Goal: Task Accomplishment & Management: Manage account settings

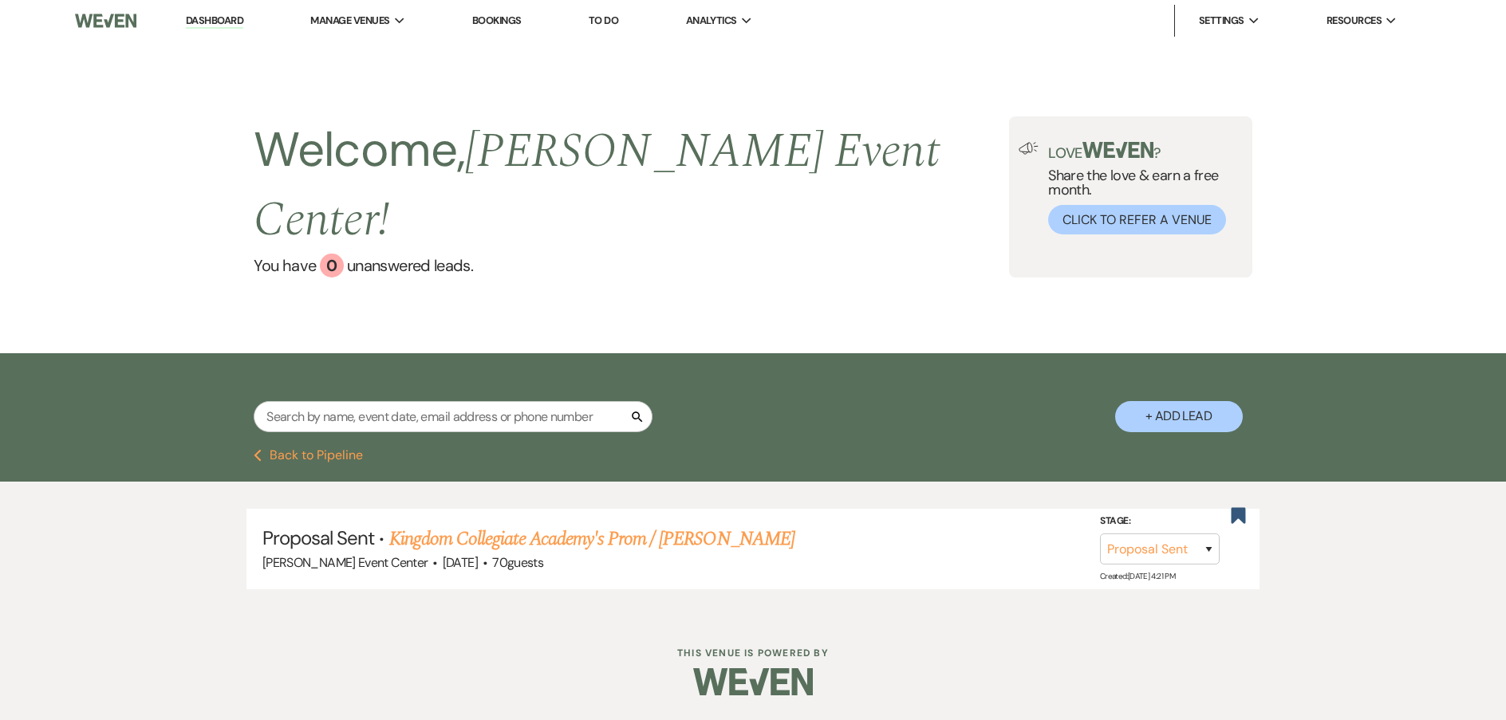
select select "6"
click at [497, 525] on link "Kingdom Collegiate Academy's Prom / Greg Smith" at bounding box center [591, 539] width 405 height 29
select select "6"
select select "23"
select select "18"
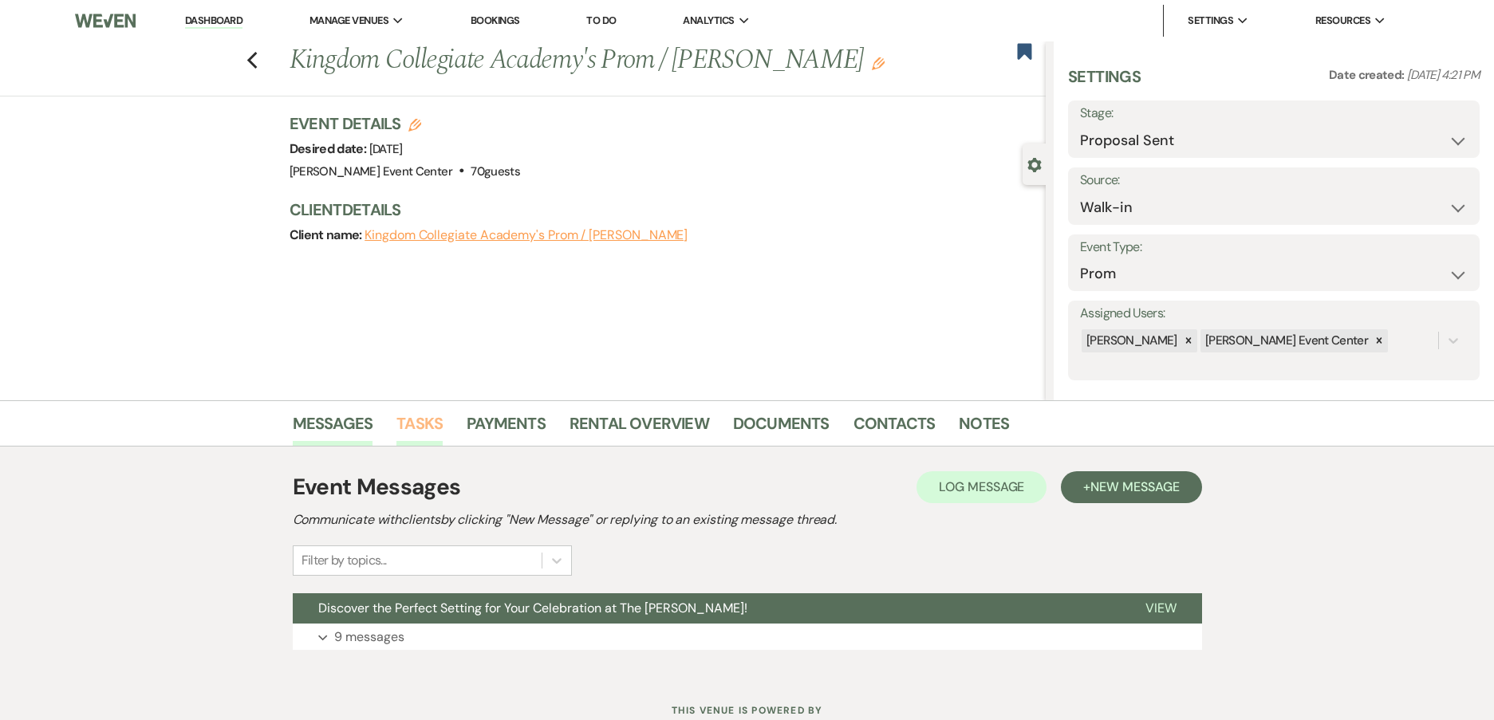
click at [438, 428] on link "Tasks" at bounding box center [419, 428] width 46 height 35
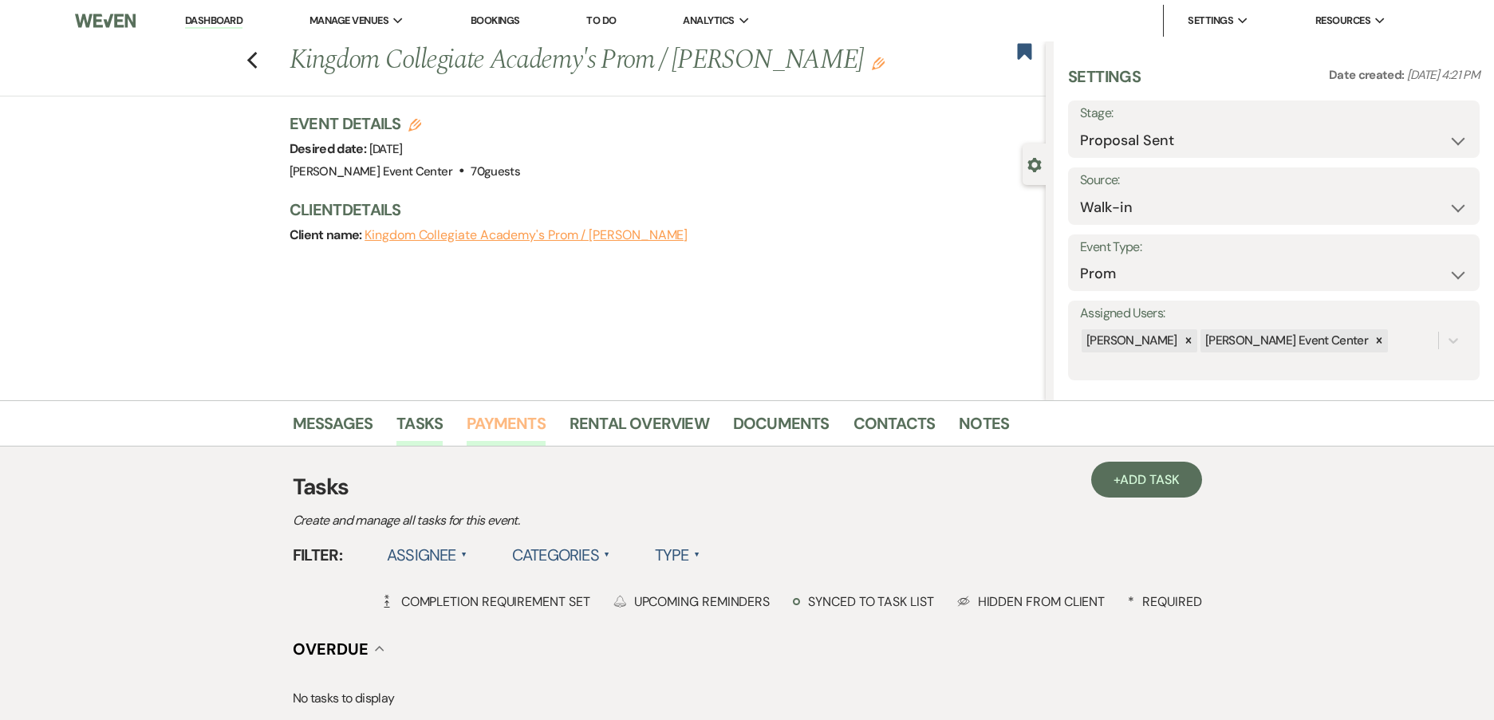
click at [488, 427] on link "Payments" at bounding box center [506, 428] width 79 height 35
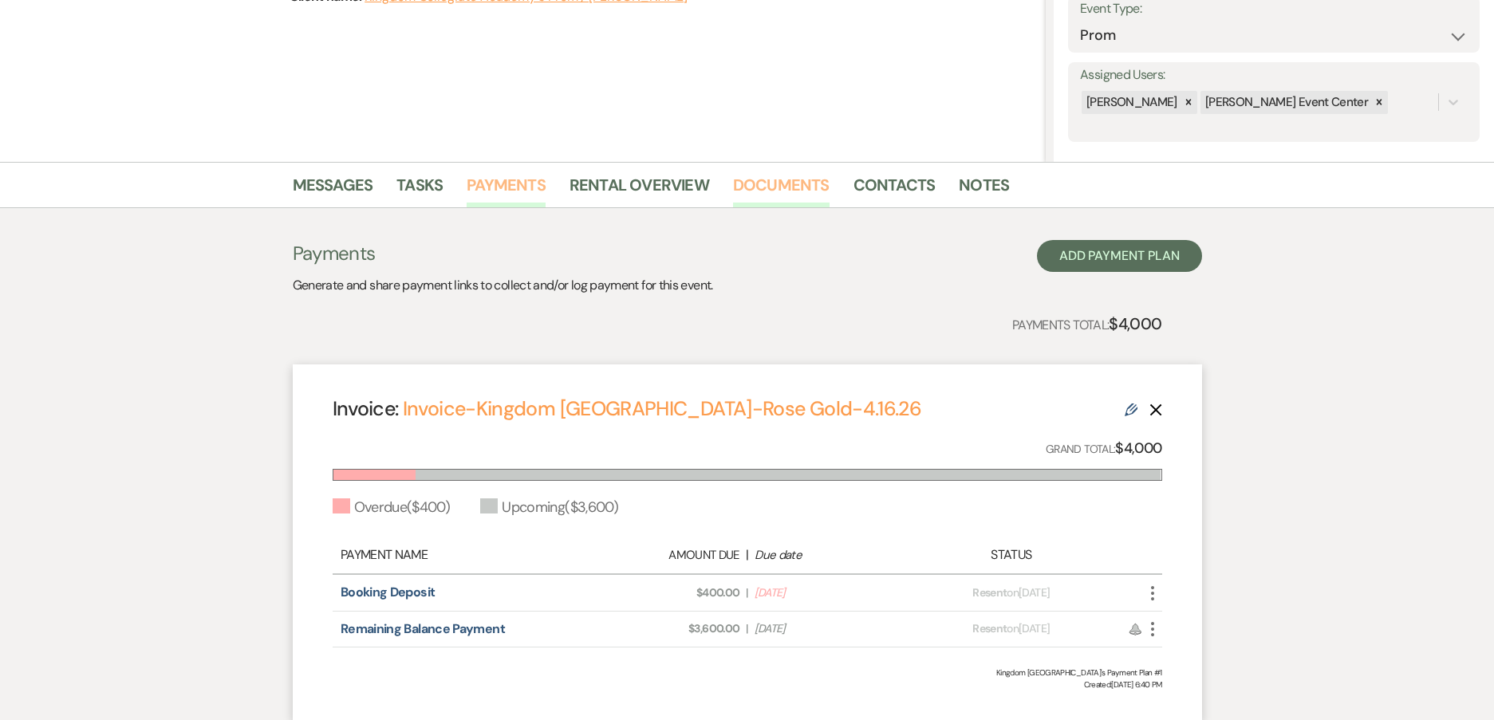
scroll to position [39, 0]
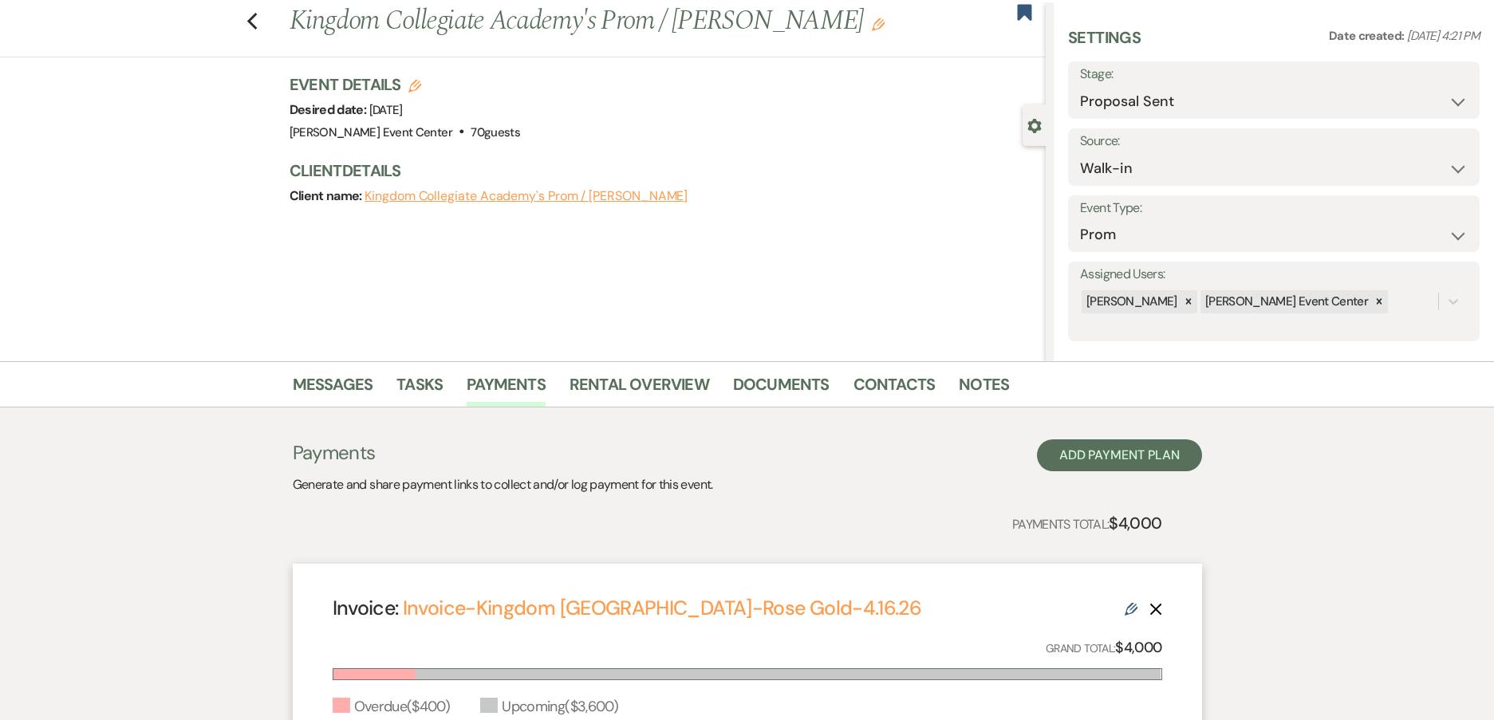
click at [827, 380] on li "Documents" at bounding box center [793, 388] width 120 height 38
click at [818, 383] on link "Documents" at bounding box center [781, 389] width 97 height 35
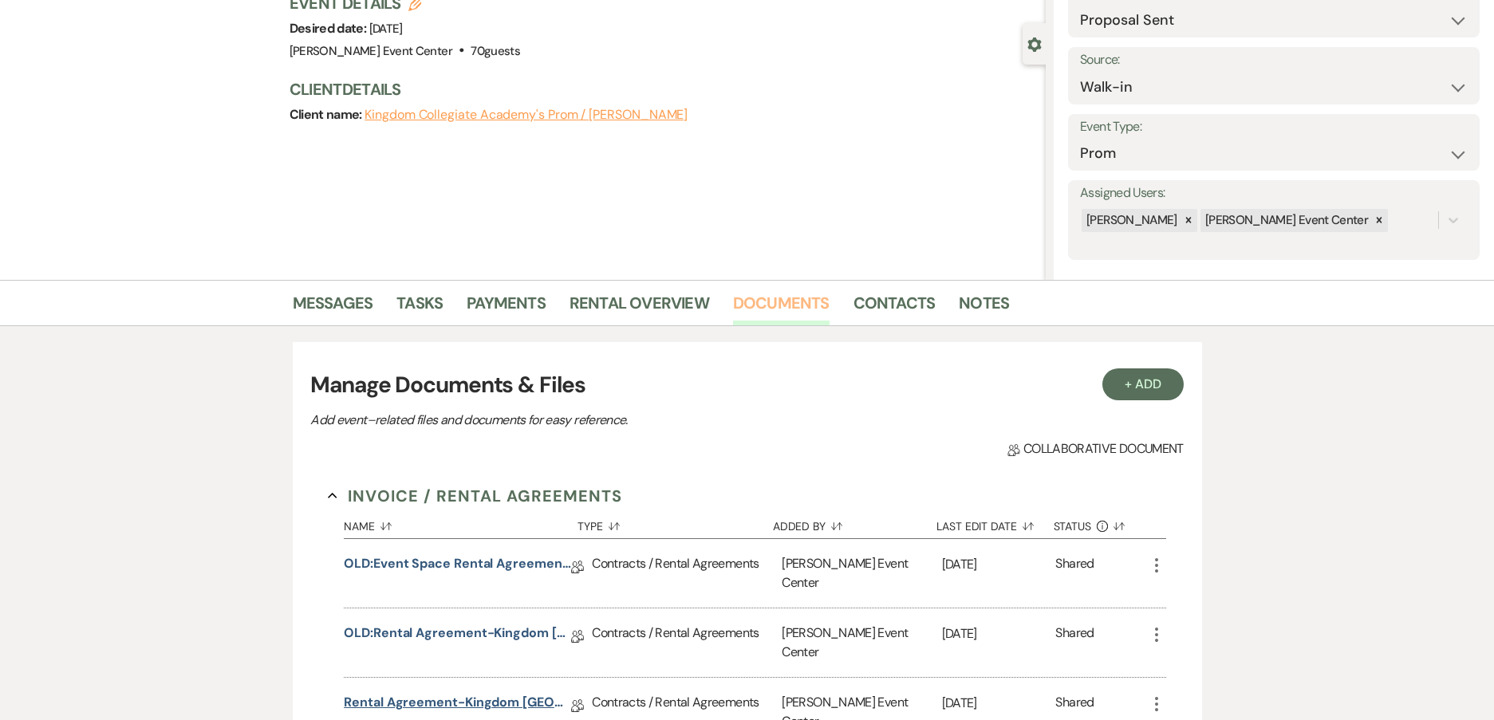
scroll to position [358, 0]
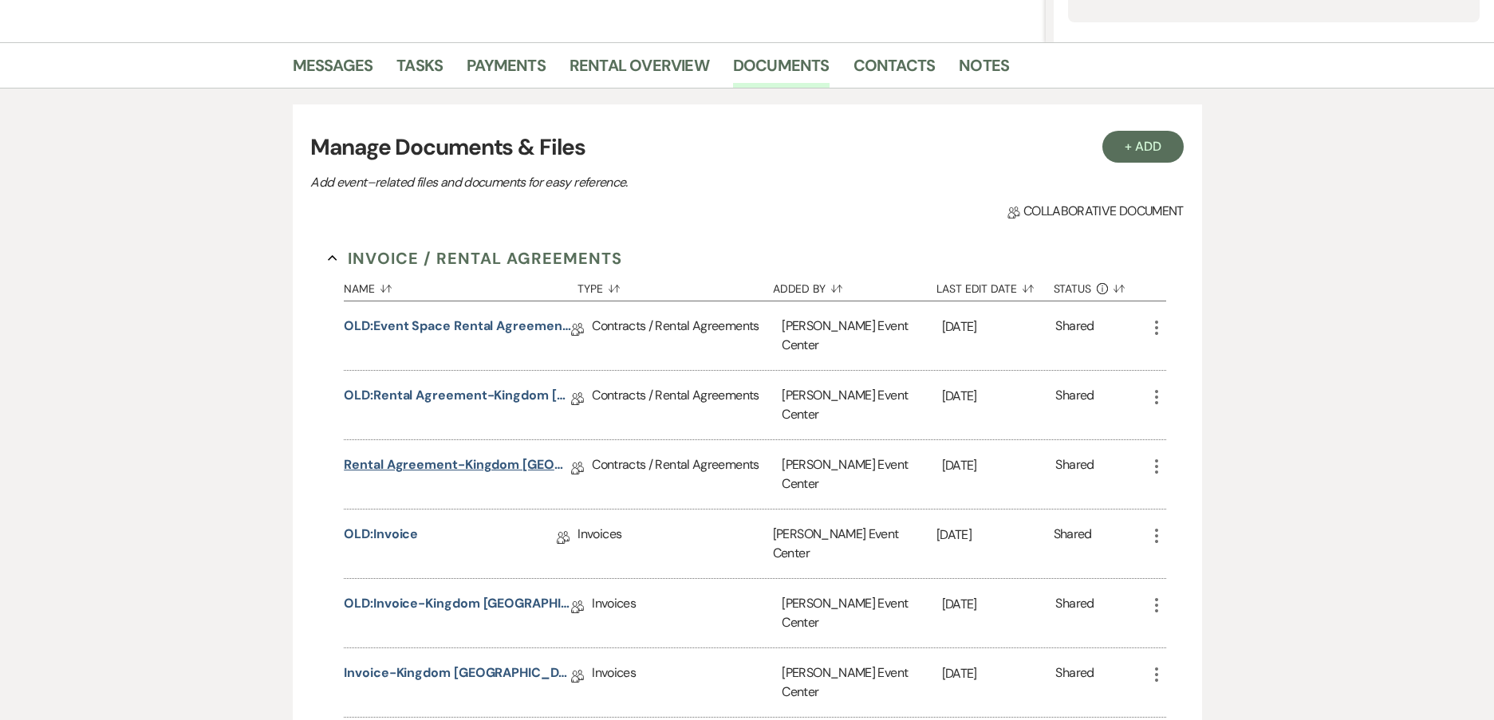
click at [411, 455] on link "Rental Agreement-Kingdom Collegiate Academy-Rose Gold-4.16.26" at bounding box center [457, 467] width 227 height 25
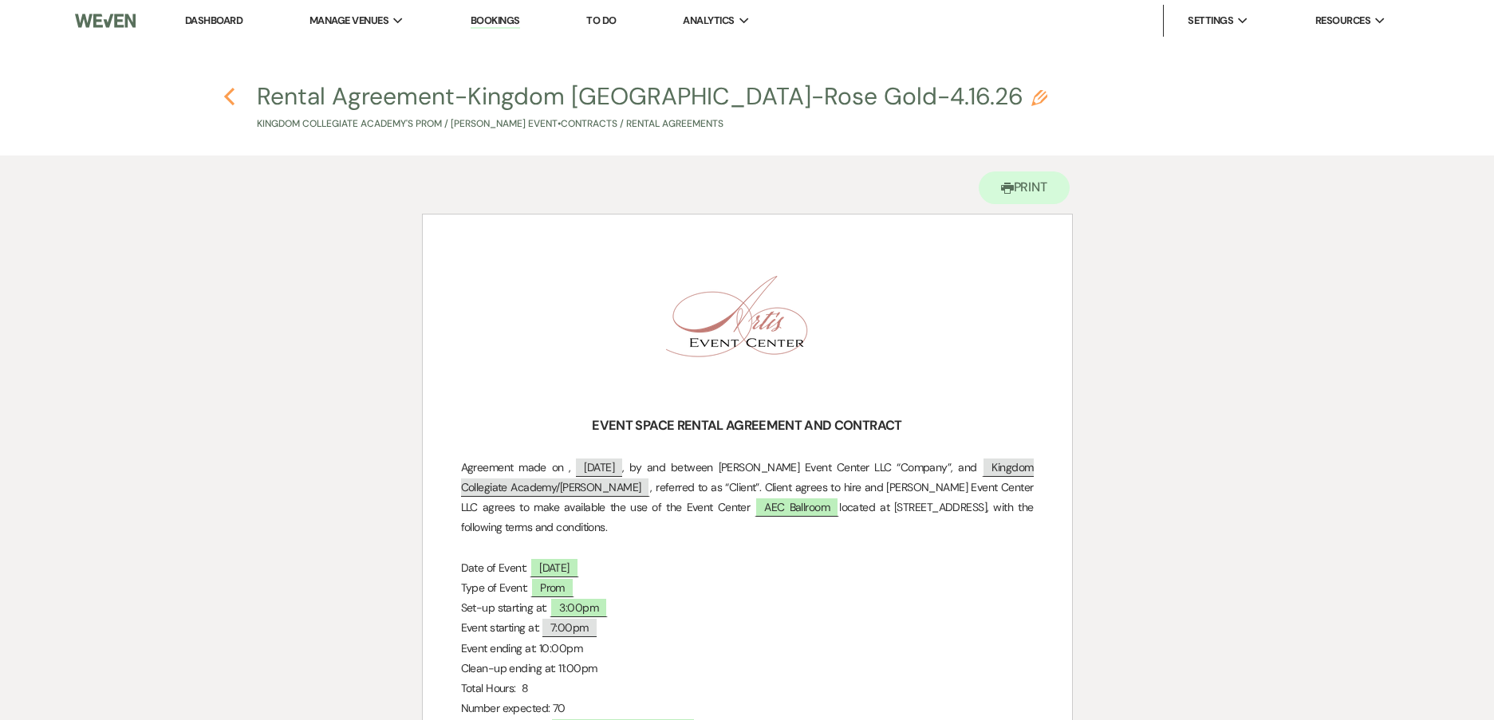
click at [229, 95] on icon "Previous" at bounding box center [229, 96] width 12 height 19
select select "6"
select select "23"
select select "18"
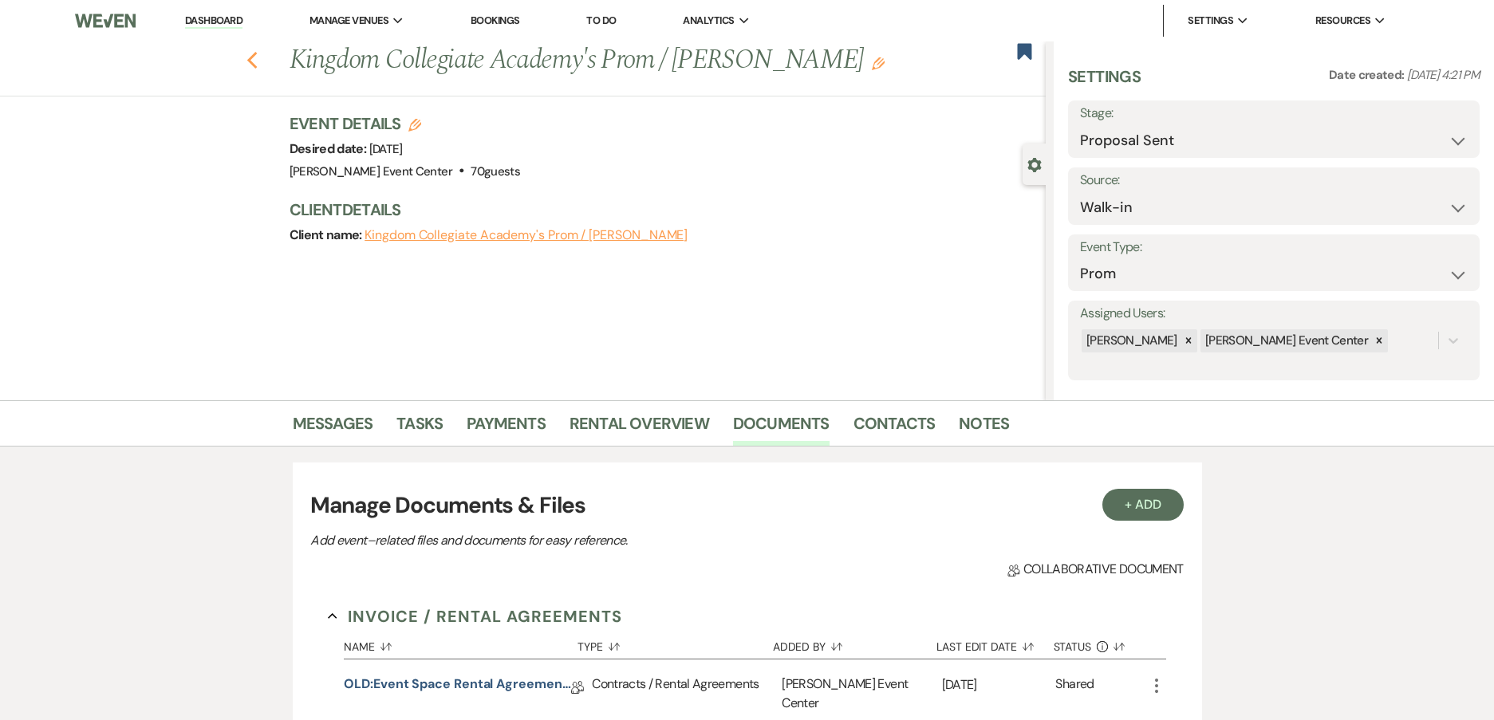
click at [257, 65] on use "button" at bounding box center [251, 61] width 10 height 18
select select "6"
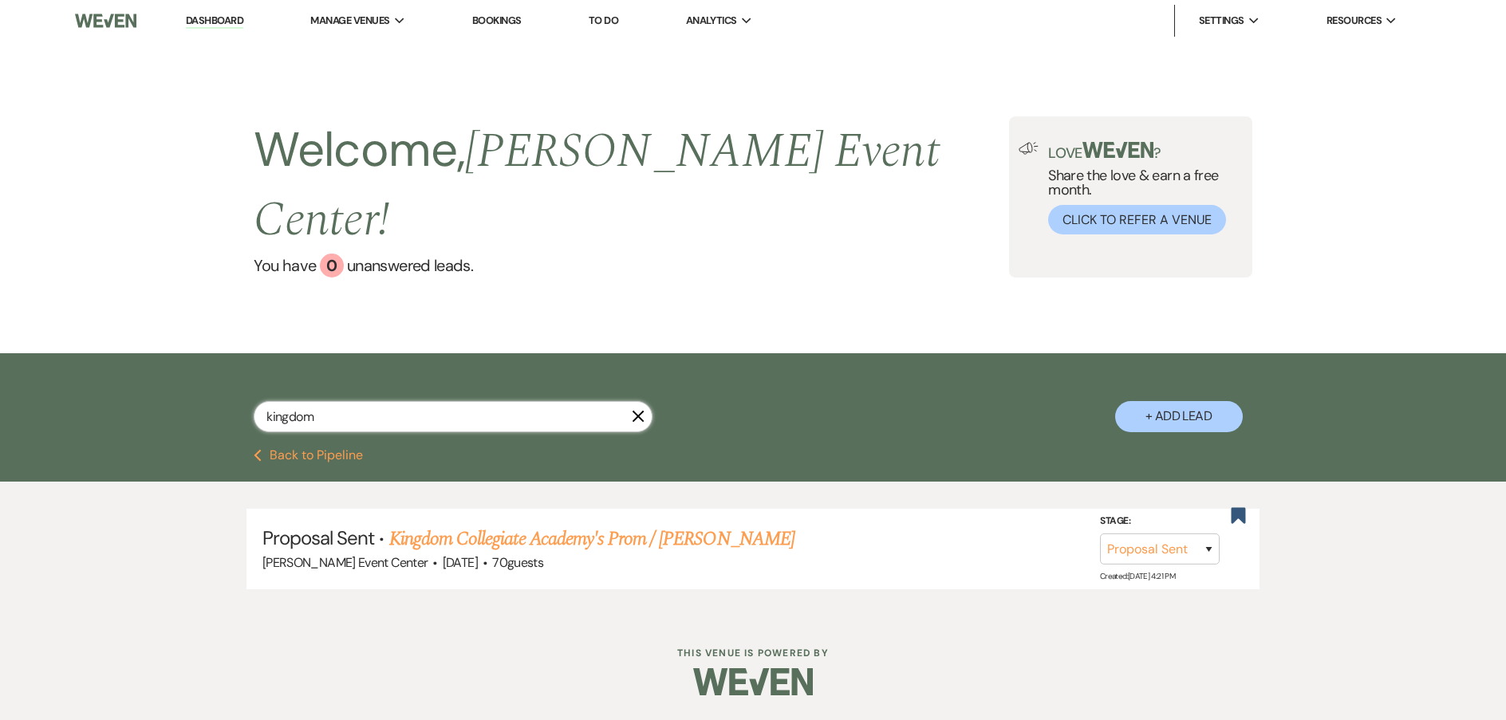
drag, startPoint x: 306, startPoint y: 379, endPoint x: 94, endPoint y: 393, distance: 212.7
click at [121, 397] on div "kingdom X + Add Lead" at bounding box center [753, 401] width 1506 height 96
click at [223, 13] on li "Dashboard" at bounding box center [214, 21] width 73 height 32
click at [430, 401] on input "text" at bounding box center [453, 416] width 399 height 31
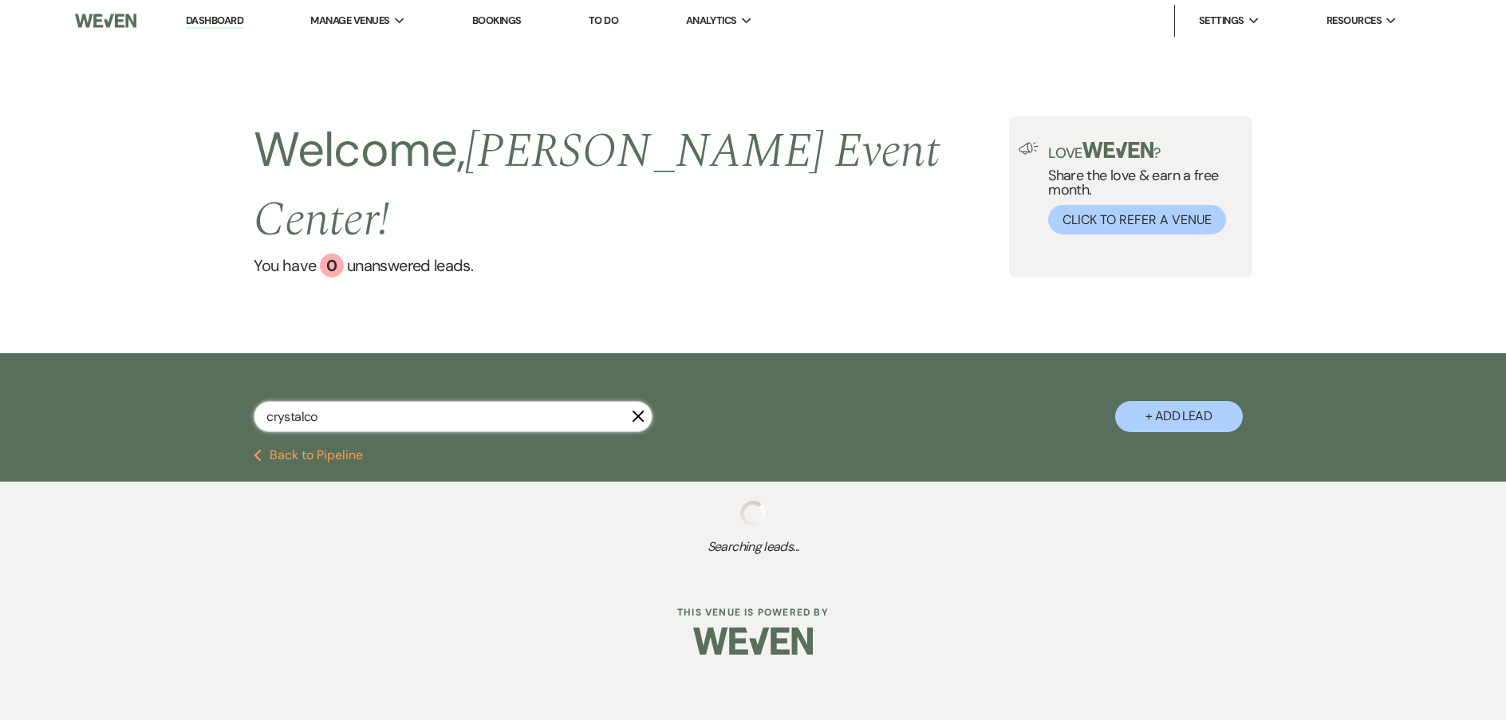
type input "crystalcol"
select select "2"
select select "8"
select select "7"
select select "8"
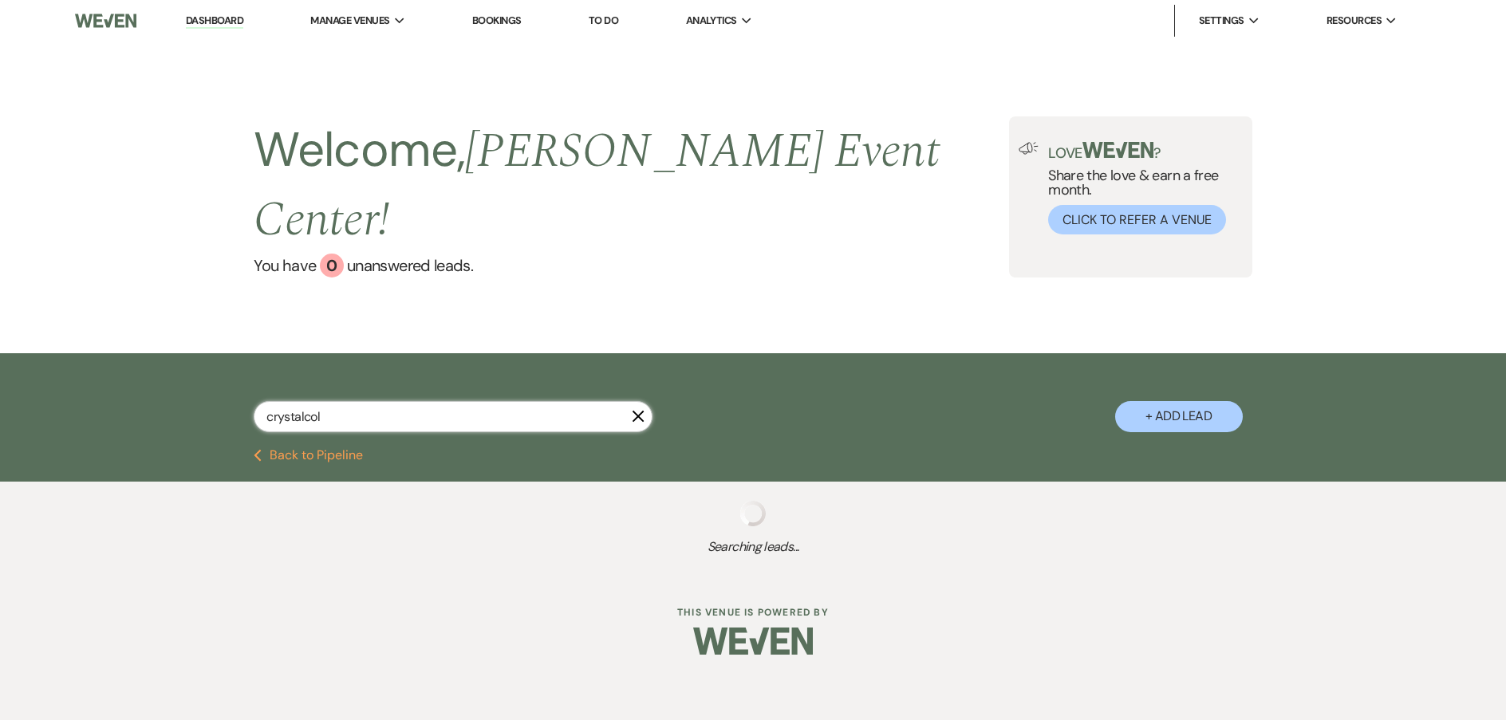
select select "8"
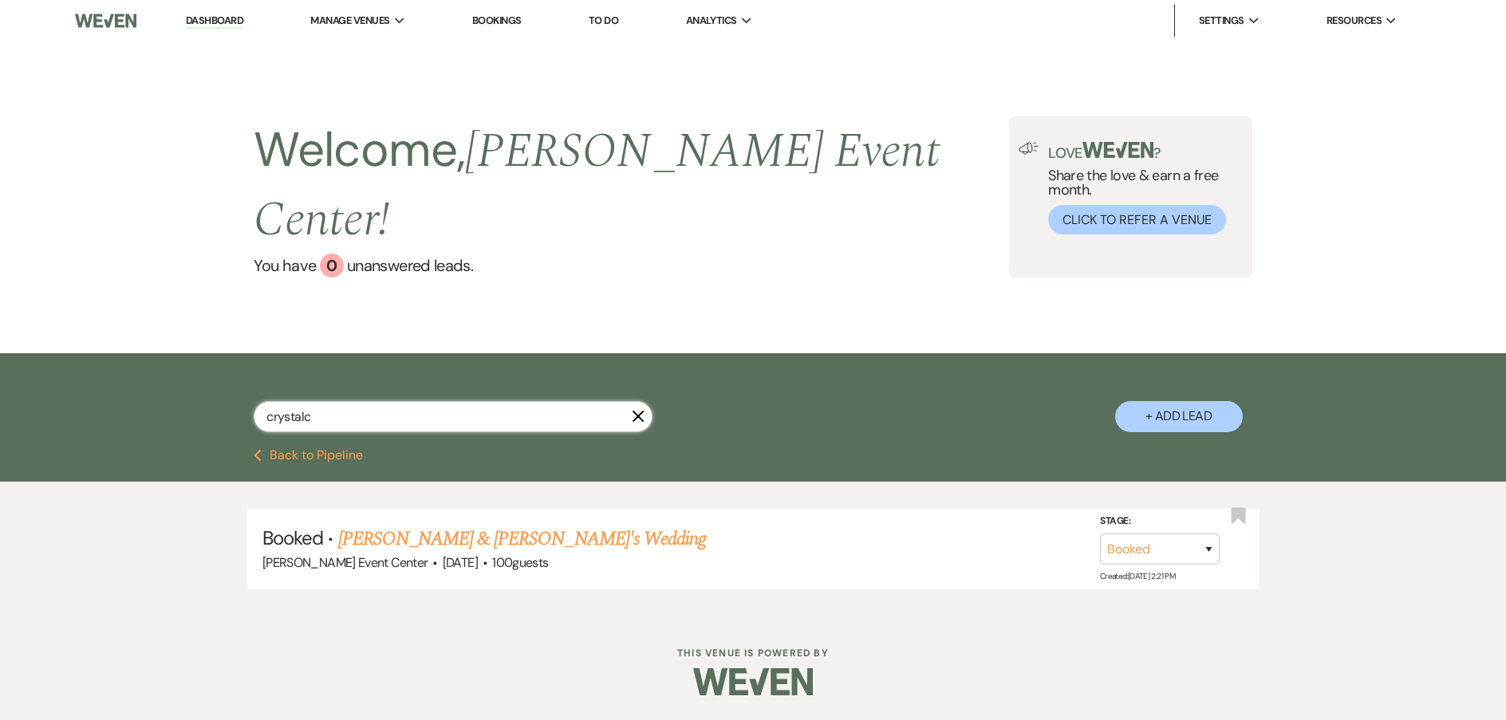
type input "crystal"
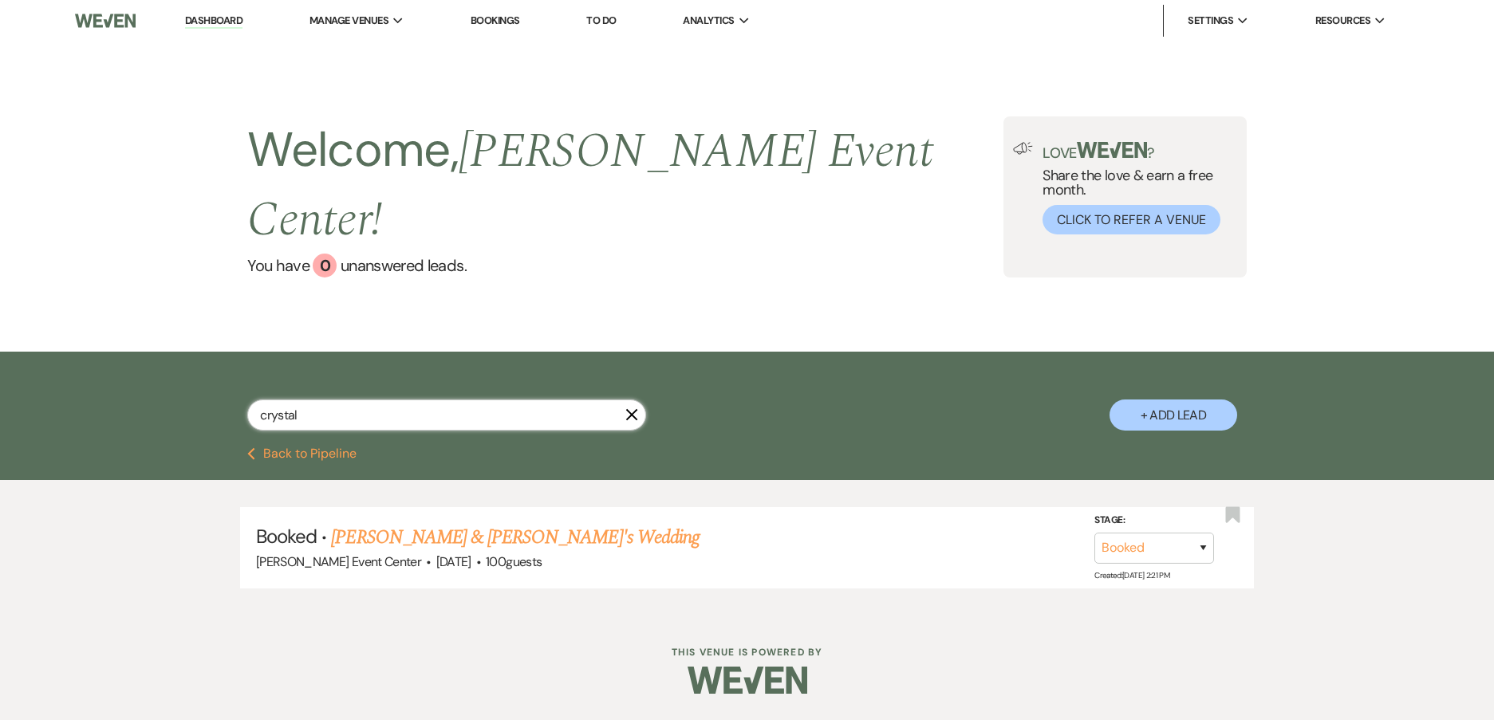
select select "2"
select select "8"
select select "7"
select select "8"
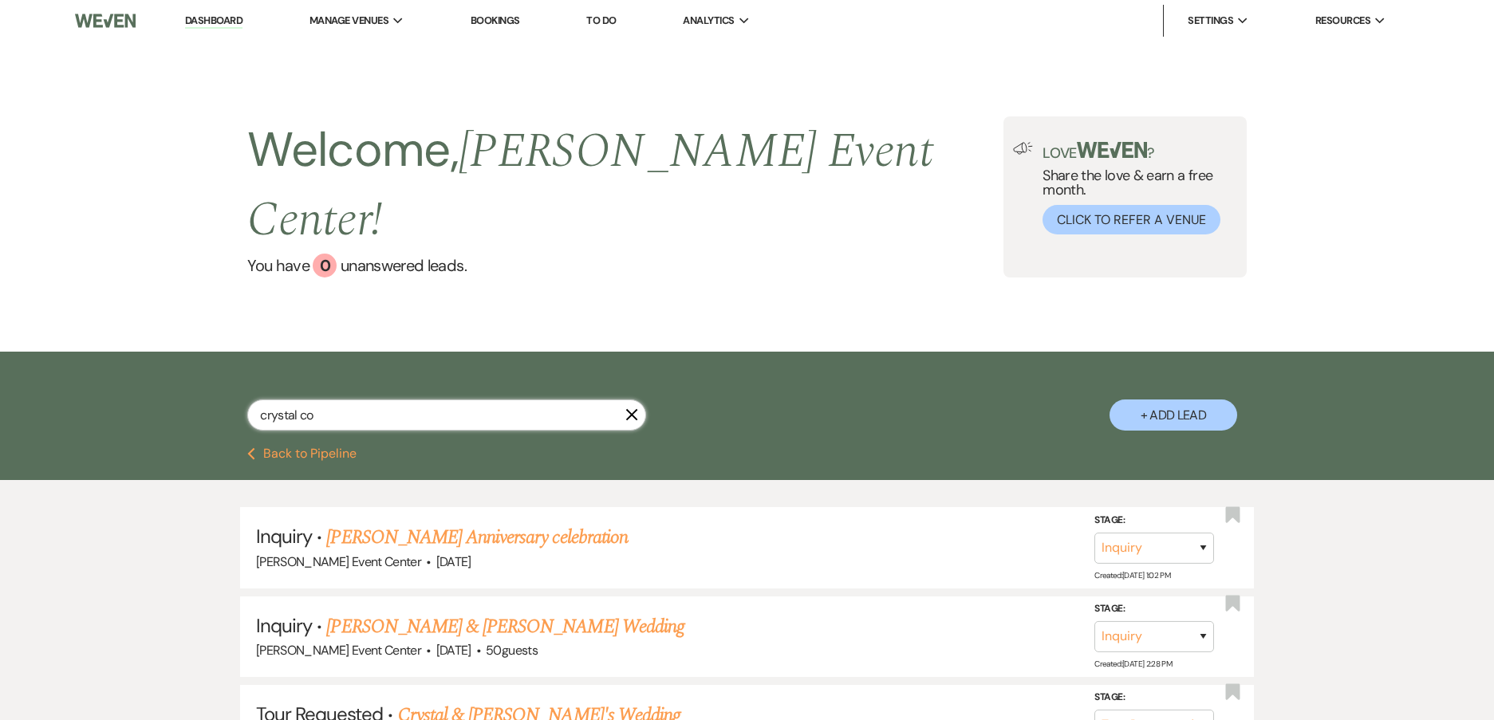
type input "crystal col"
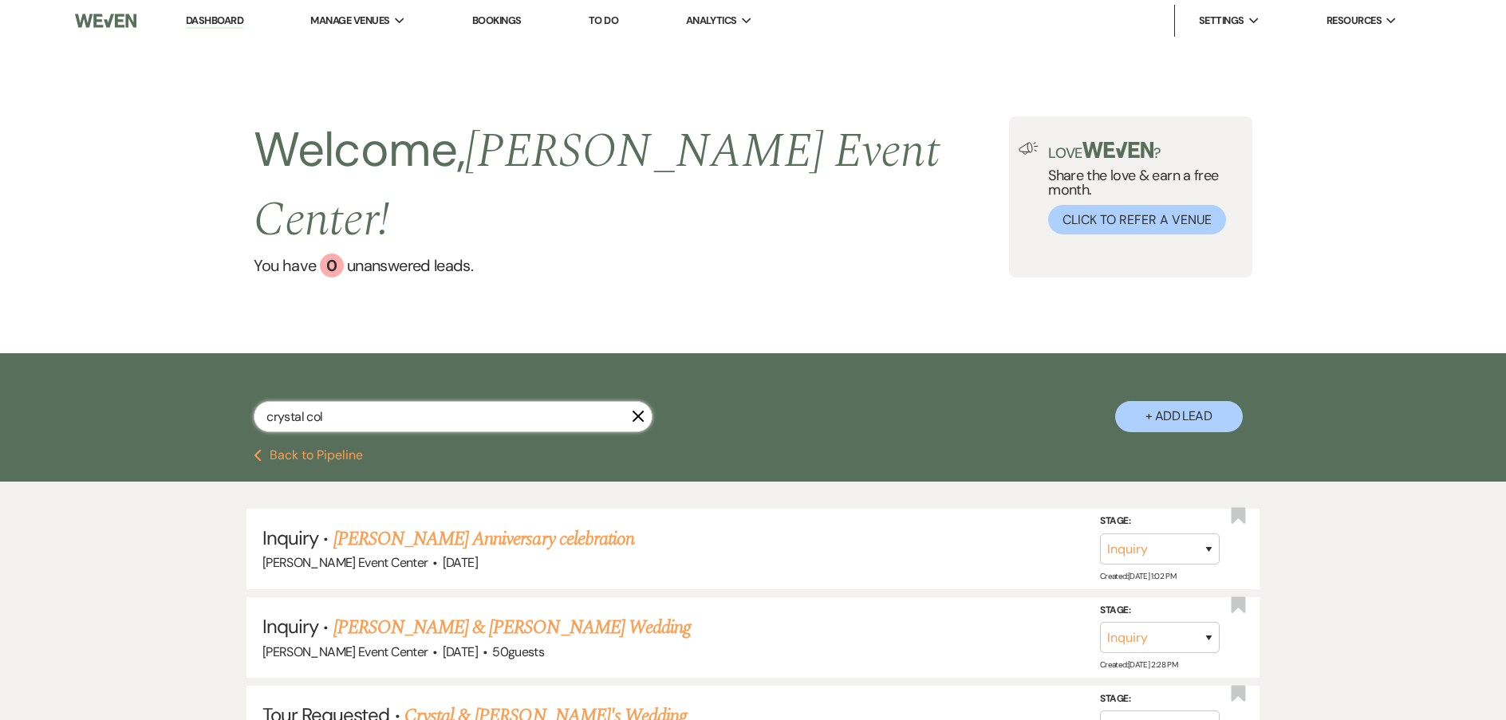
select select "6"
select select "8"
select select "4"
select select "2"
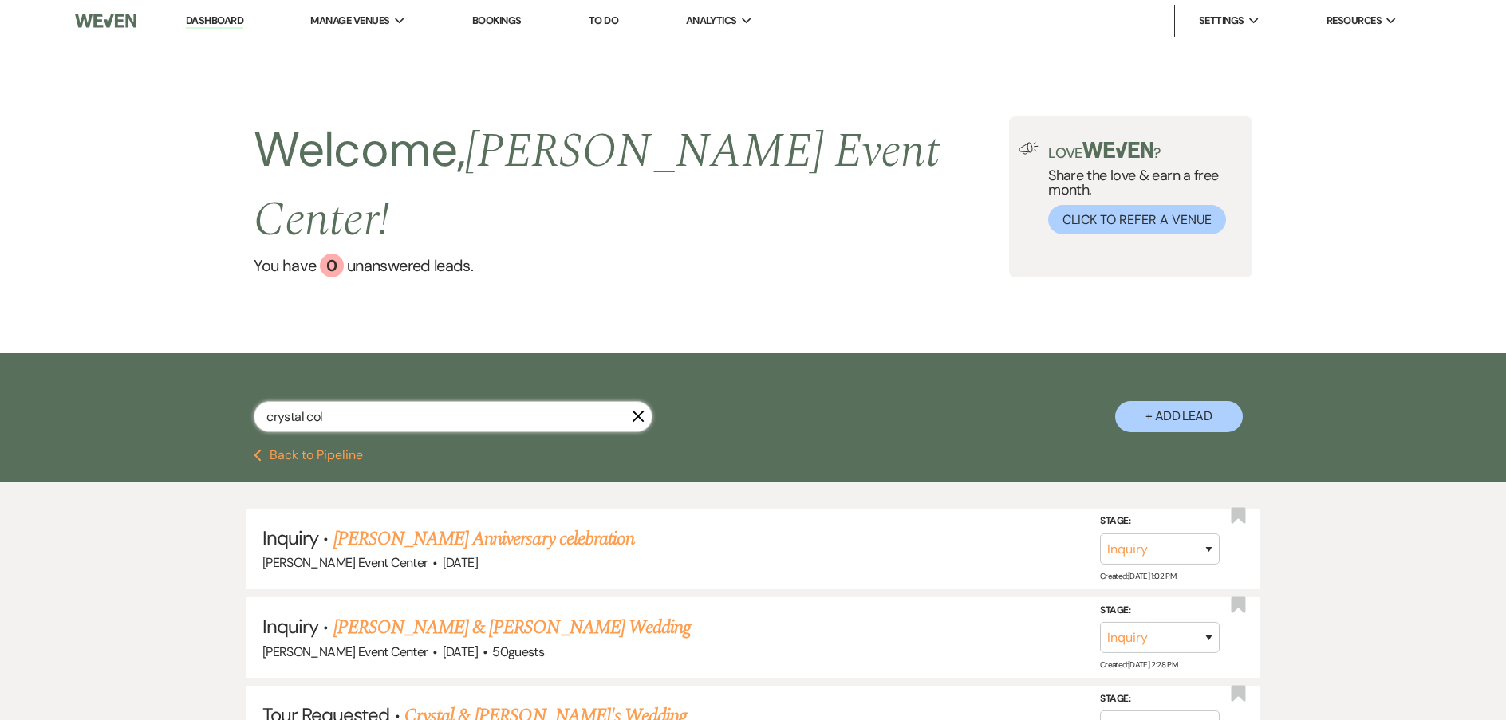
select select "4"
select select "6"
select select "8"
select select "4"
select select "8"
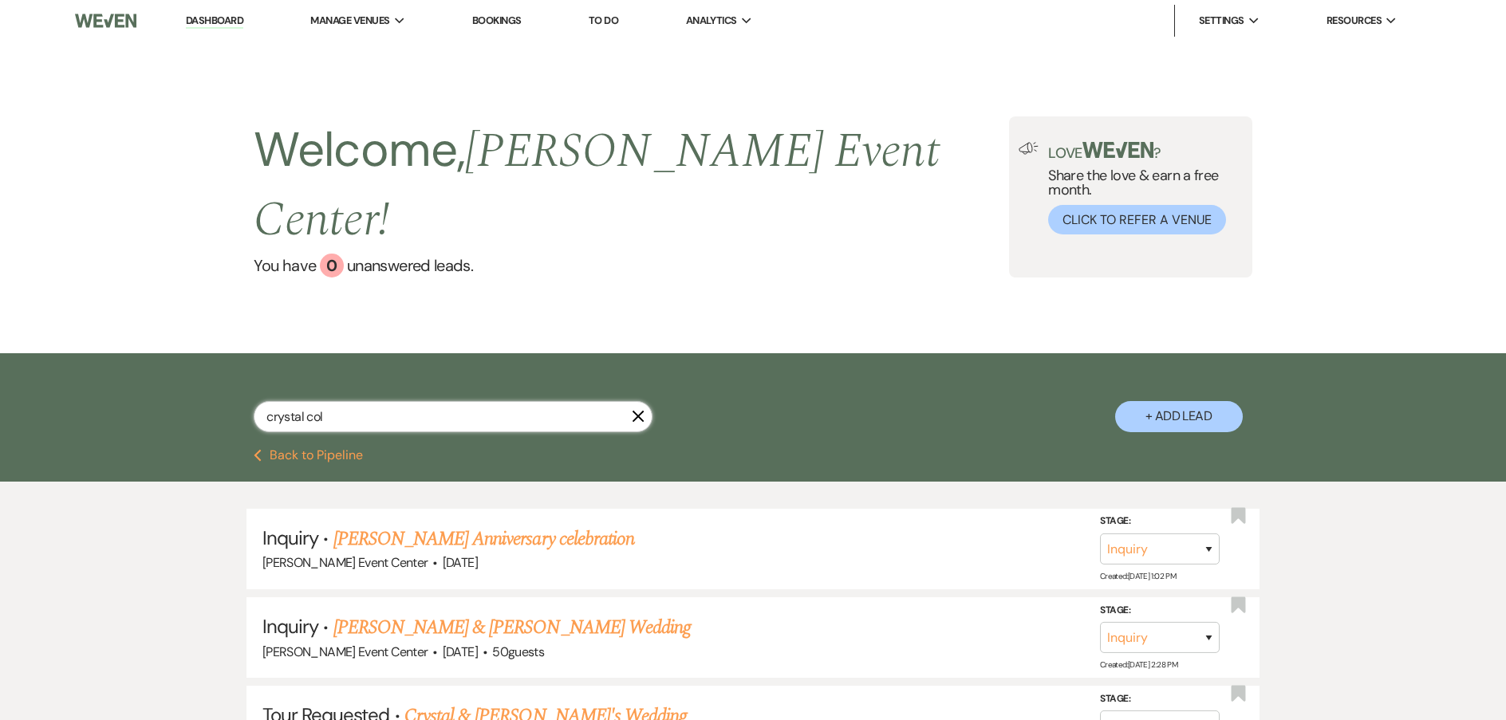
select select "7"
select select "8"
select select "11"
select select "8"
select select "2"
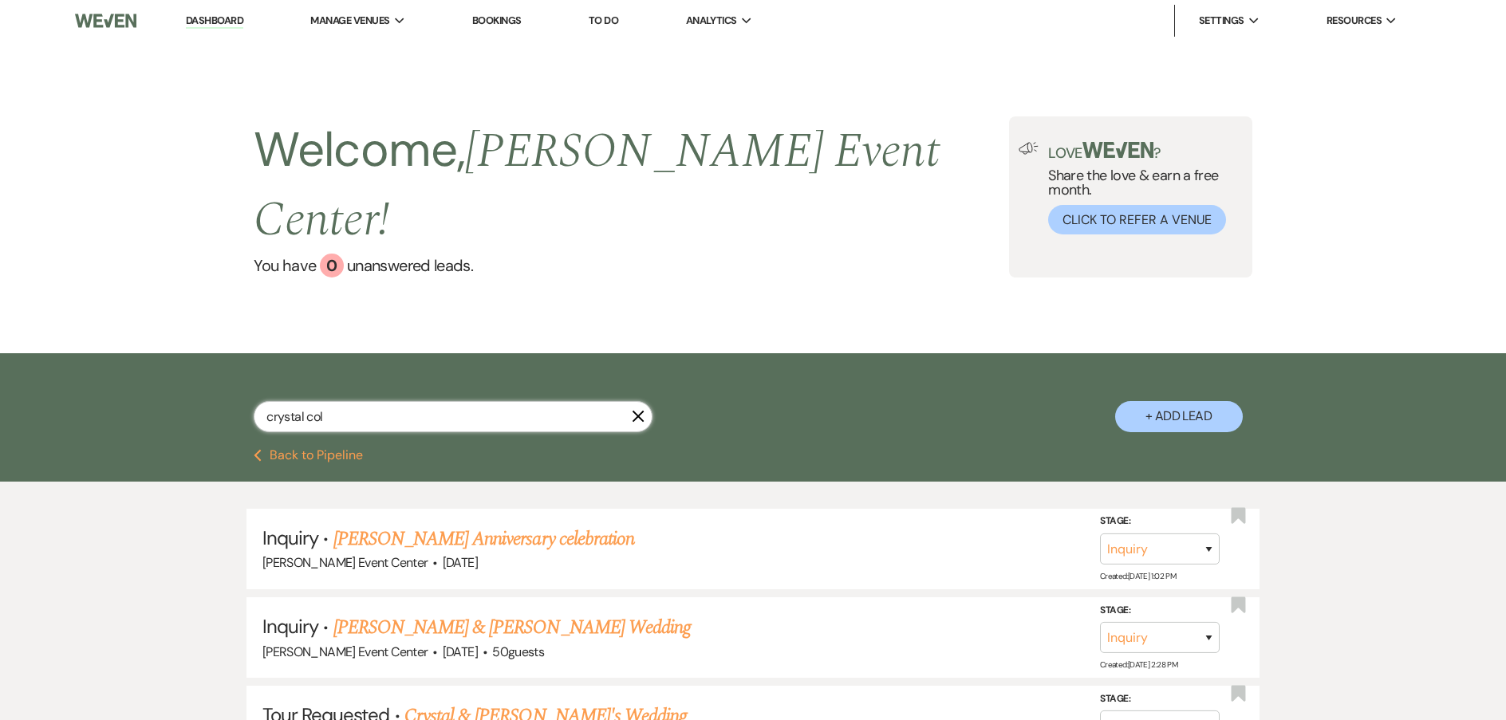
select select "8"
select select "6"
select select "8"
select select "1"
select select "8"
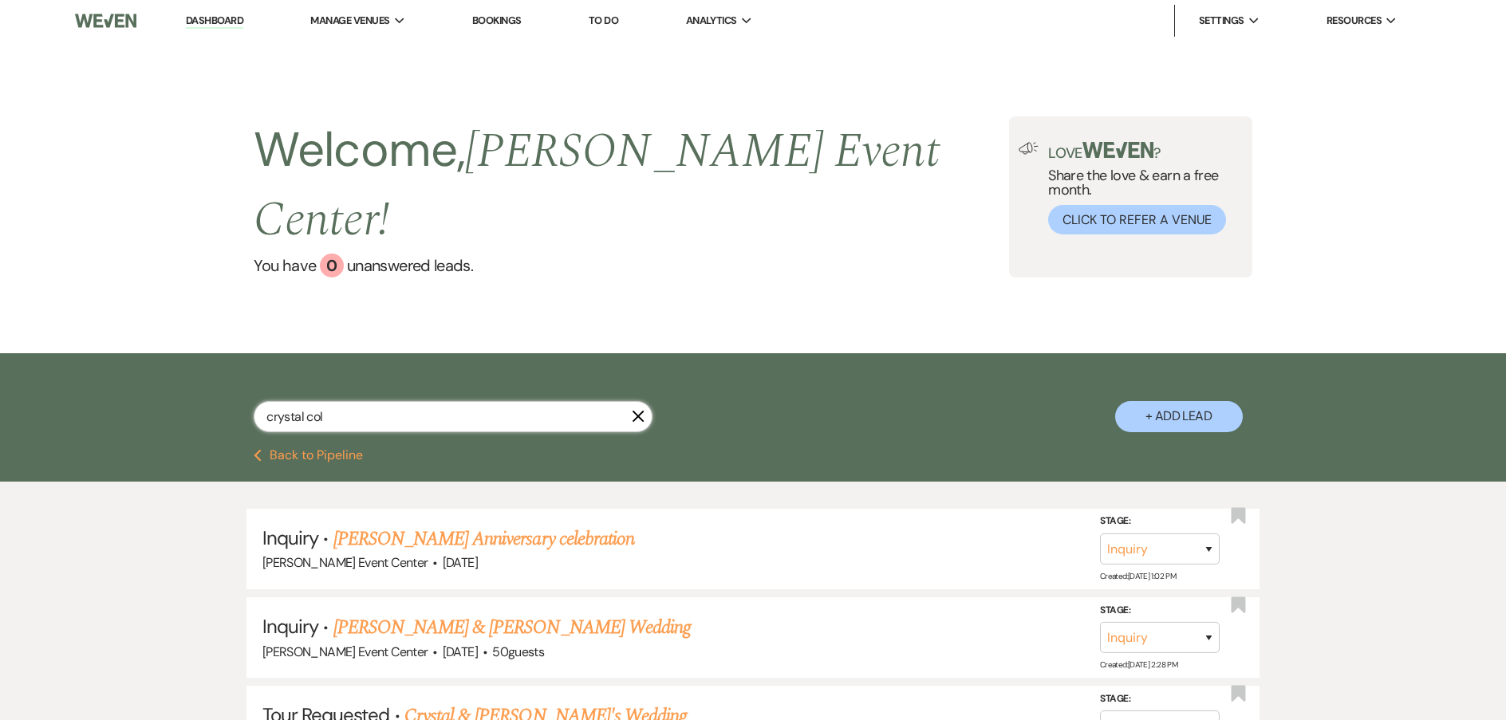
select select "8"
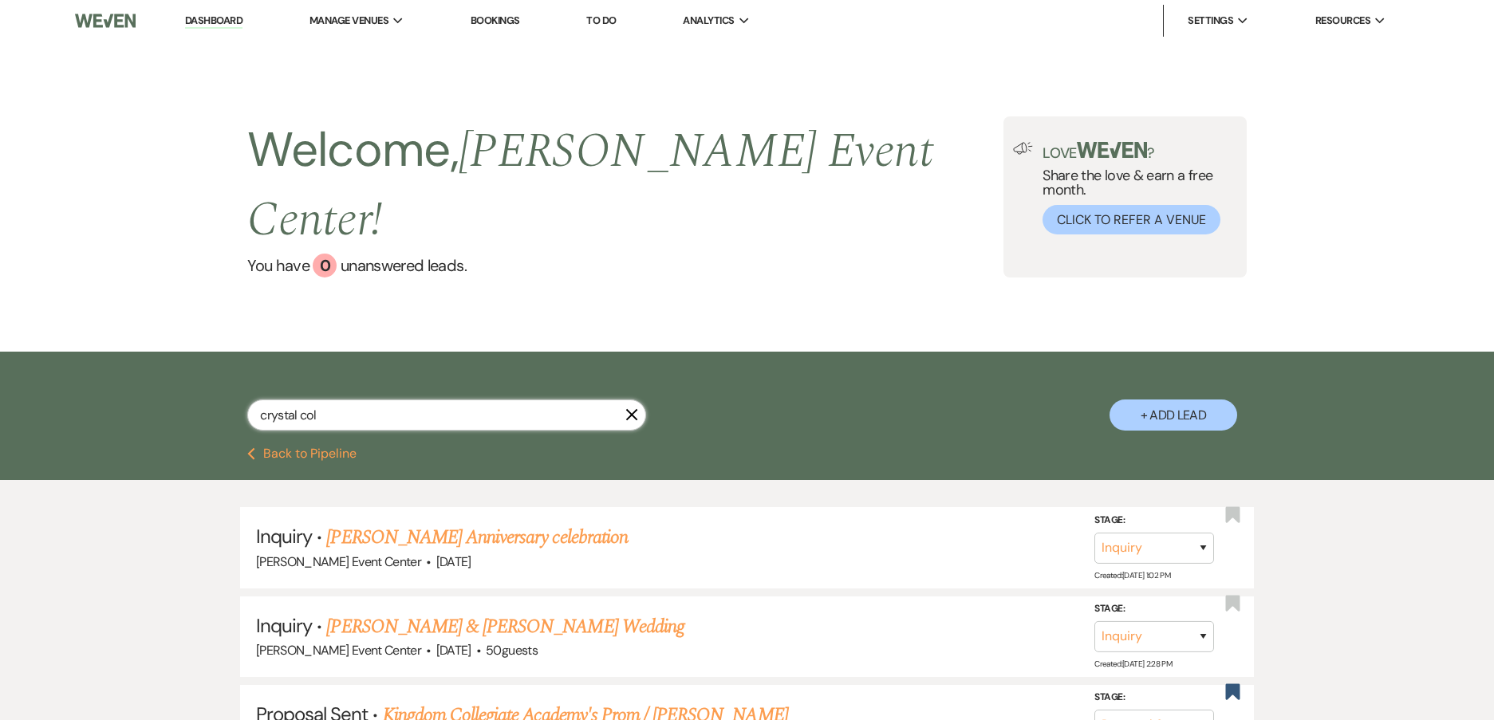
click at [394, 400] on input "crystal col" at bounding box center [446, 415] width 399 height 31
type input "crystal colbert"
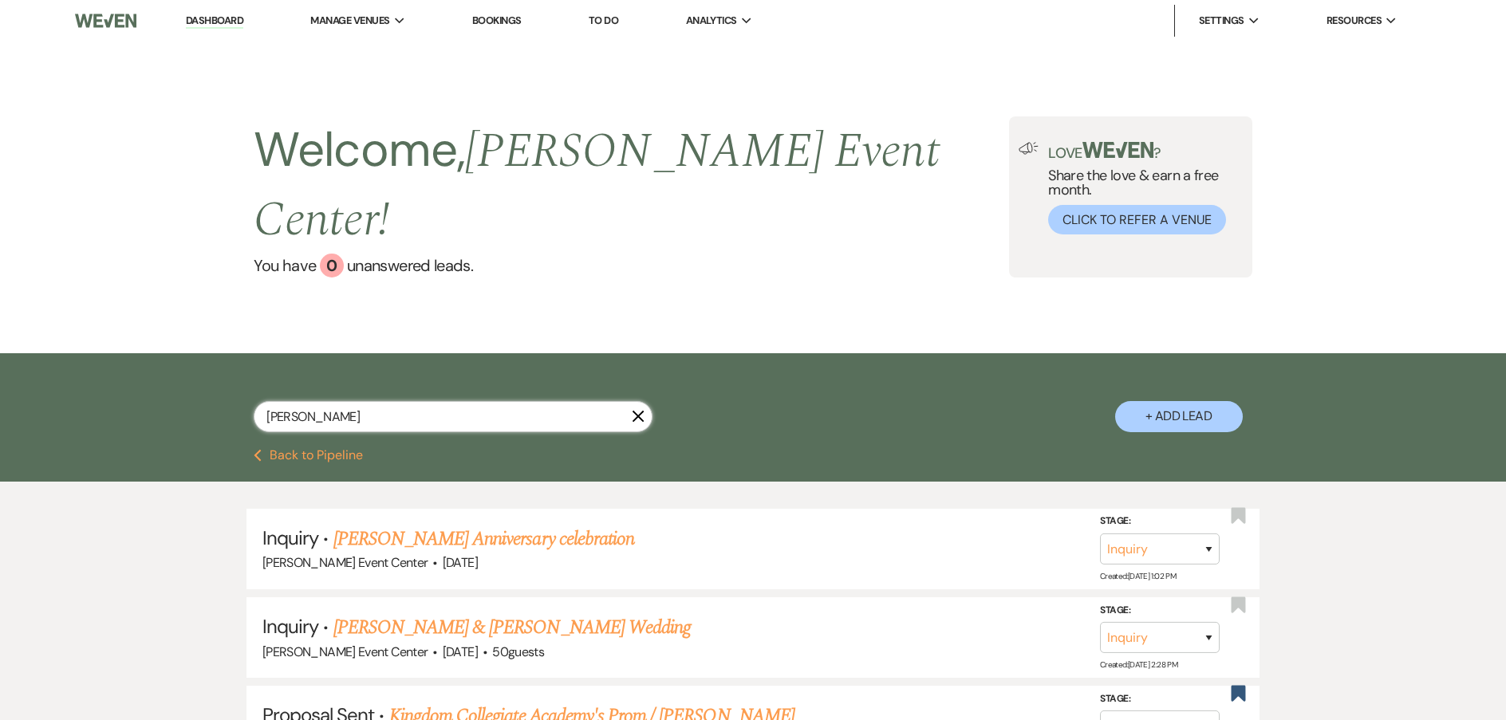
select select "2"
select select "8"
select select "4"
select select "8"
select select "7"
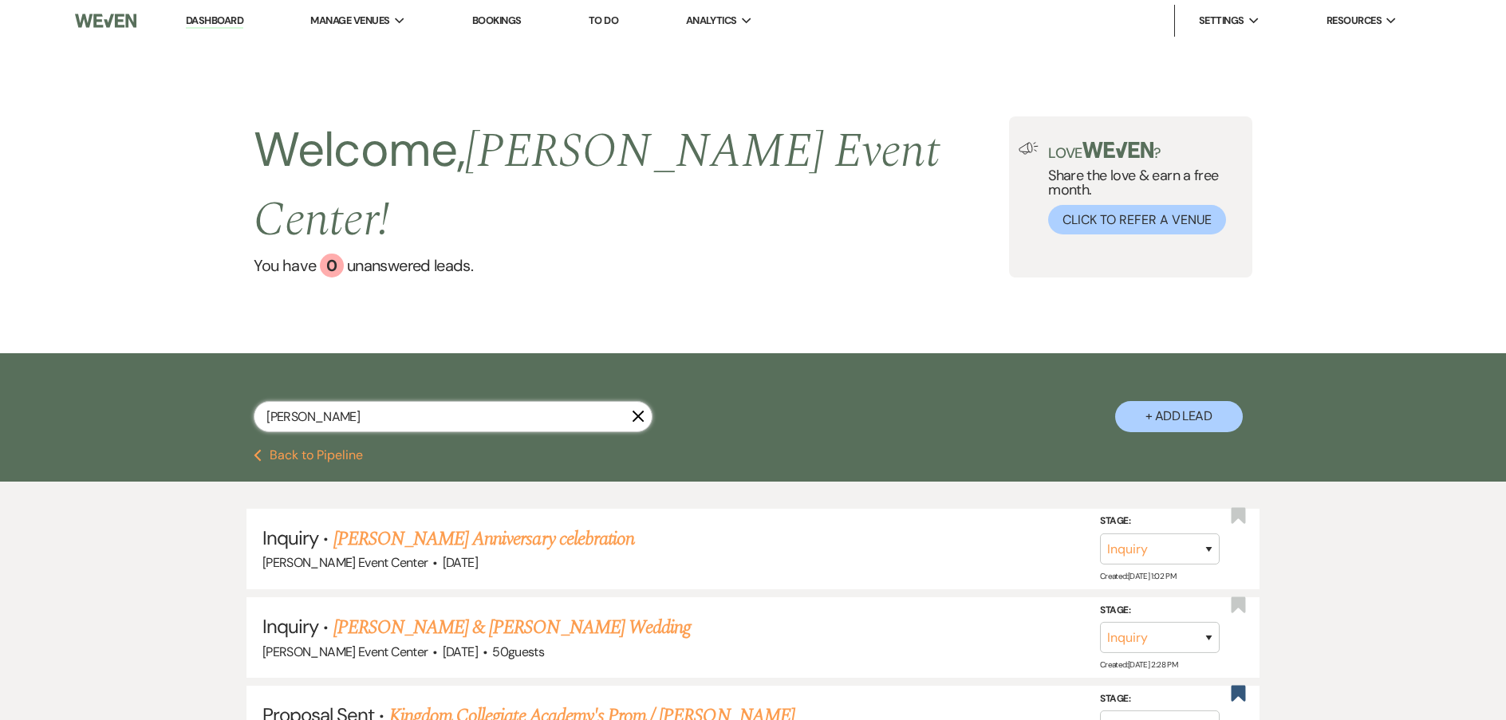
select select "8"
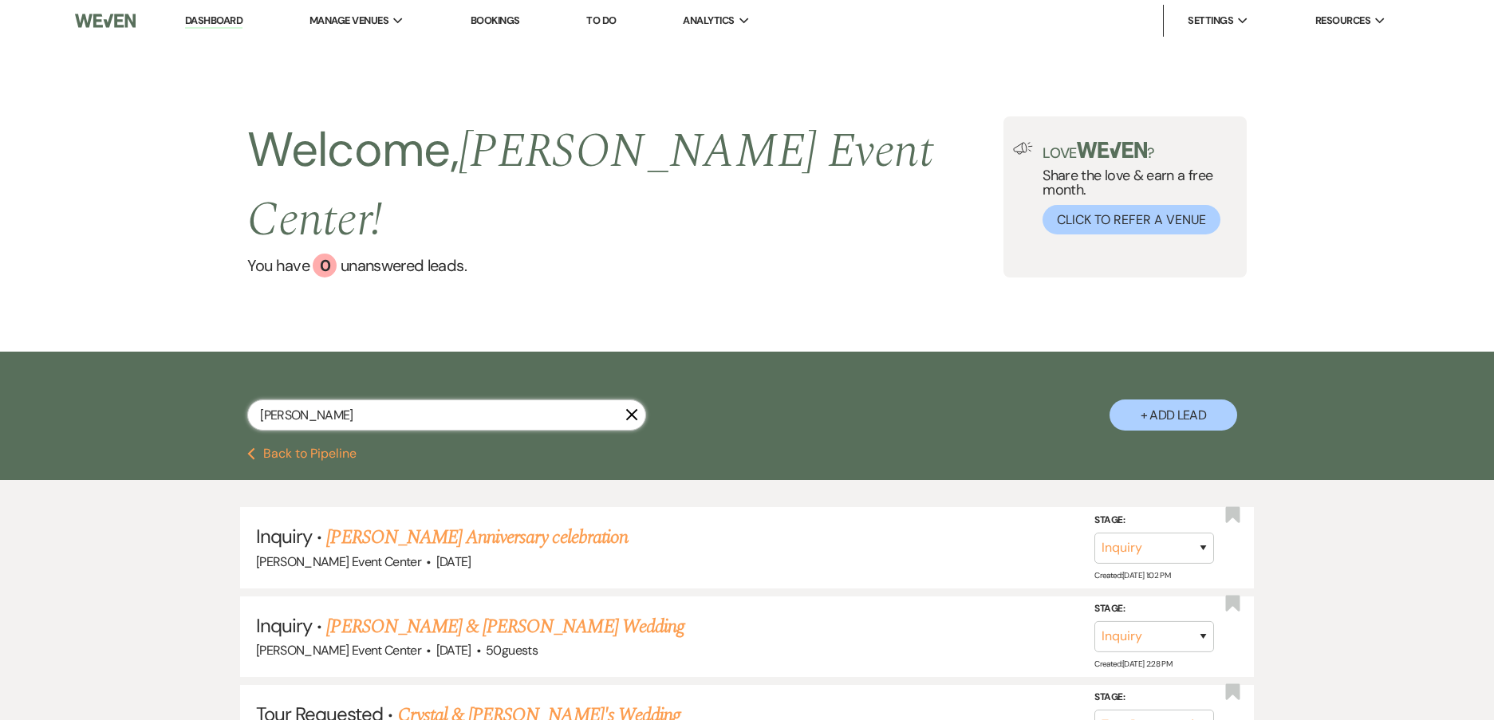
click at [301, 400] on input "crystal colbert" at bounding box center [446, 415] width 399 height 31
type input "crystal olbert"
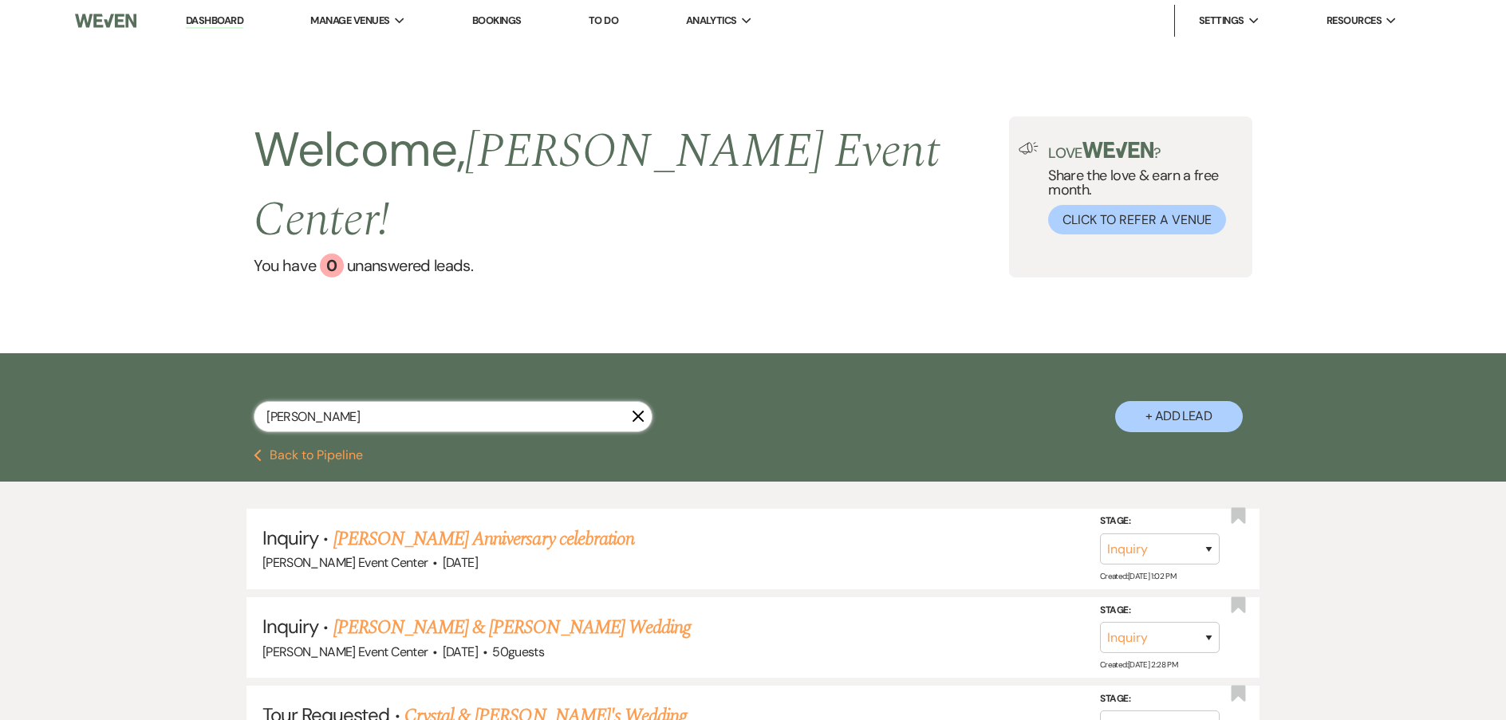
select select "2"
select select "8"
select select "4"
select select "8"
select select "7"
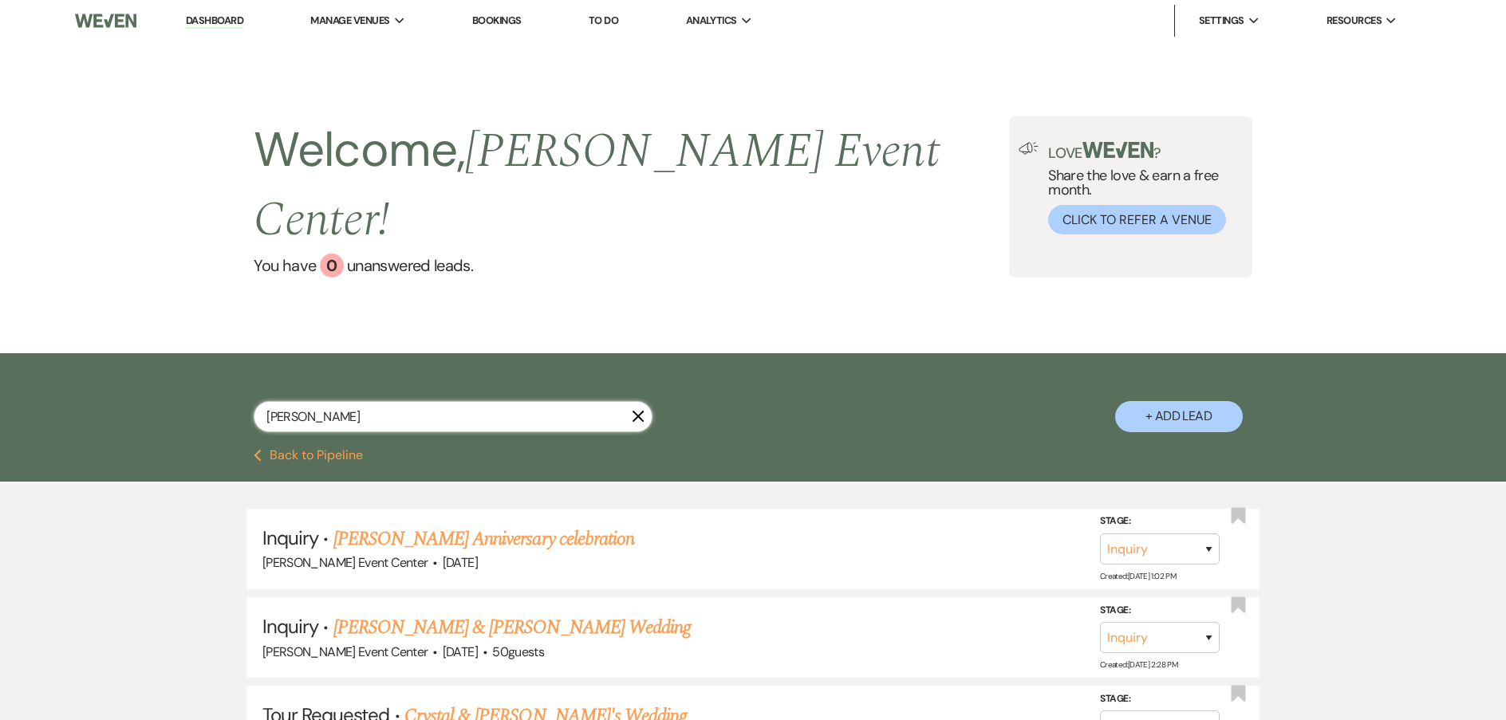
select select "8"
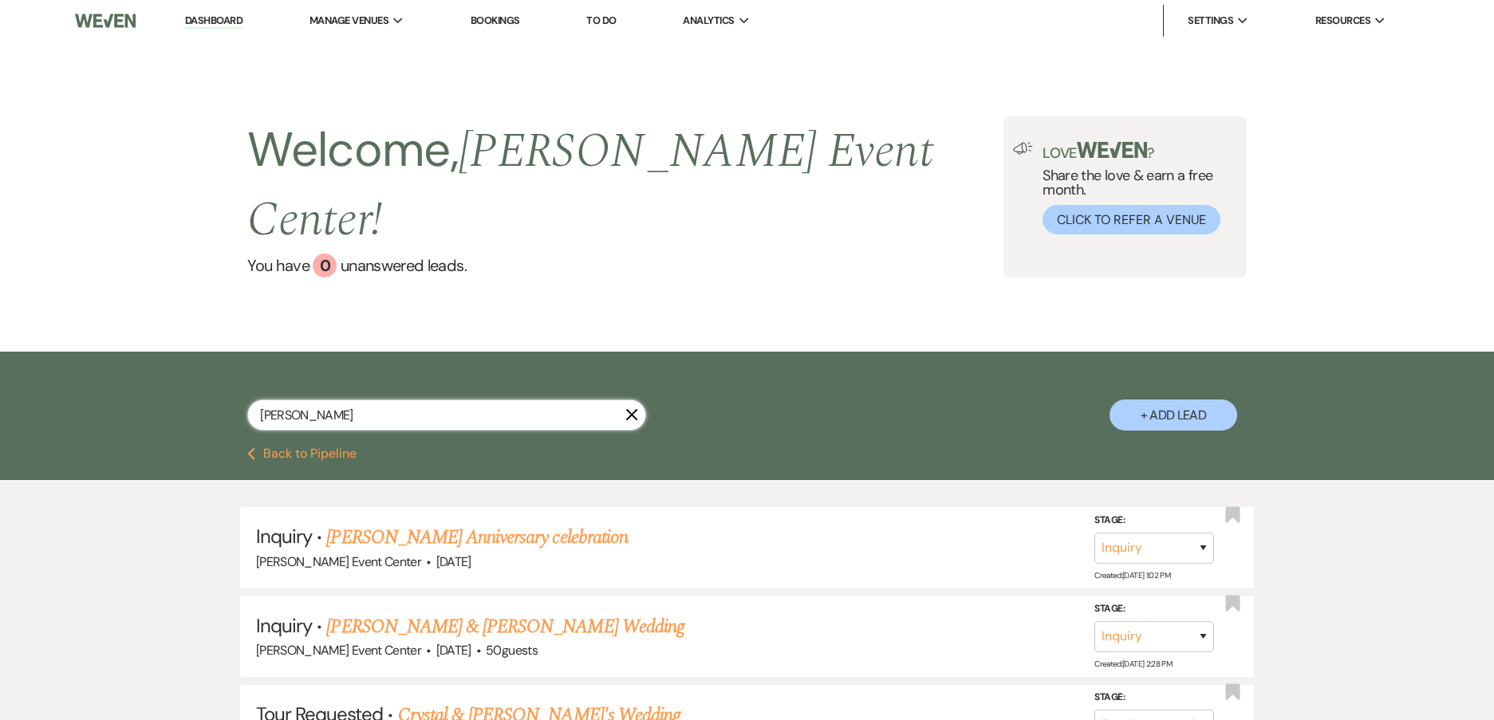
click at [392, 400] on input "crystal olbert" at bounding box center [446, 415] width 399 height 31
click at [294, 400] on input "crystal olbert" at bounding box center [446, 415] width 399 height 31
click at [298, 400] on input "crystal olbert" at bounding box center [446, 415] width 399 height 31
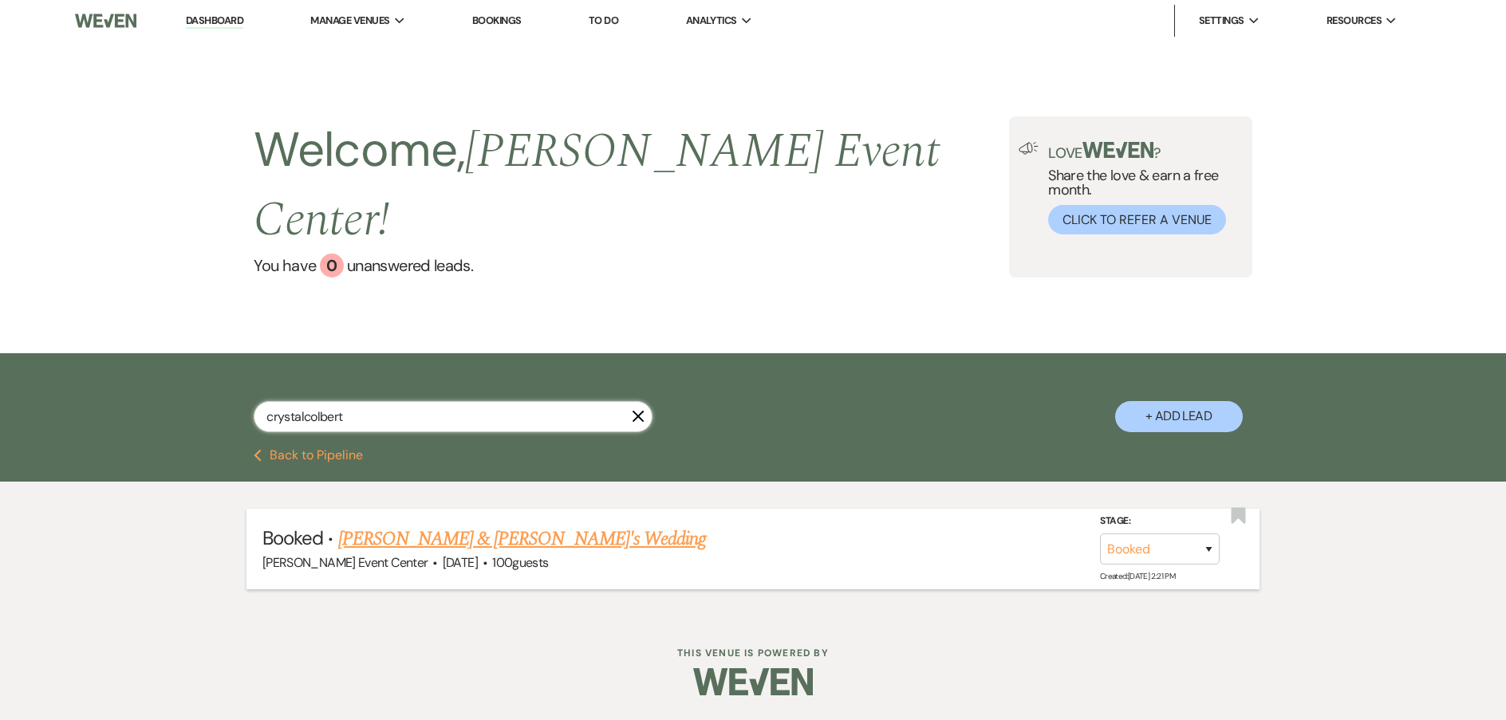
type input "crystalcolbert"
click at [412, 525] on link "Crystal Colbert & Fiance's Wedding" at bounding box center [522, 539] width 369 height 29
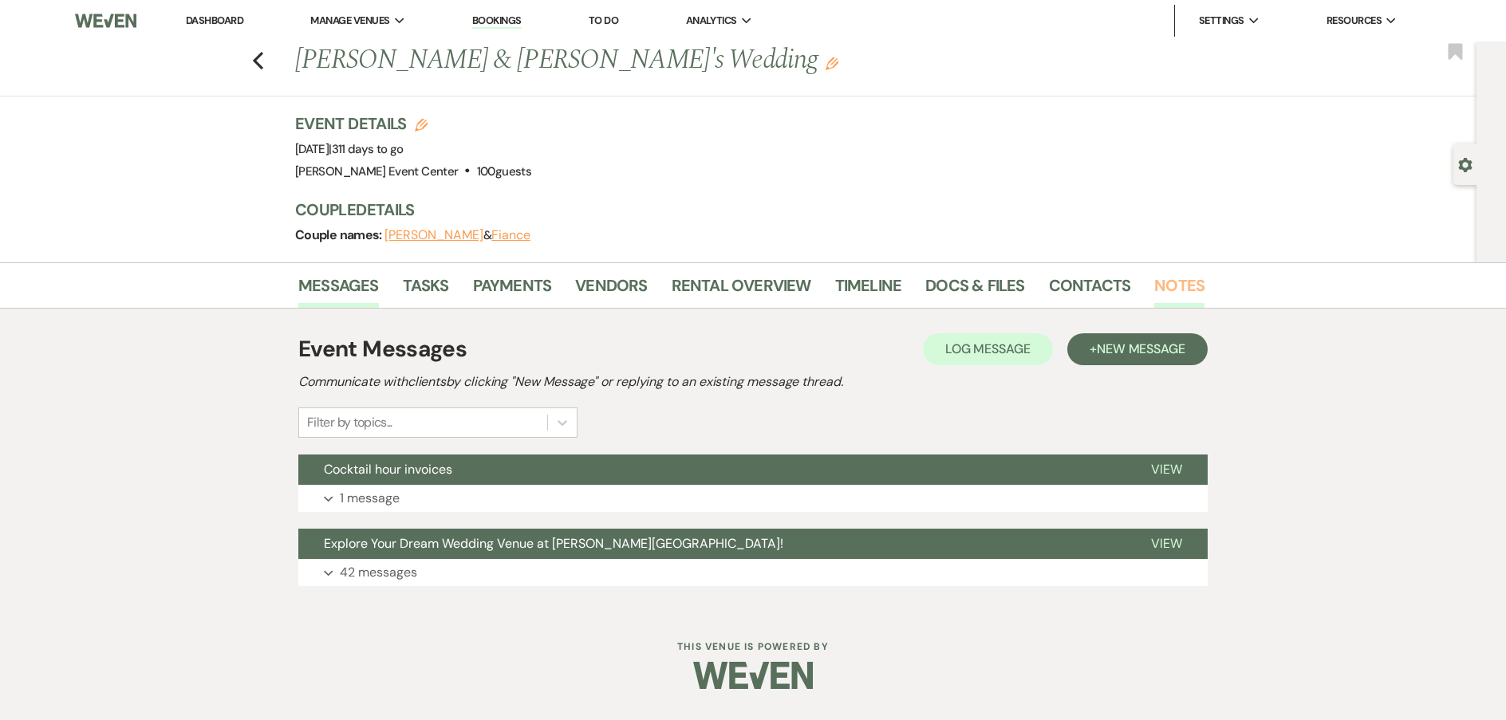
click at [1194, 280] on link "Notes" at bounding box center [1179, 290] width 50 height 35
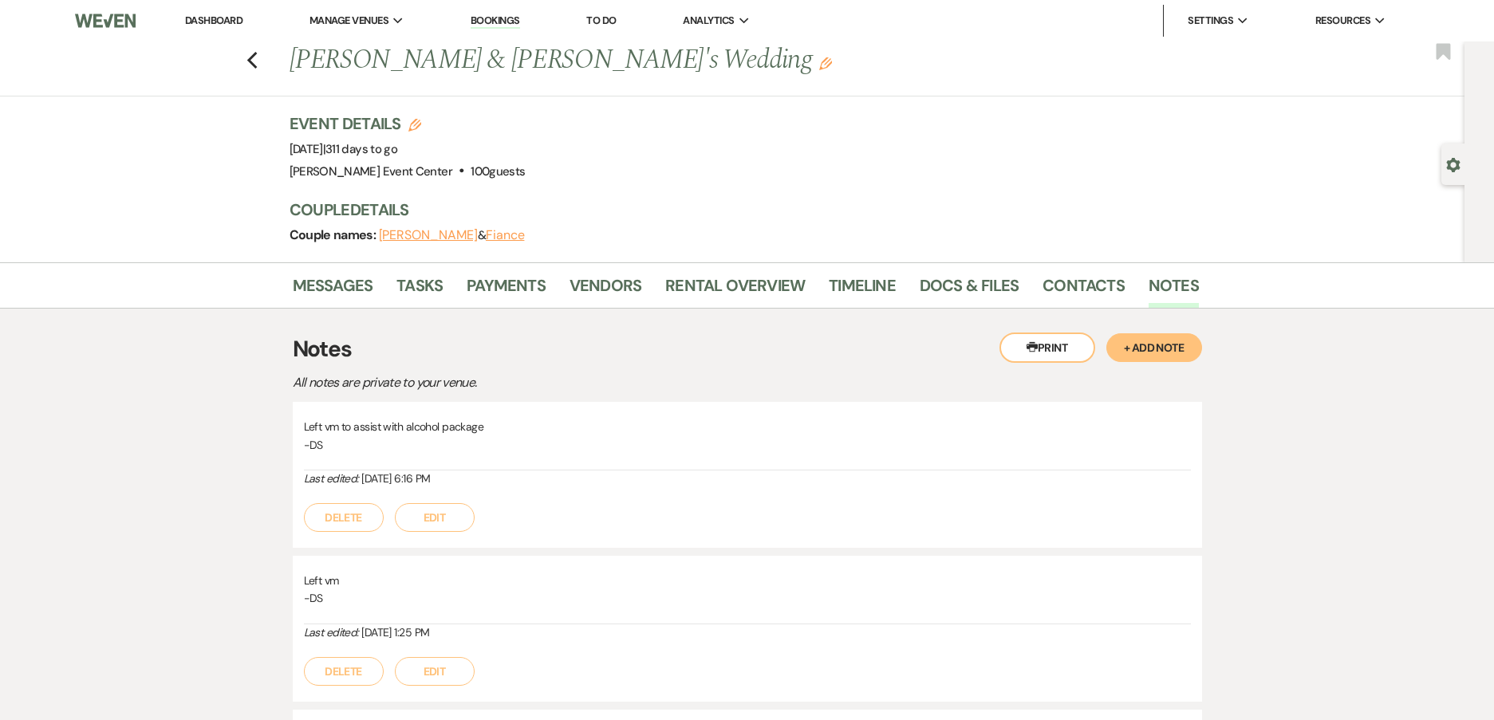
click at [1140, 346] on button "+ Add Note" at bounding box center [1154, 347] width 96 height 29
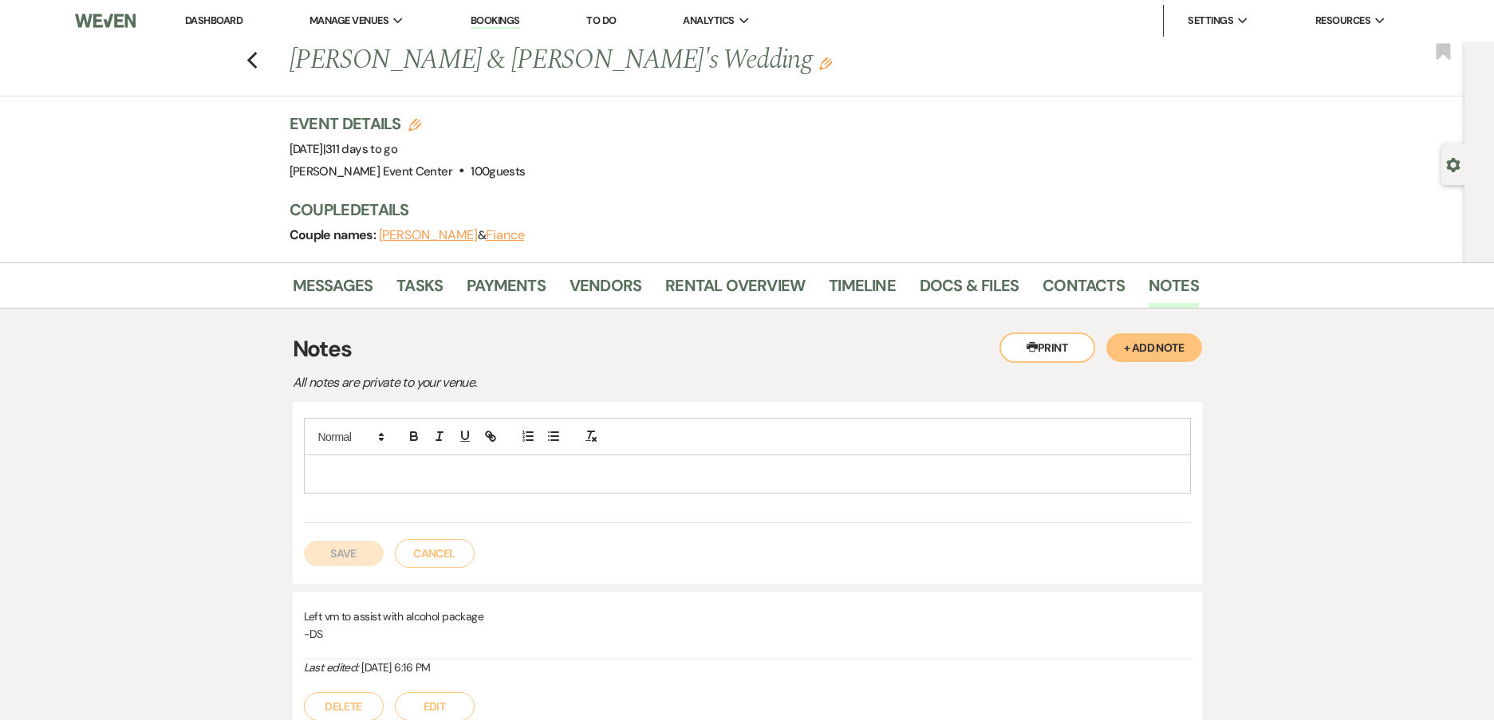
click at [356, 481] on p at bounding box center [747, 474] width 861 height 18
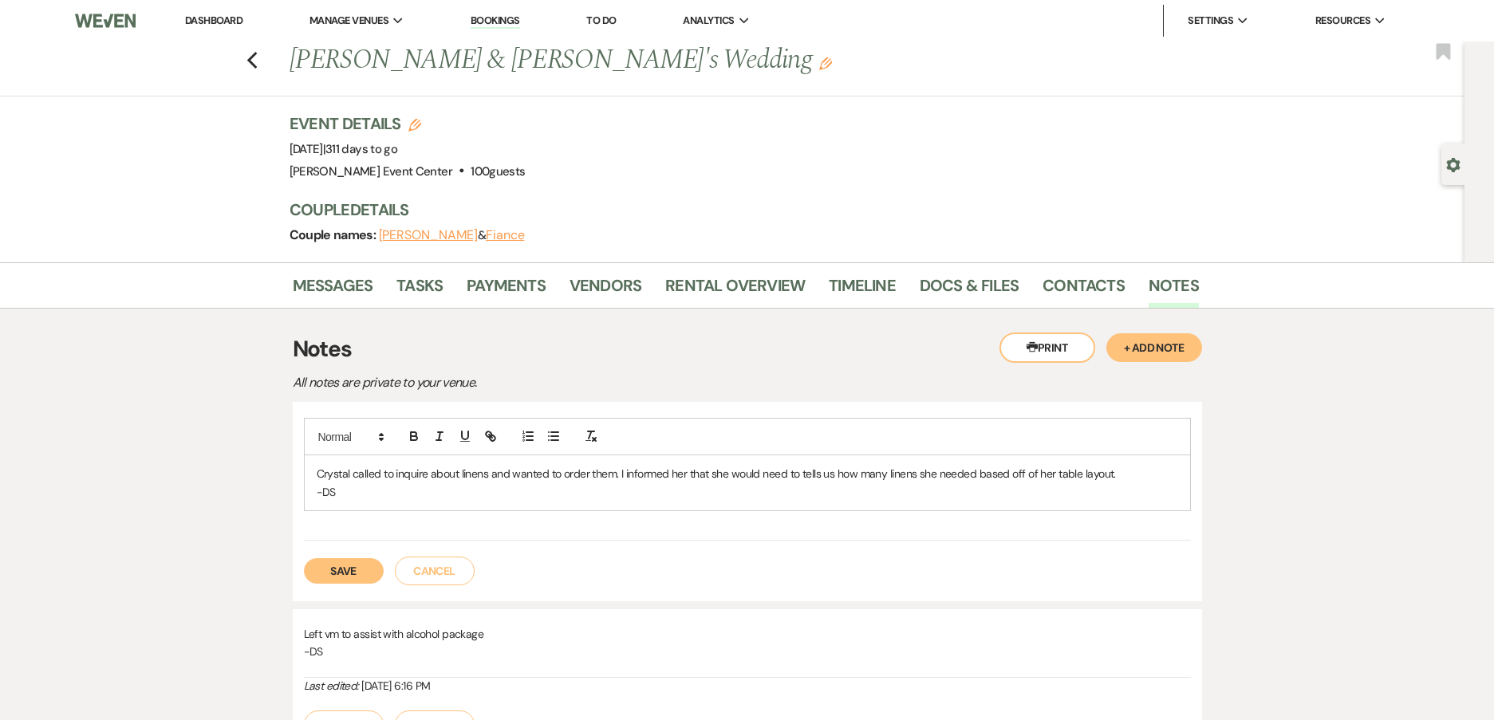
click at [1149, 479] on p "Crystal called to inquire about linens and wanted to order them. I informed her…" at bounding box center [747, 474] width 861 height 18
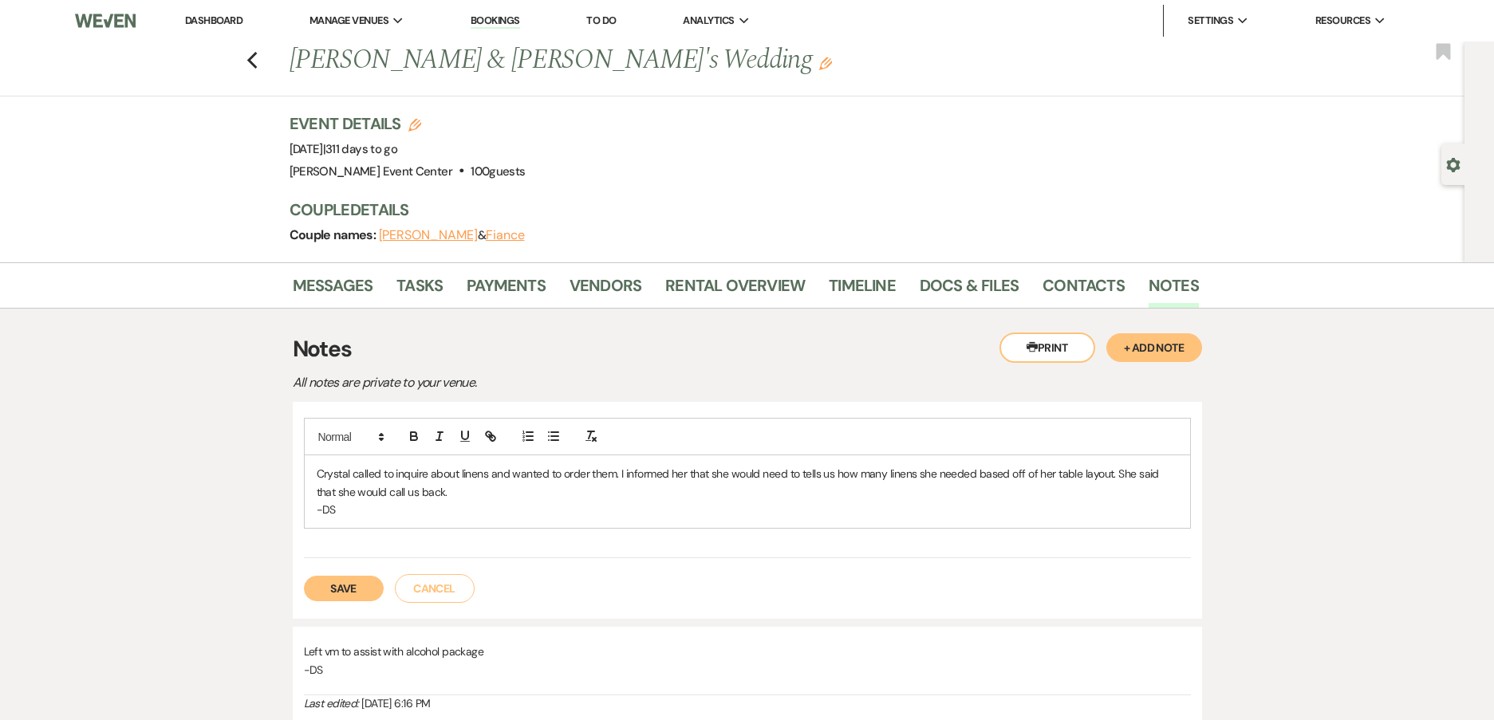
click at [337, 579] on button "Save" at bounding box center [344, 589] width 80 height 26
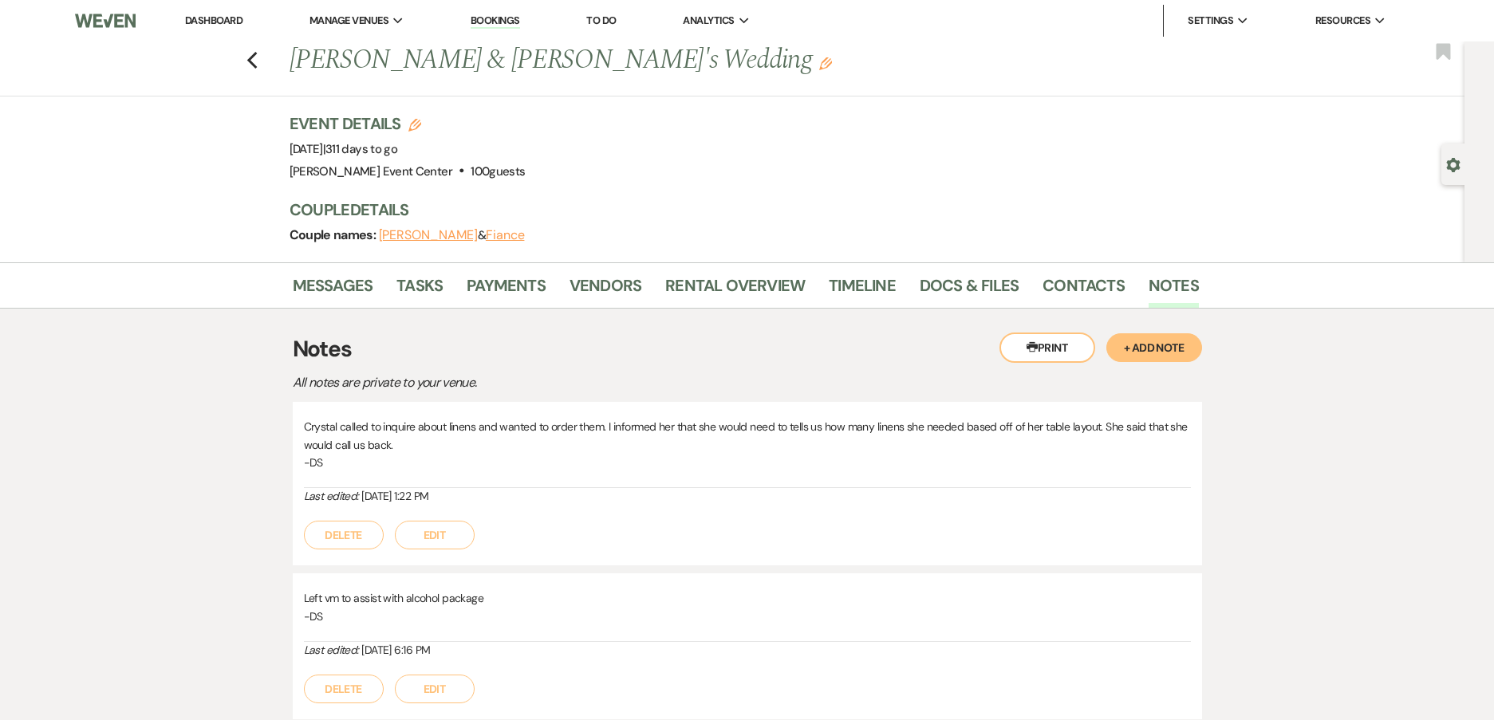
click at [266, 79] on div "Previous Crystal Colbert & Fiance's Wedding Edit Bookmark" at bounding box center [728, 68] width 1473 height 55
click at [254, 65] on icon "Previous" at bounding box center [252, 60] width 12 height 19
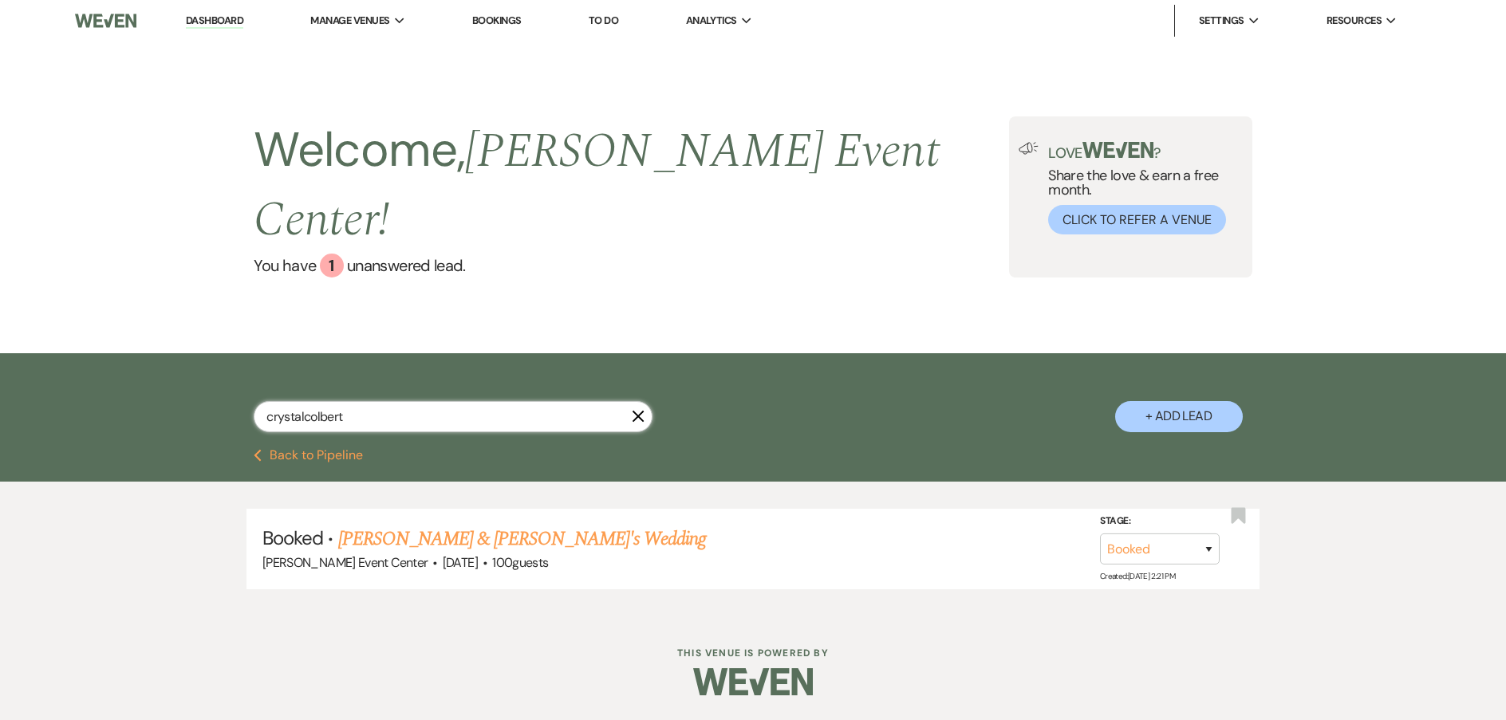
drag, startPoint x: 365, startPoint y: 392, endPoint x: 32, endPoint y: 379, distance: 332.9
click at [45, 381] on div "crystalcolbert X + Add Lead" at bounding box center [753, 401] width 1506 height 96
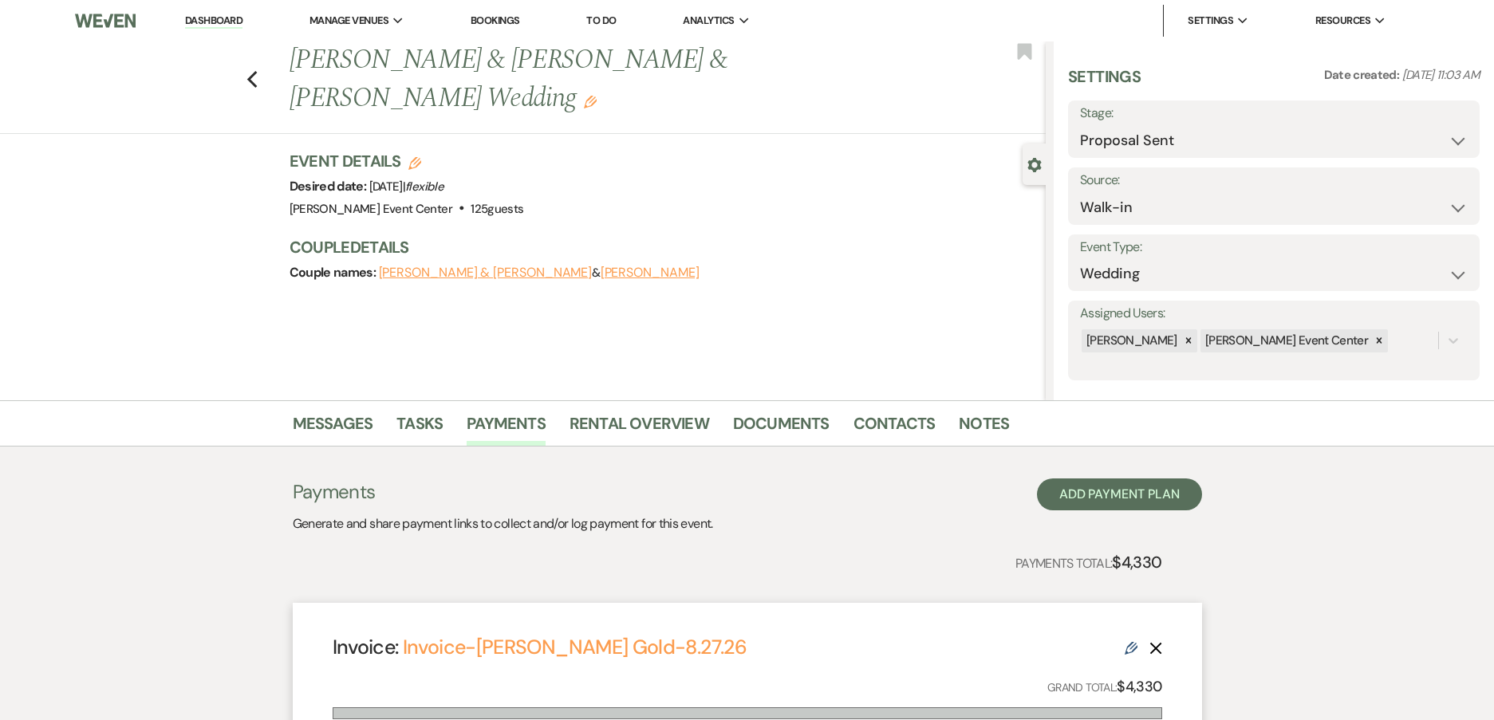
select select "6"
select select "23"
click at [258, 83] on icon "Previous" at bounding box center [252, 79] width 12 height 19
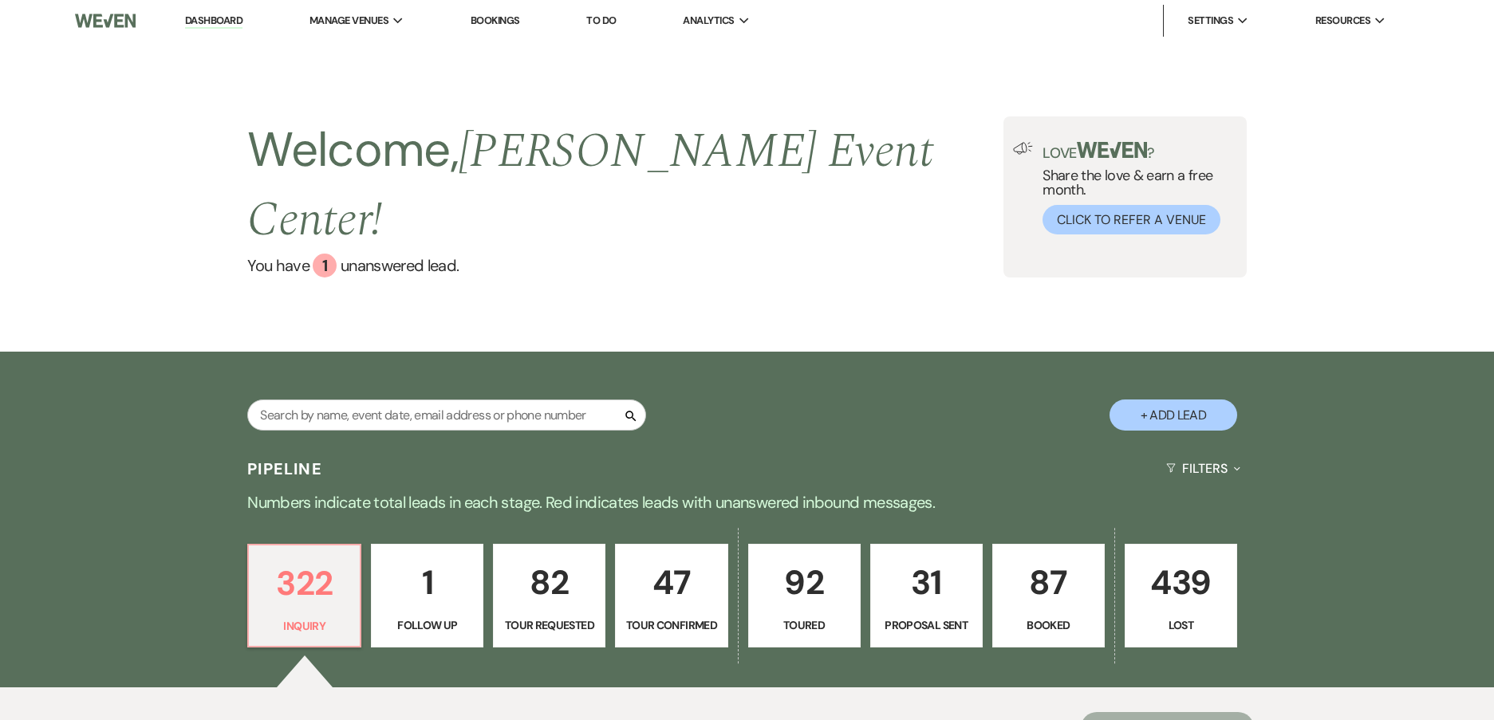
click at [337, 400] on input "text" at bounding box center [446, 415] width 399 height 31
type input "[PERSON_NAME]"
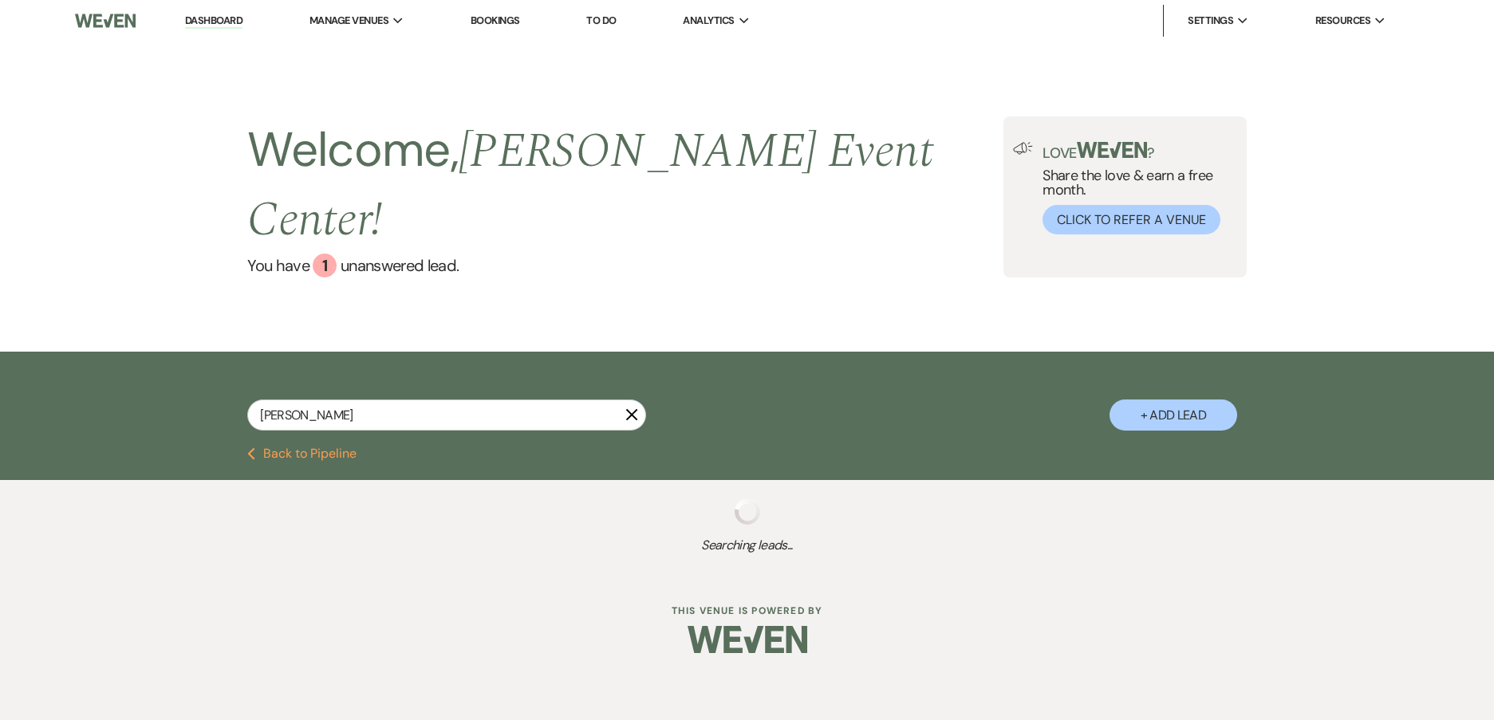
select select "5"
select select "4"
select select "8"
select select "10"
select select "8"
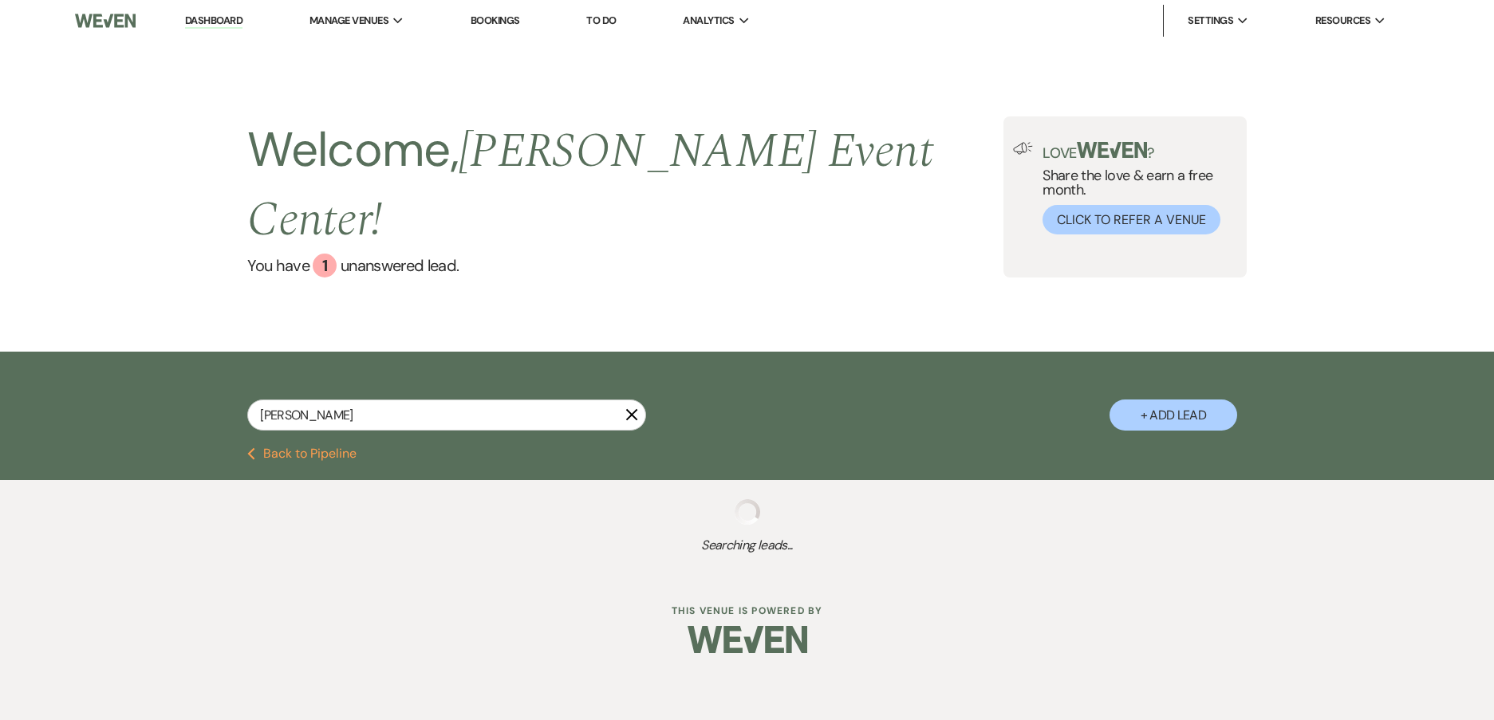
select select "6"
select select "8"
select select "1"
select select "8"
select select "1"
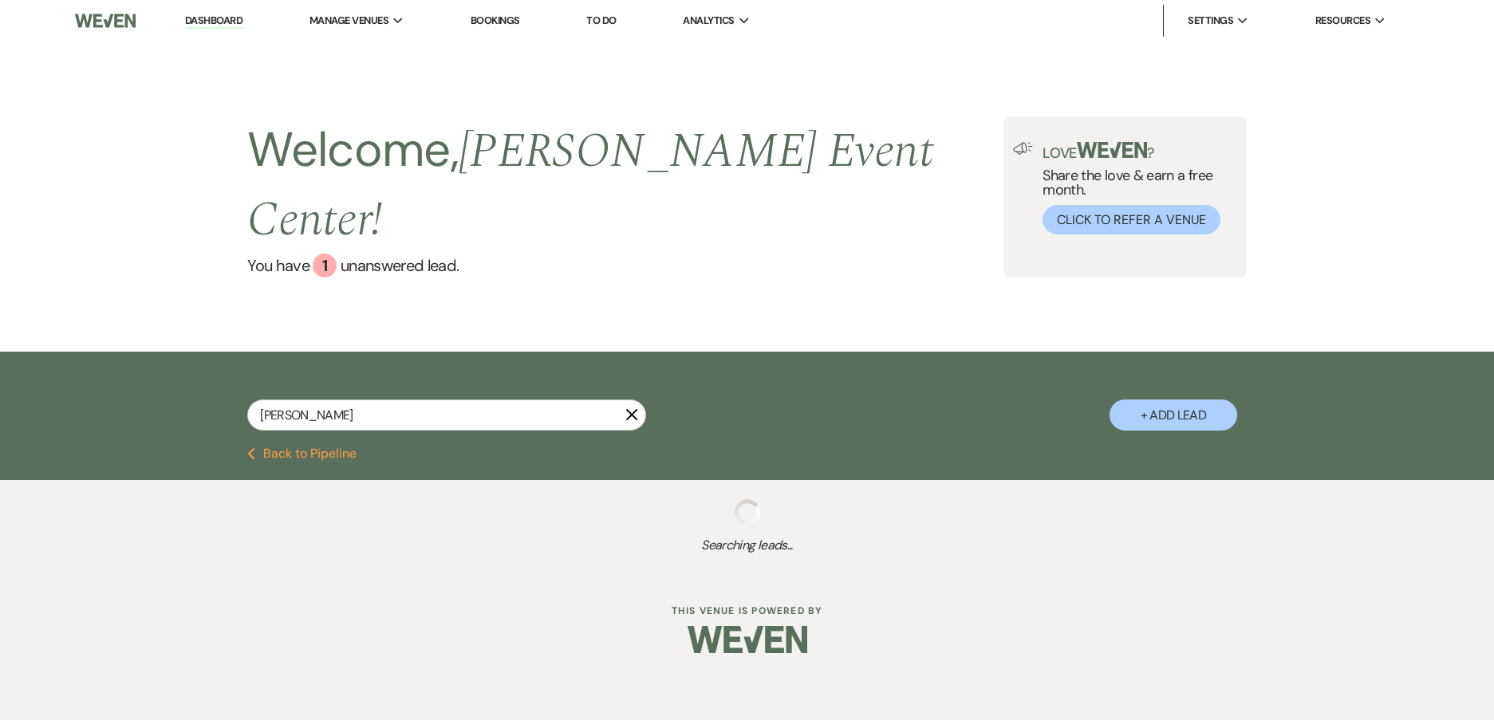
select select "8"
select select "2"
select select "8"
select select "10"
select select "8"
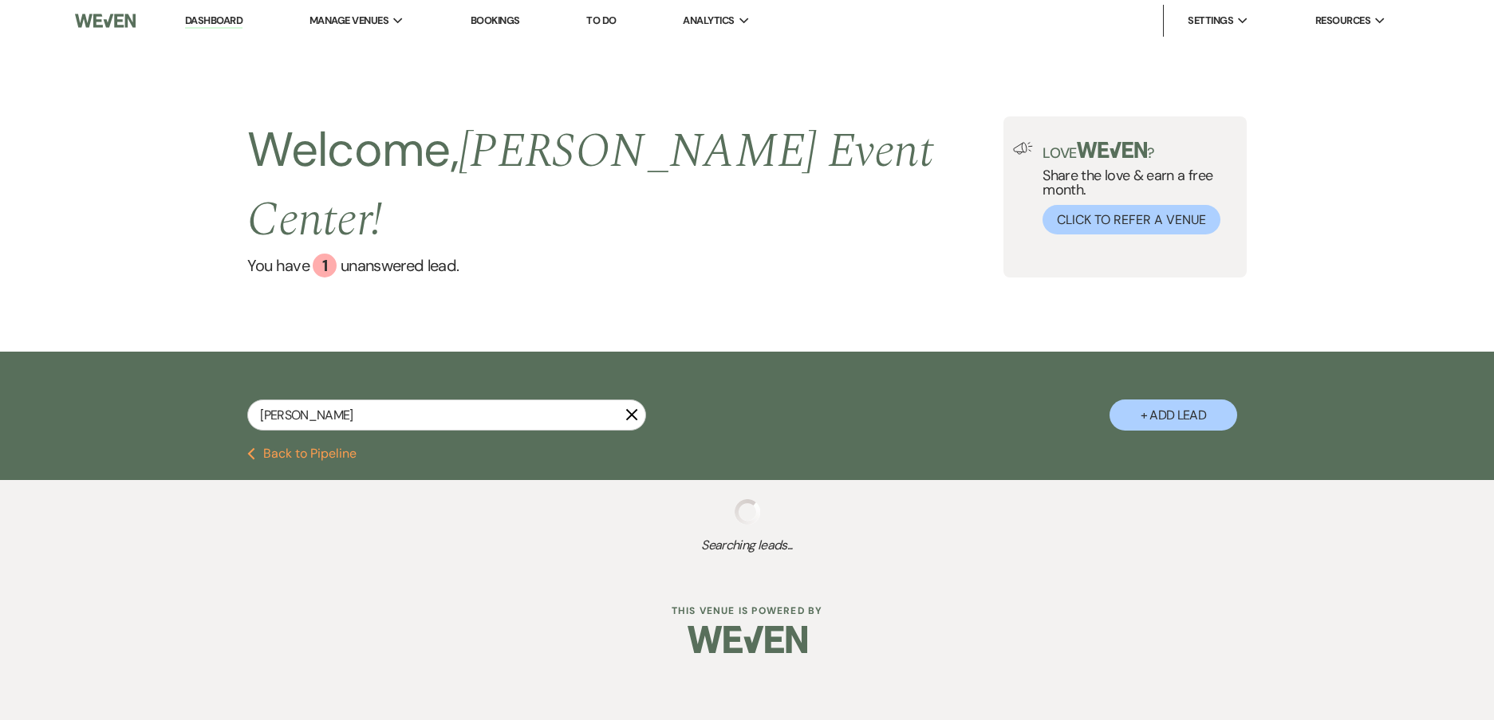
select select "11"
select select "8"
select select "4"
select select "8"
select select "6"
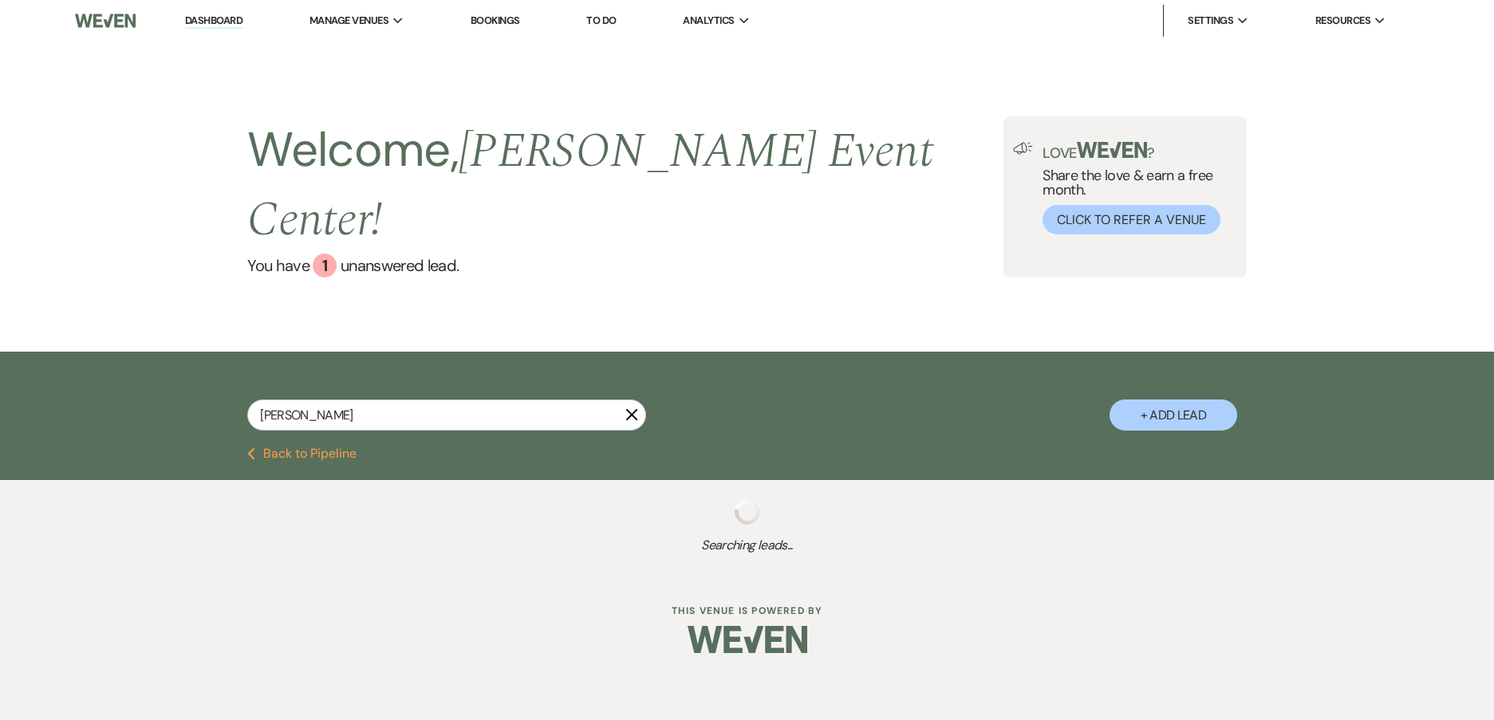
select select "8"
select select "6"
select select "8"
select select "1"
select select "8"
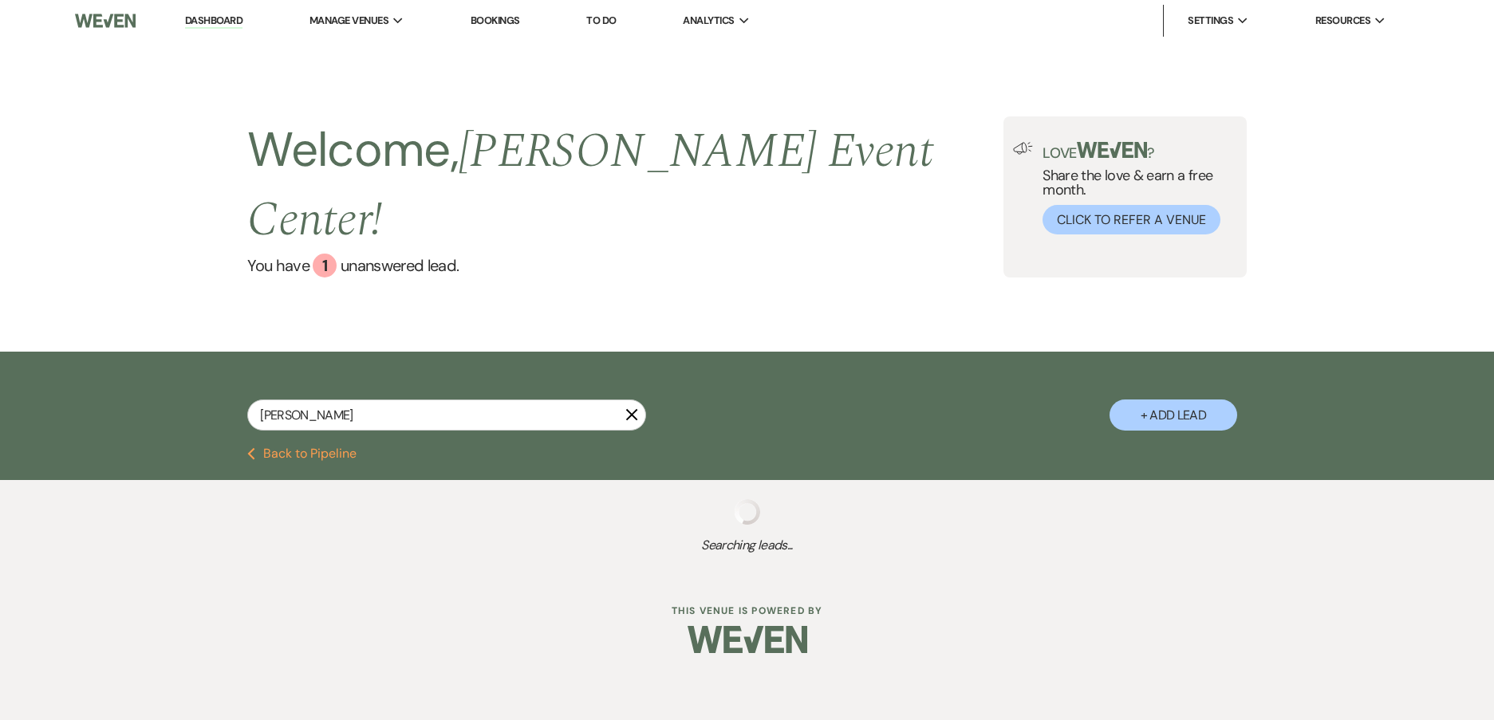
select select "6"
select select "8"
select select "6"
select select "8"
select select "5"
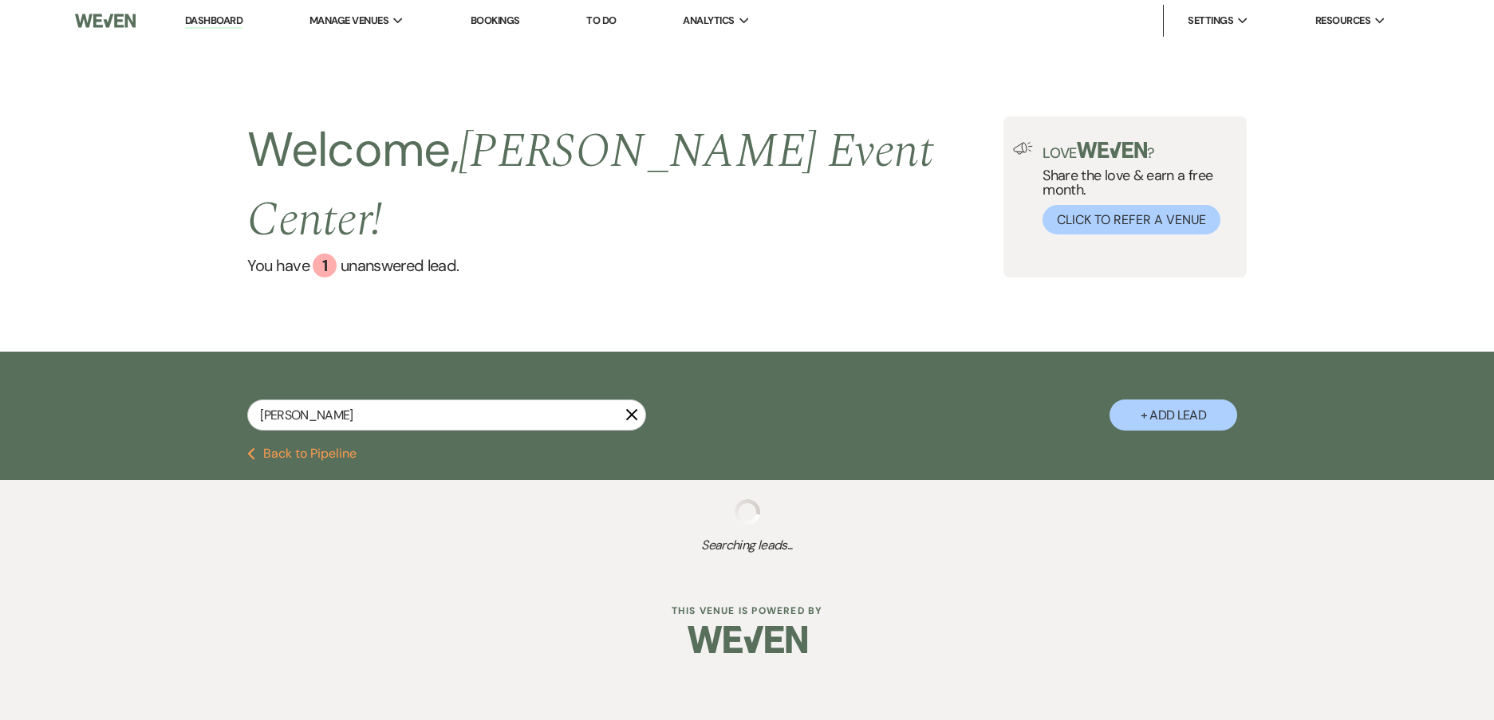
select select "8"
select select "5"
select select "4"
select select "8"
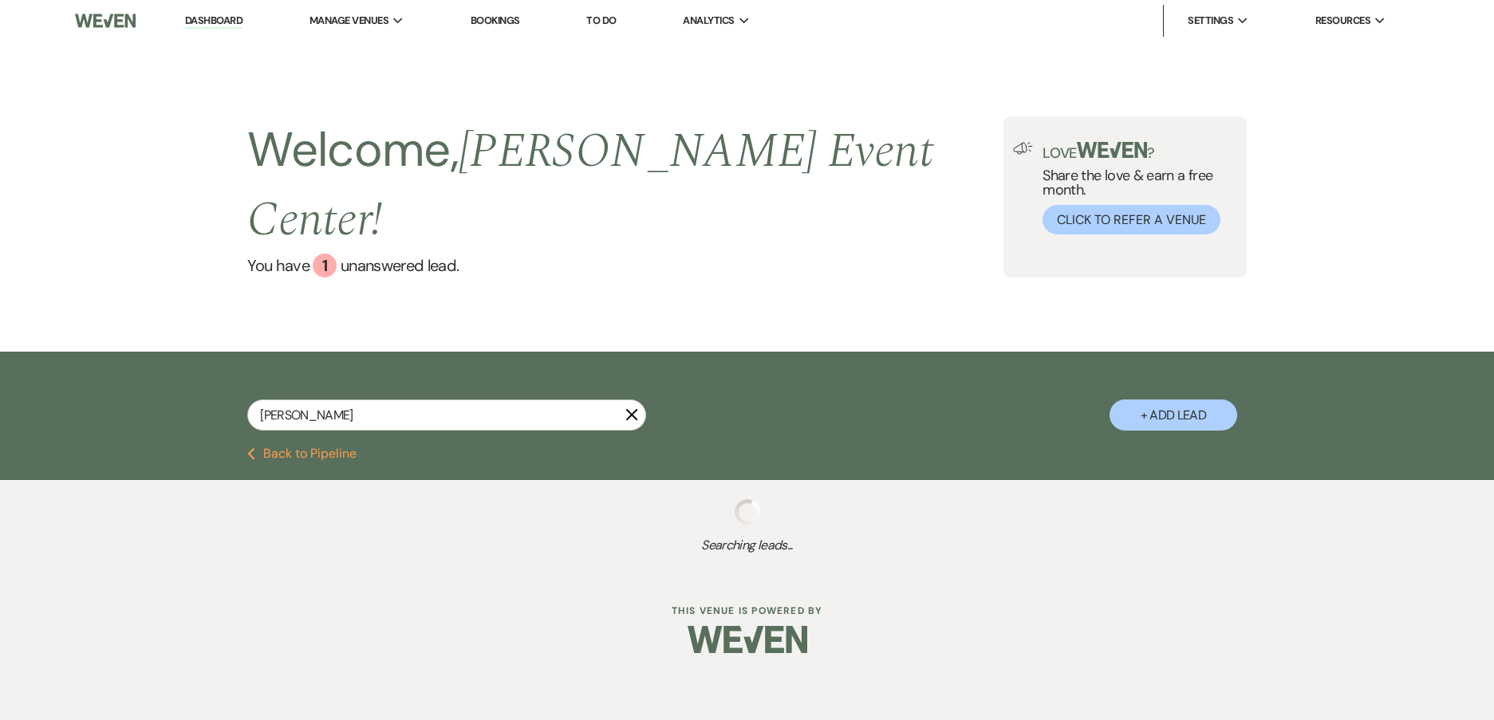
select select "10"
select select "8"
select select "11"
select select "8"
select select "4"
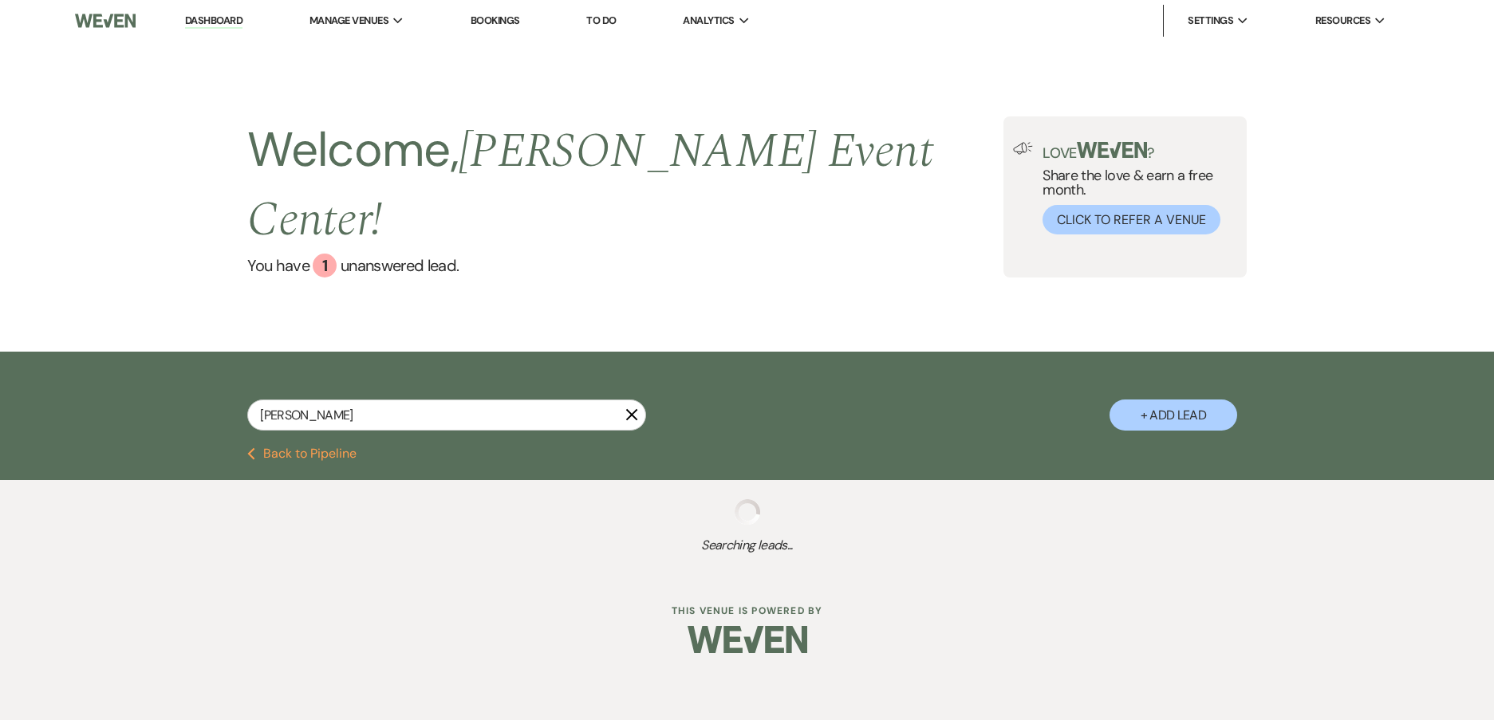
select select "8"
select select "6"
select select "8"
select select "6"
select select "8"
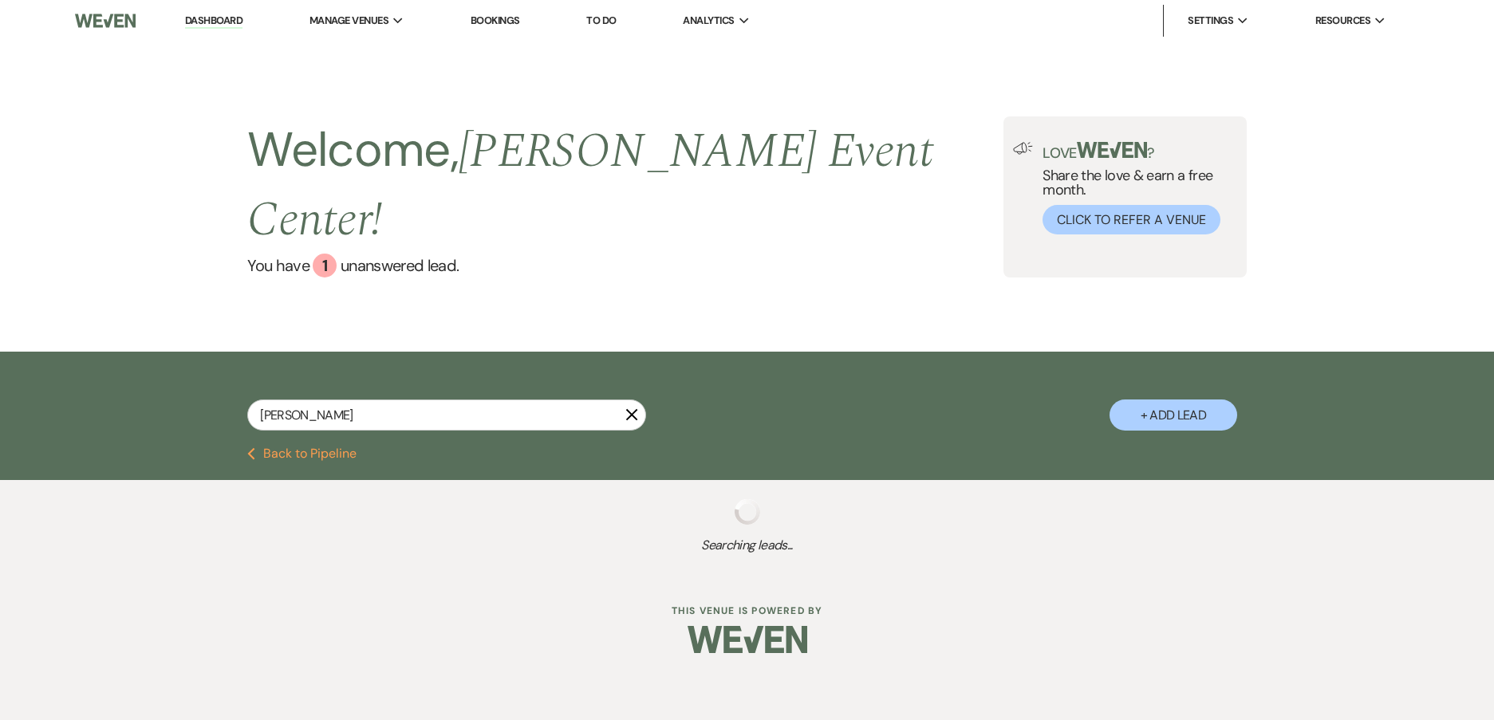
select select "5"
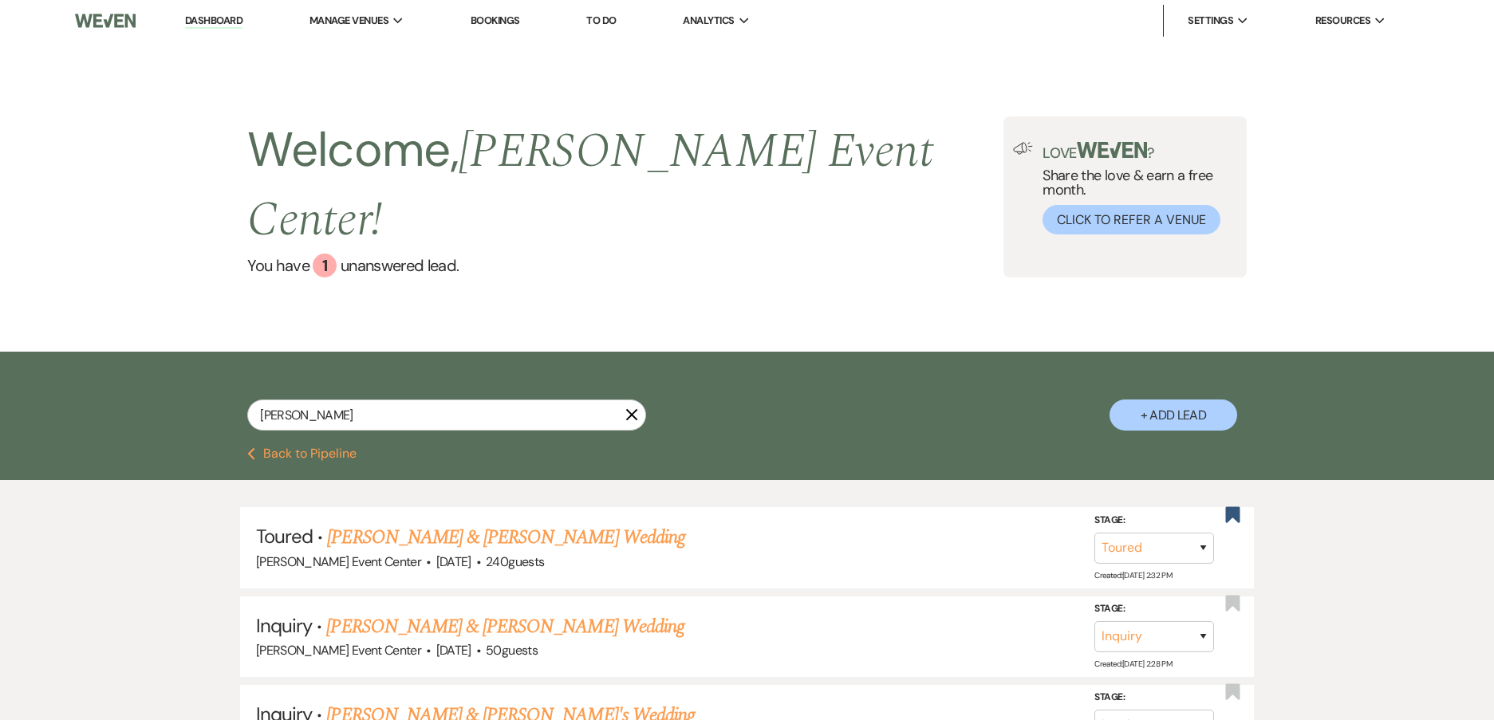
type input "[PERSON_NAME]"
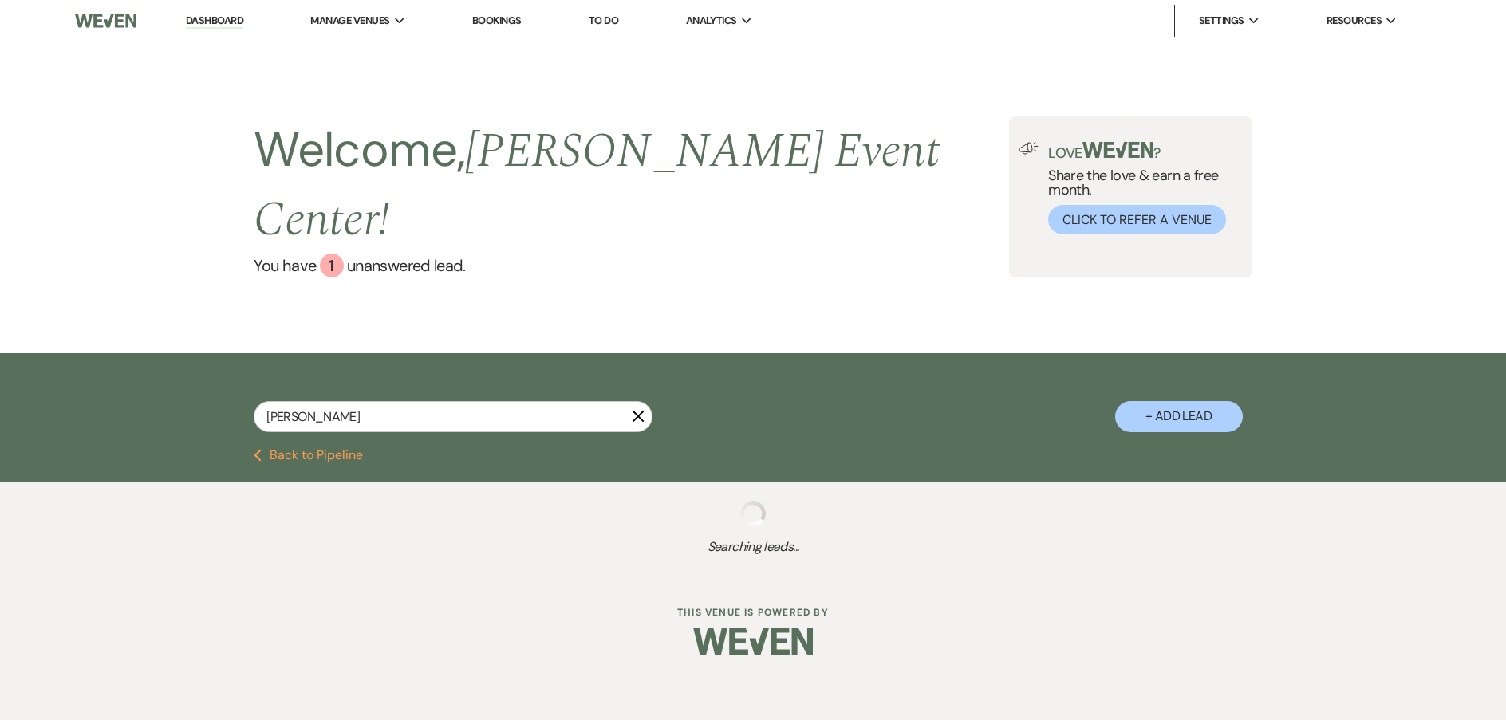
select select "5"
select select "2"
select select "5"
select select "4"
select select "5"
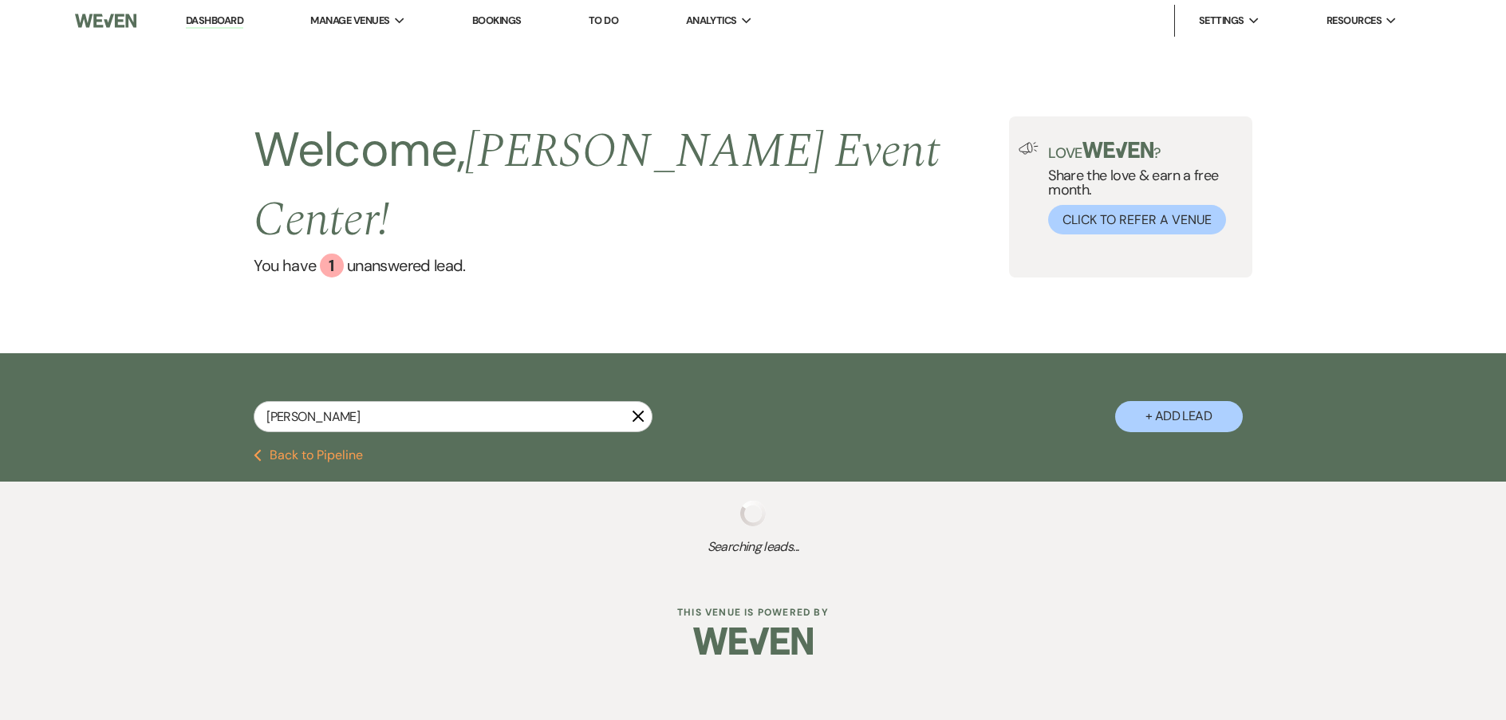
select select "2"
select select "6"
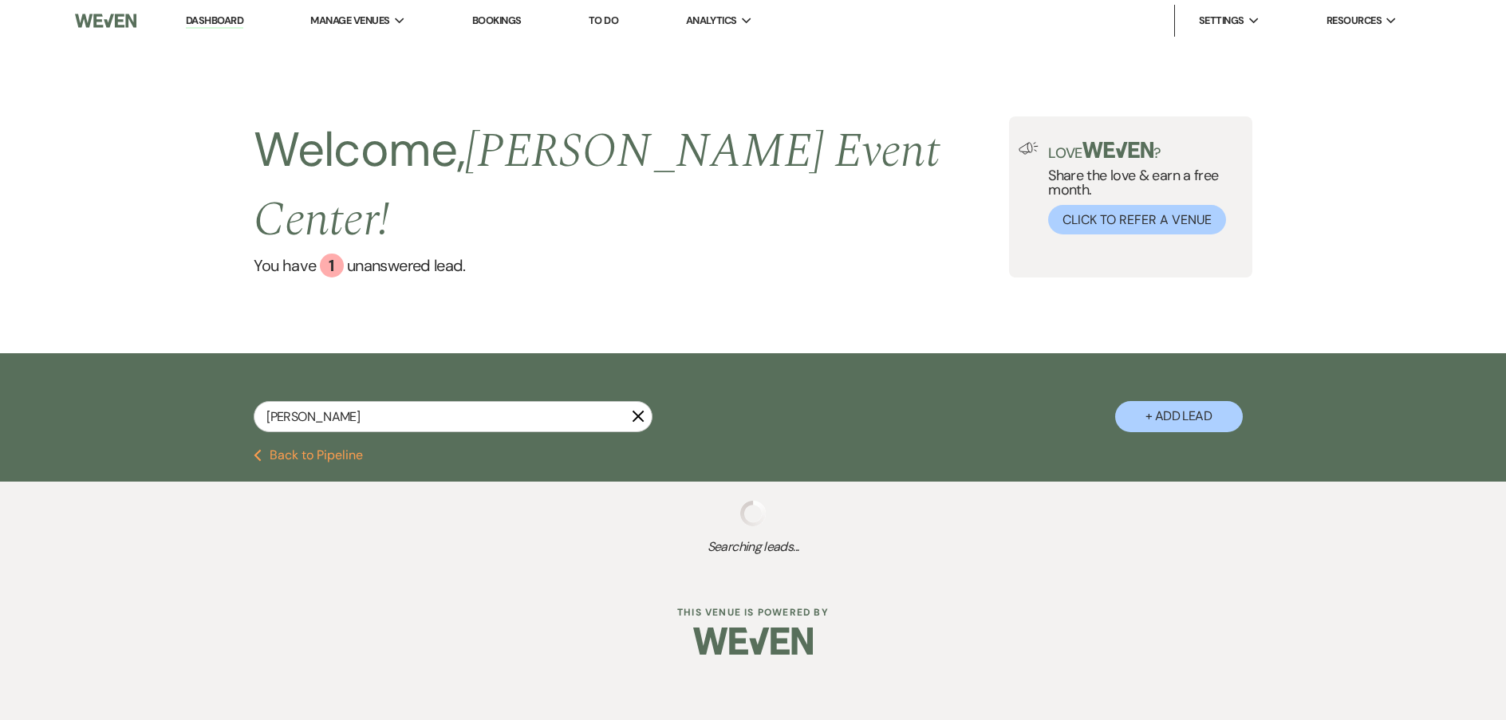
select select "8"
select select "4"
select select "5"
select select "2"
select select "5"
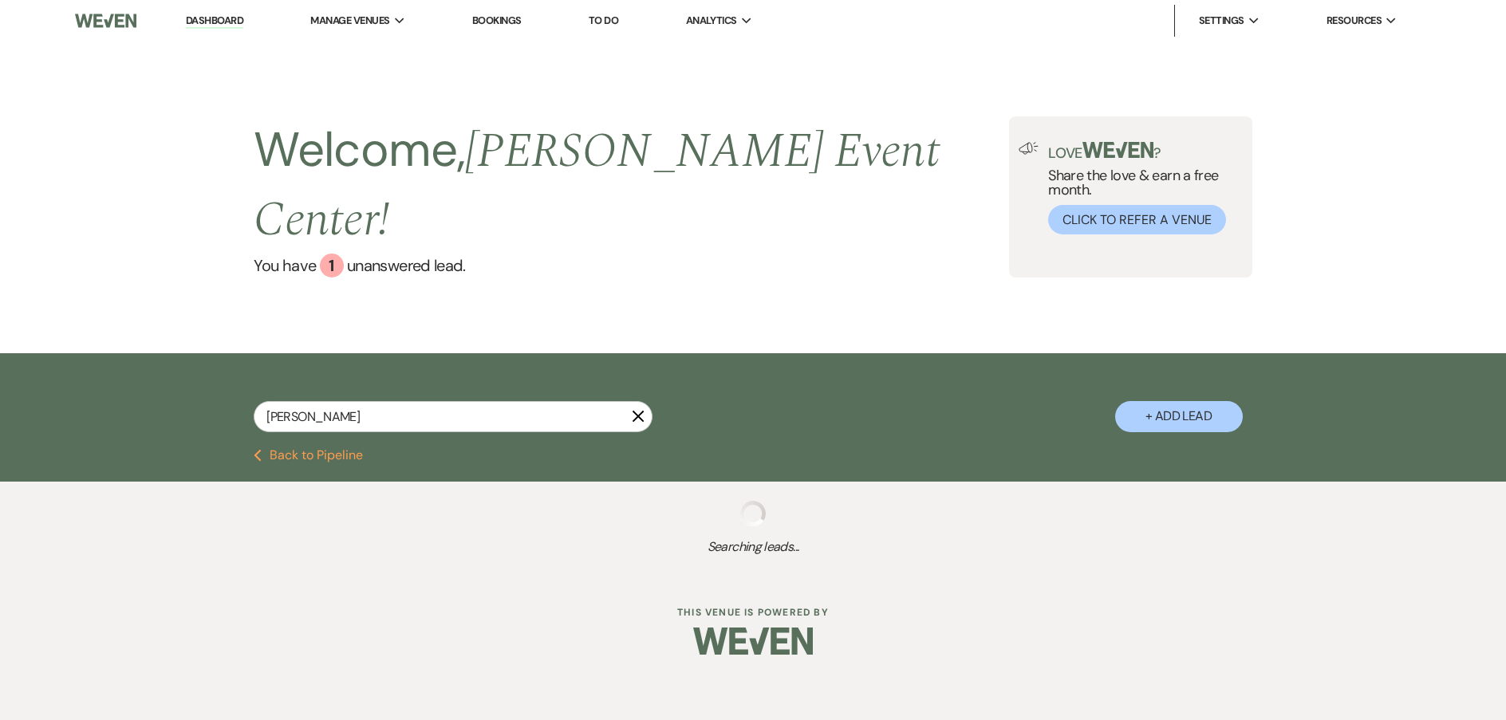
select select "8"
select select "4"
select select "8"
select select "6"
select select "2"
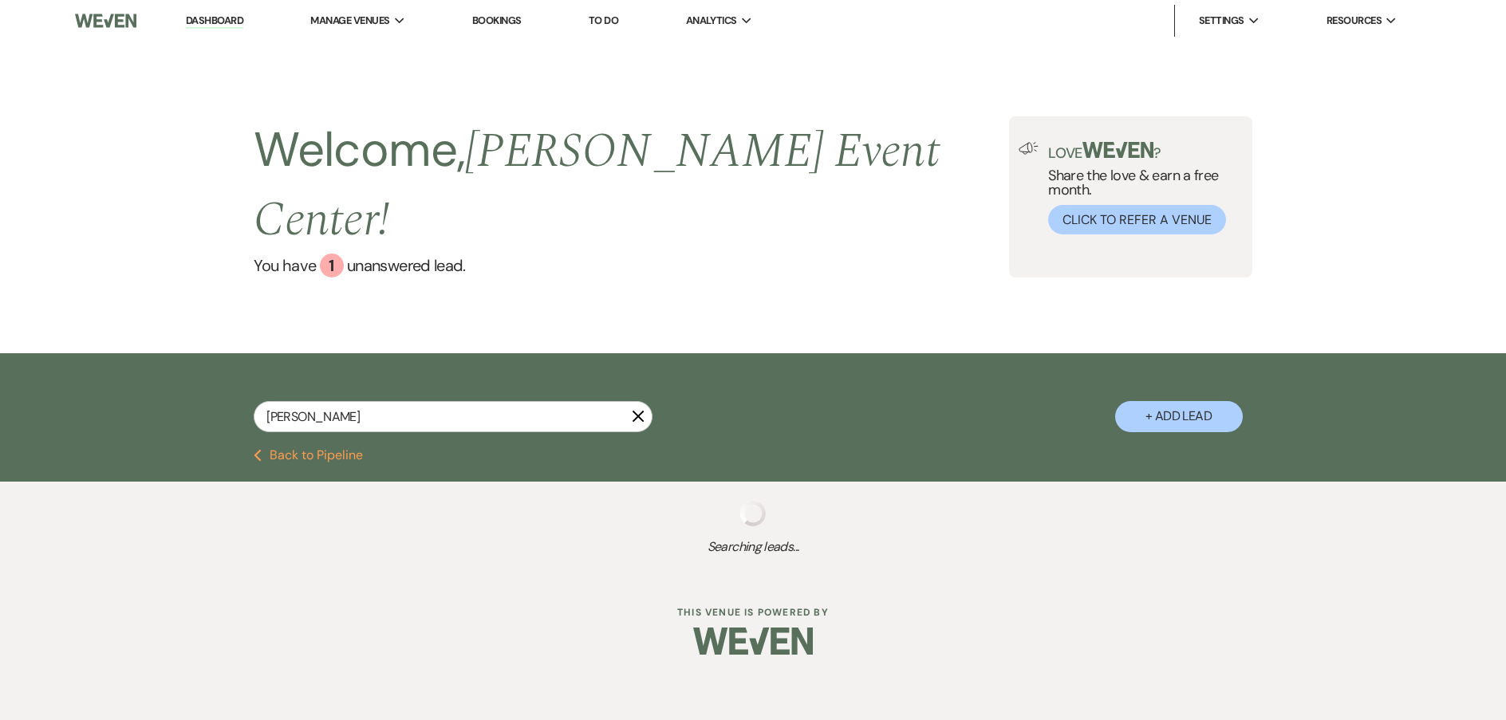
select select "4"
select select "5"
select select "2"
select select "8"
select select "4"
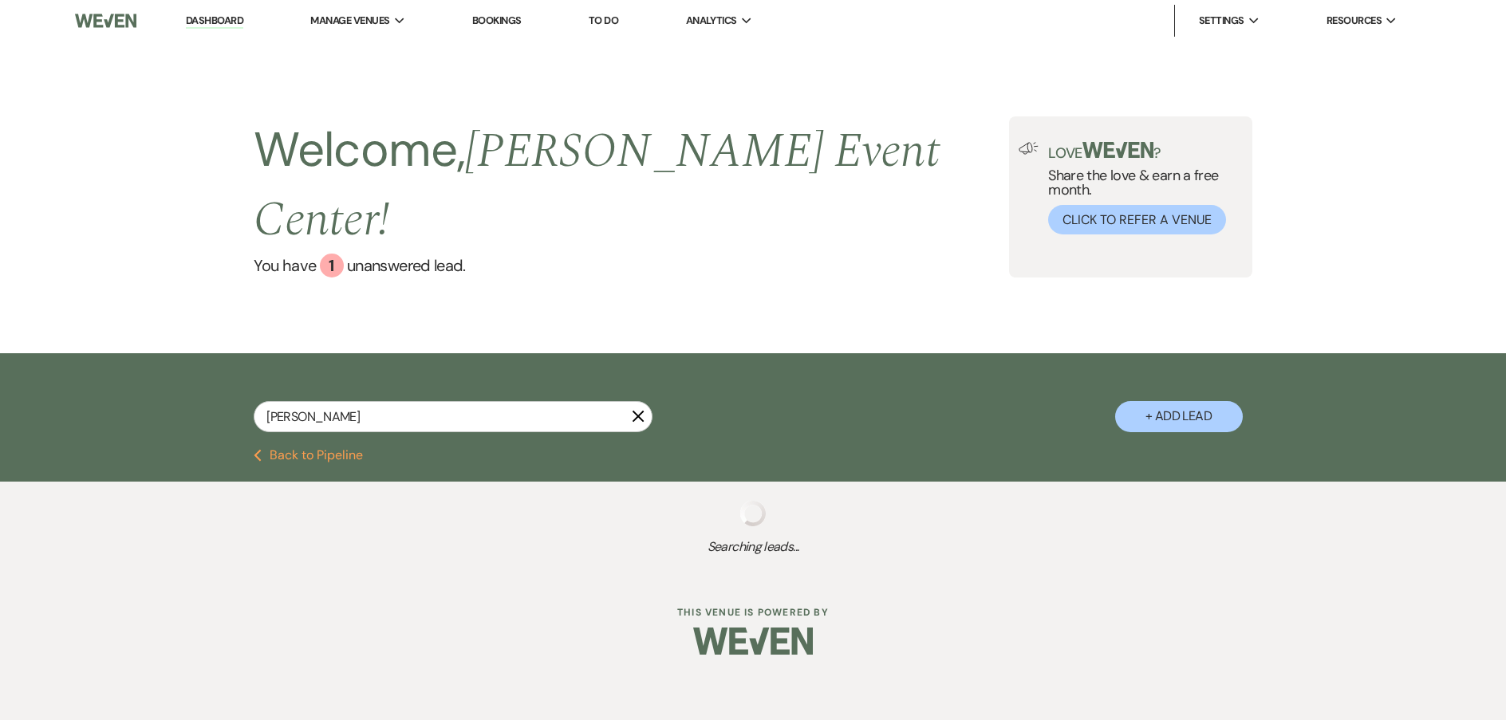
select select "8"
select select "4"
select select "8"
select select "1"
select select "2"
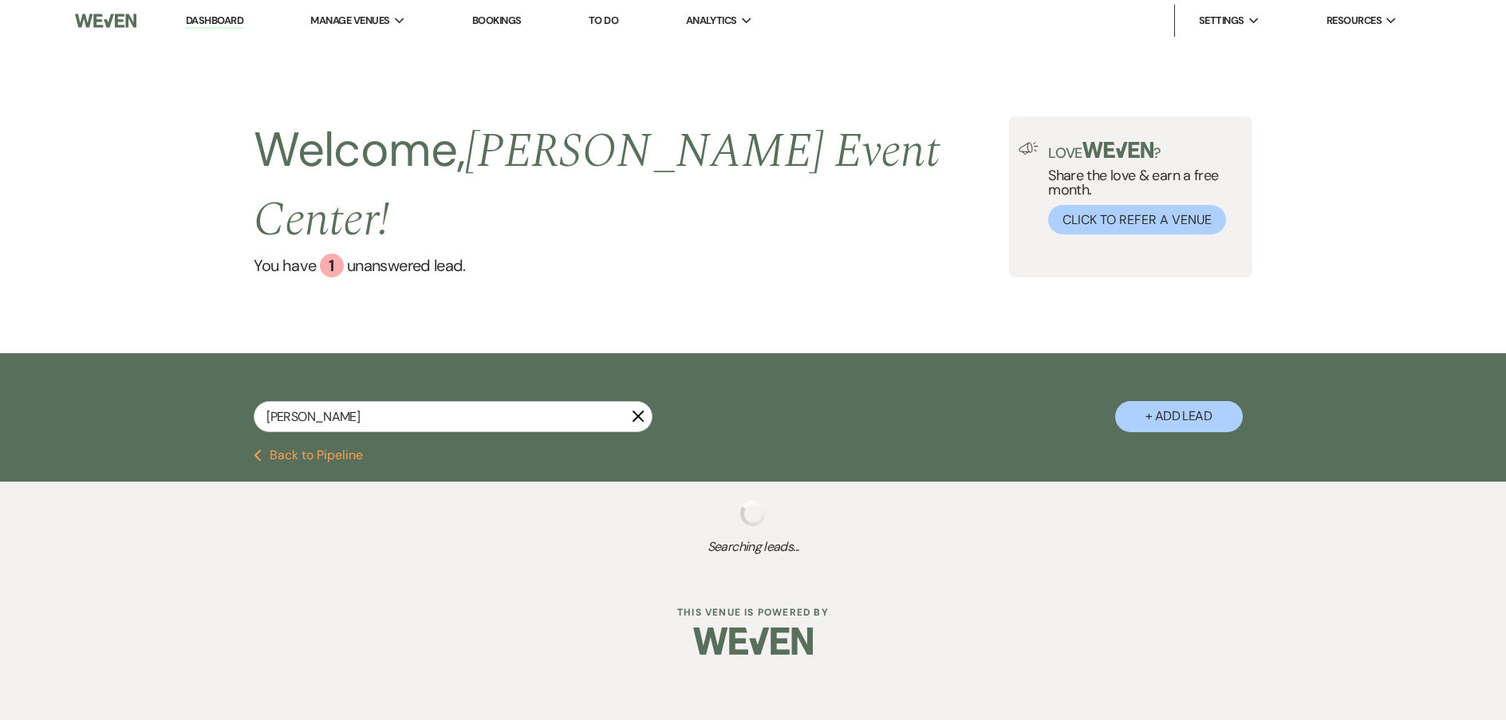
select select "8"
select select "6"
select select "8"
select select "5"
select select "2"
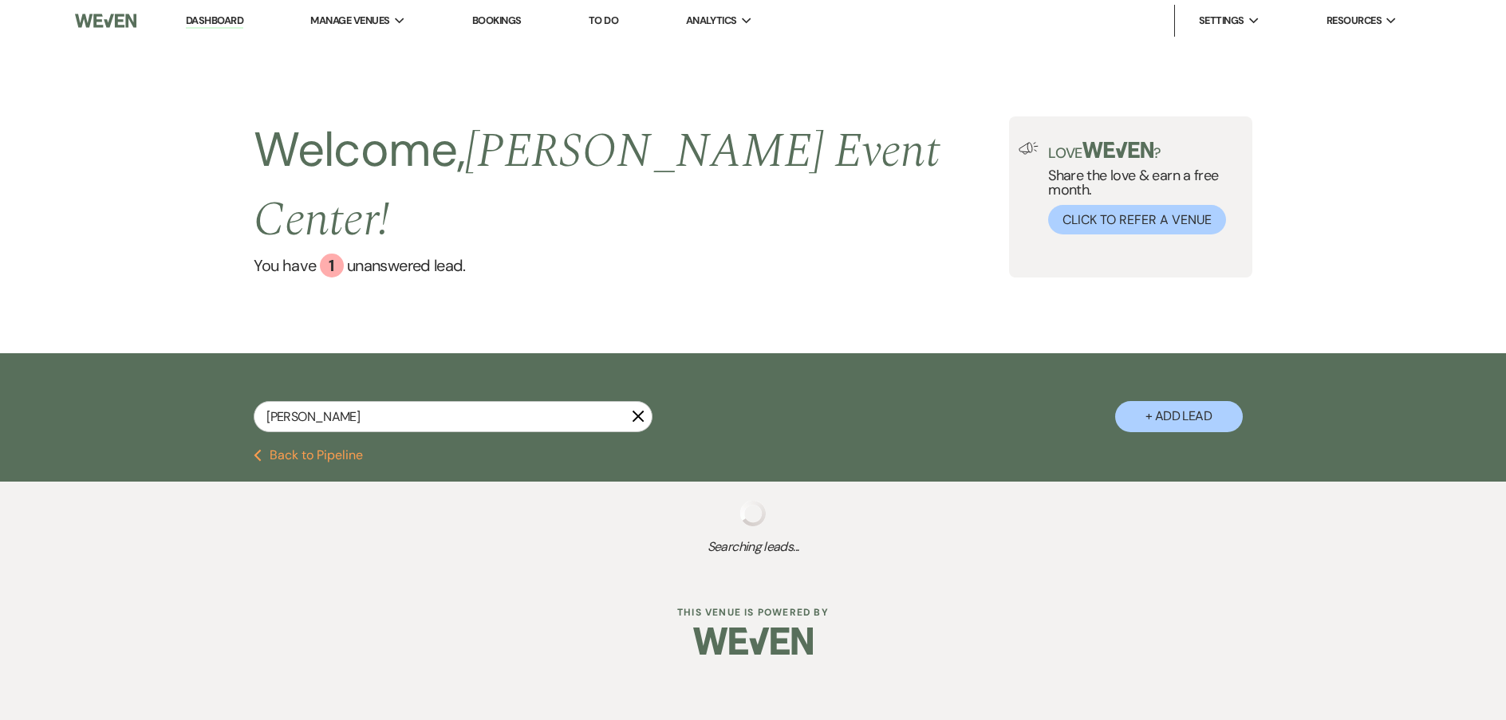
select select "8"
select select "5"
select select "8"
select select "4"
select select "6"
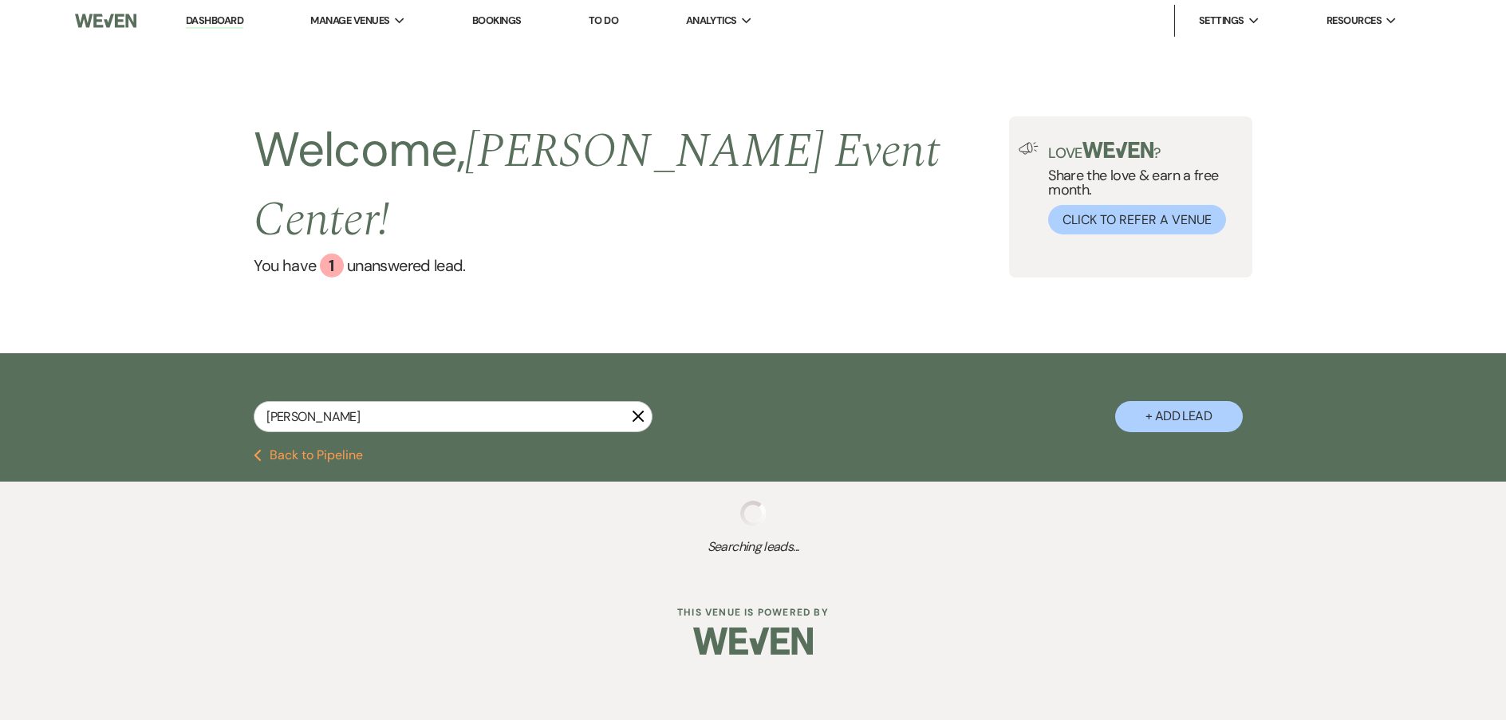
select select "2"
select select "6"
select select "5"
select select "4"
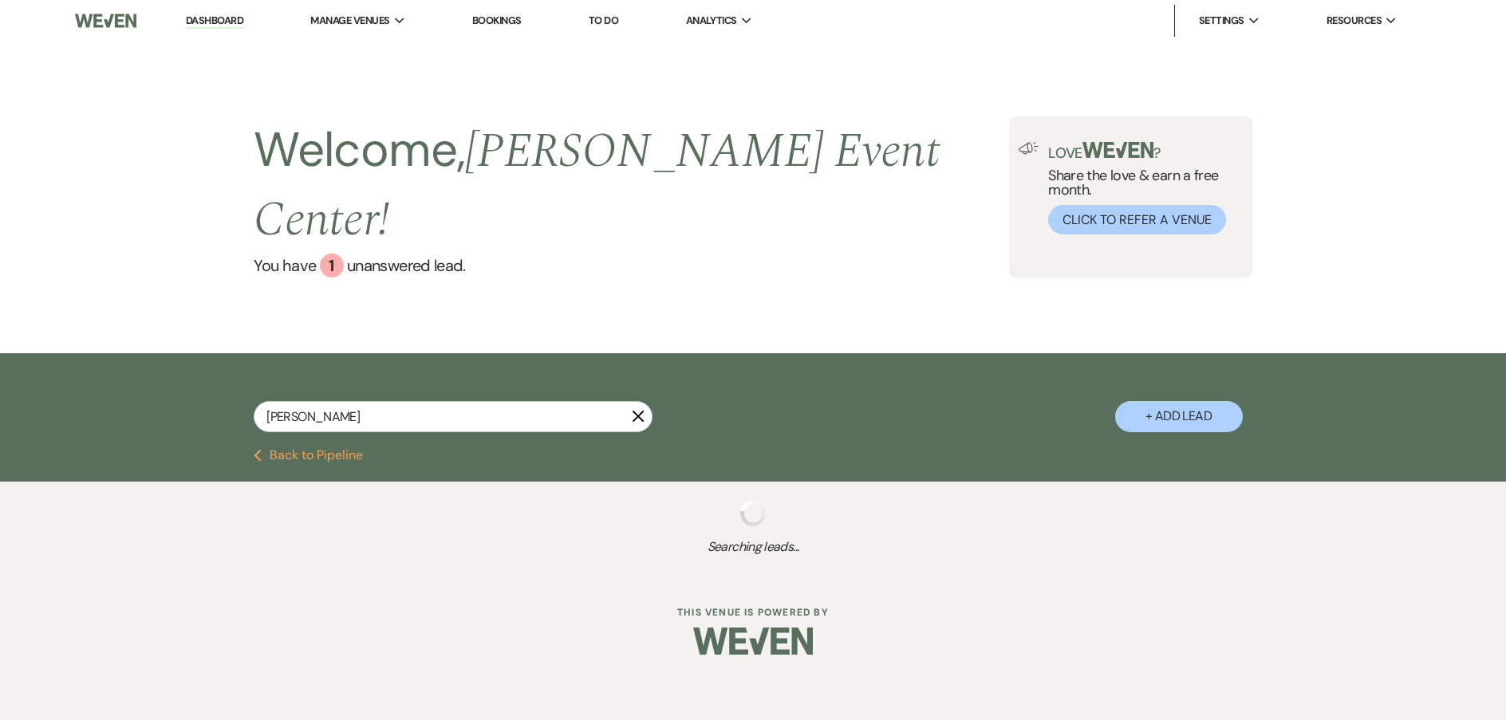
select select "6"
select select "8"
select select "4"
select select "8"
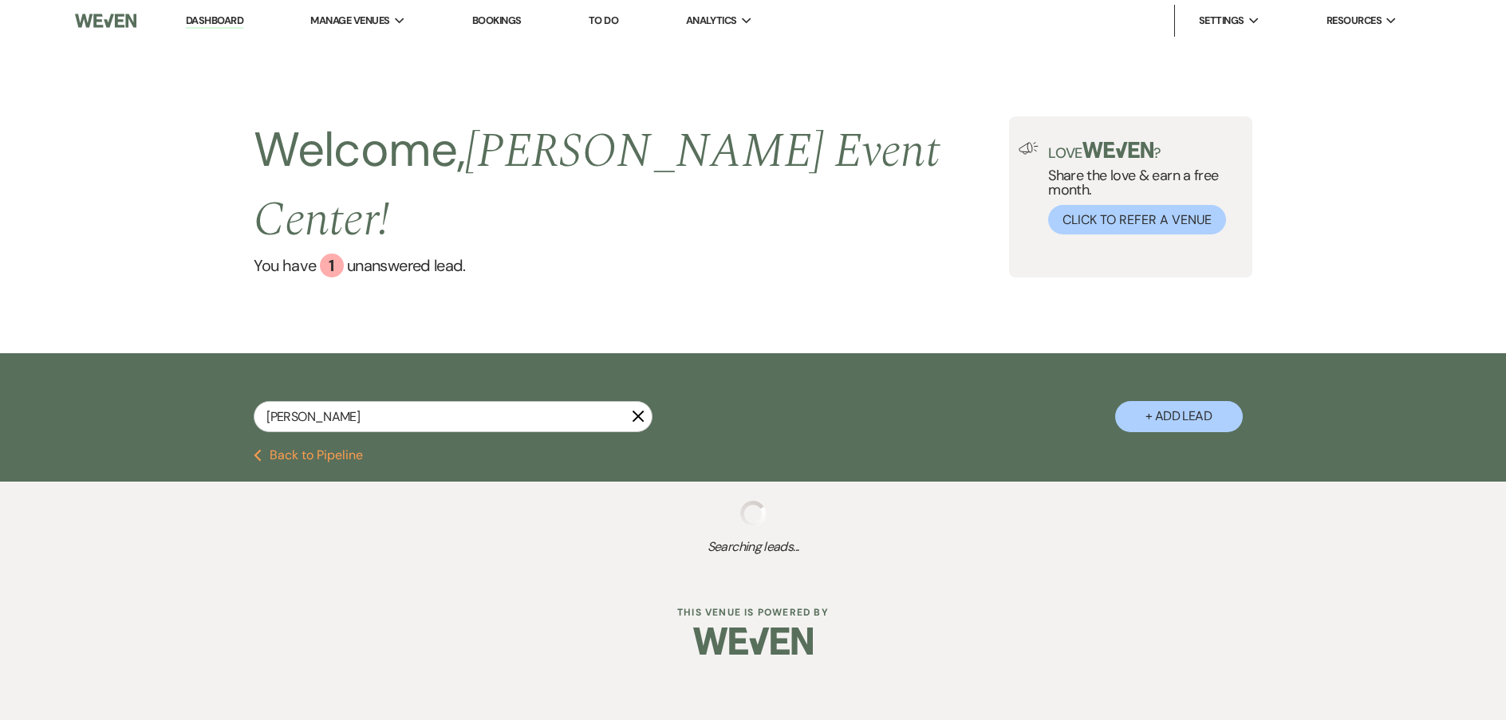
select select "4"
select select "8"
select select "4"
select select "2"
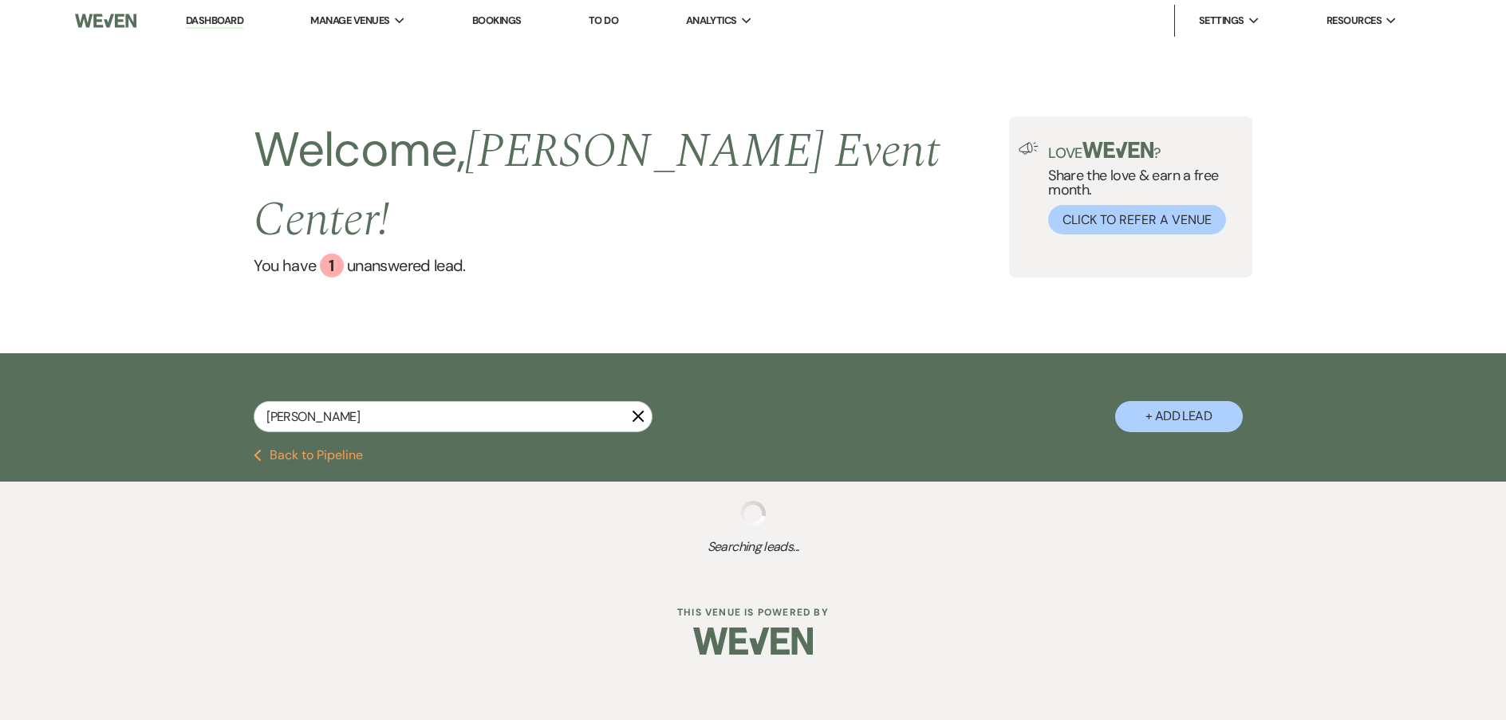
select select "6"
select select "8"
select select "6"
select select "8"
select select "1"
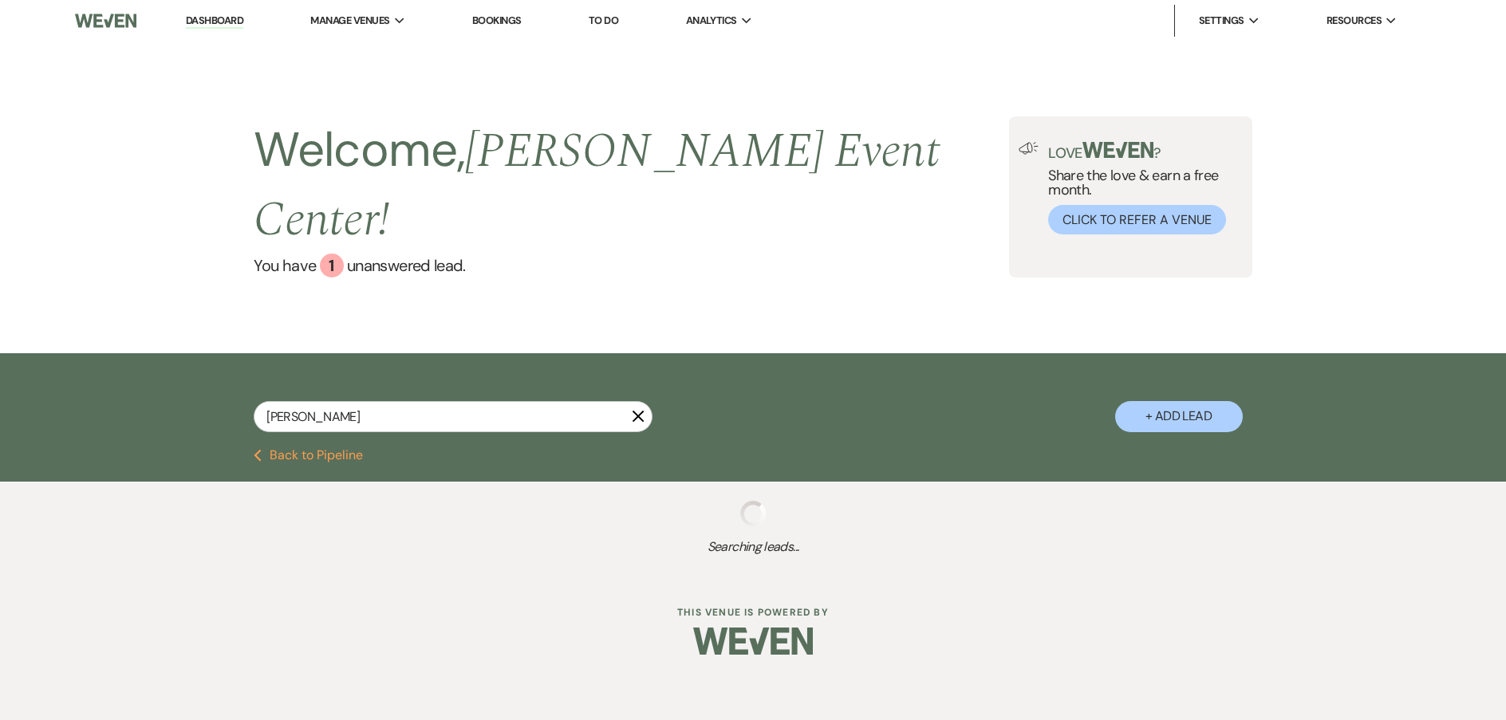
select select "5"
select select "8"
select select "5"
select select "2"
select select "4"
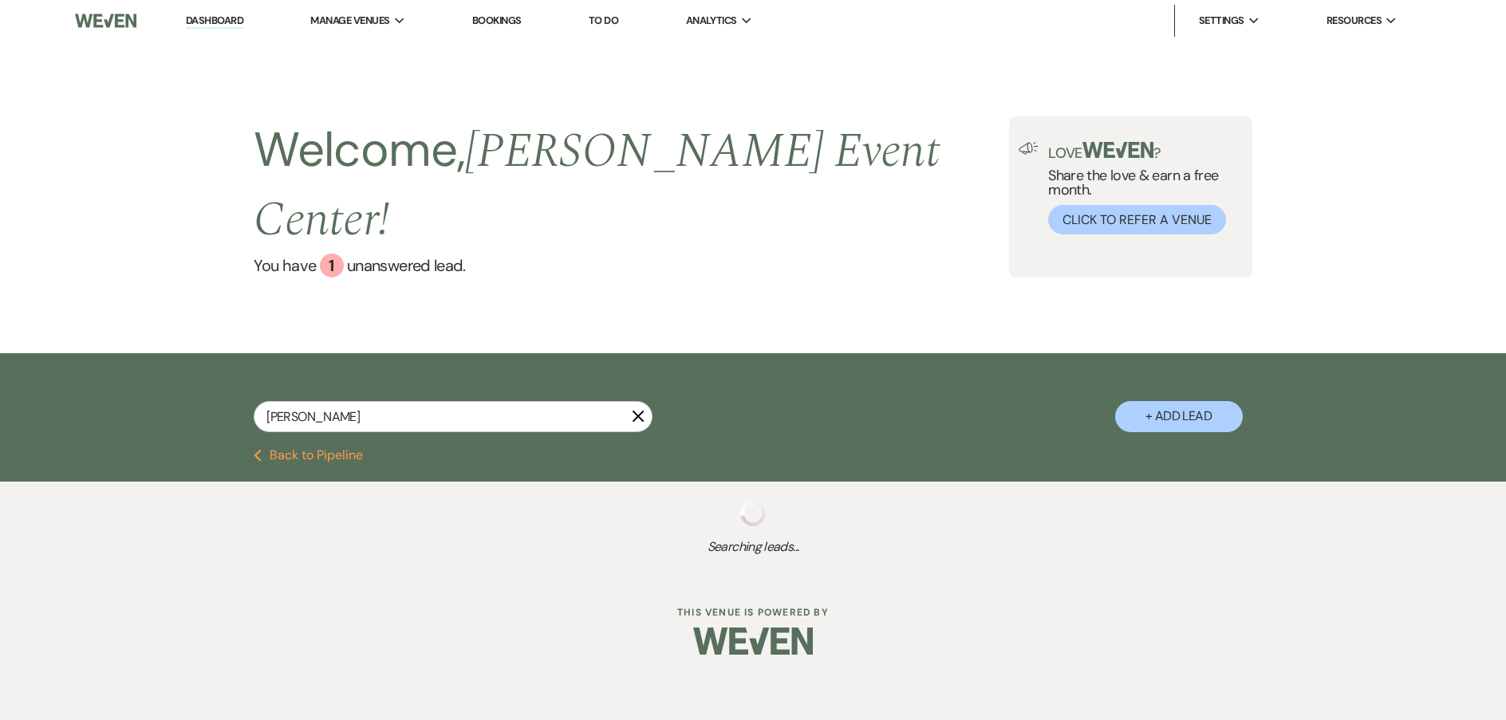
select select "2"
select select "8"
select select "10"
select select "8"
select select "11"
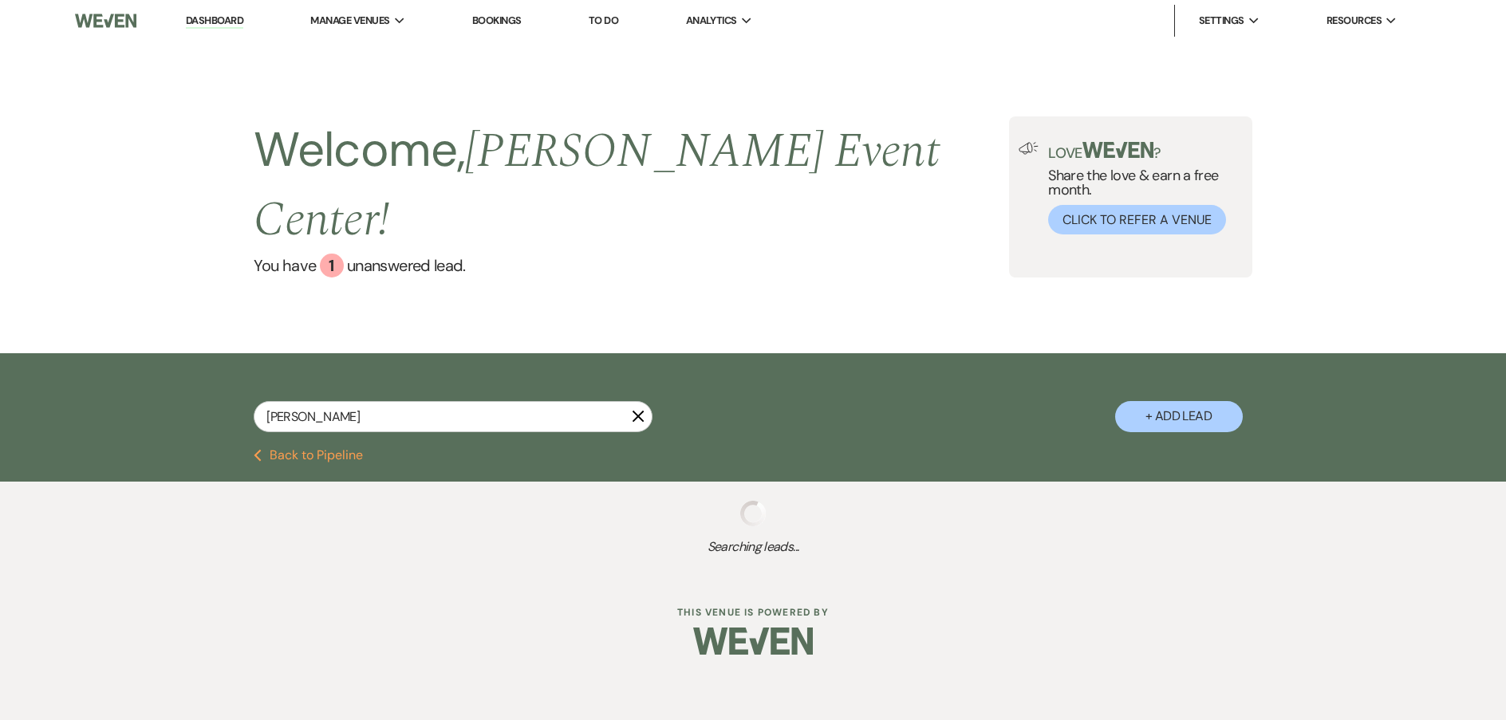
select select "8"
select select "6"
select select "8"
select select "4"
select select "5"
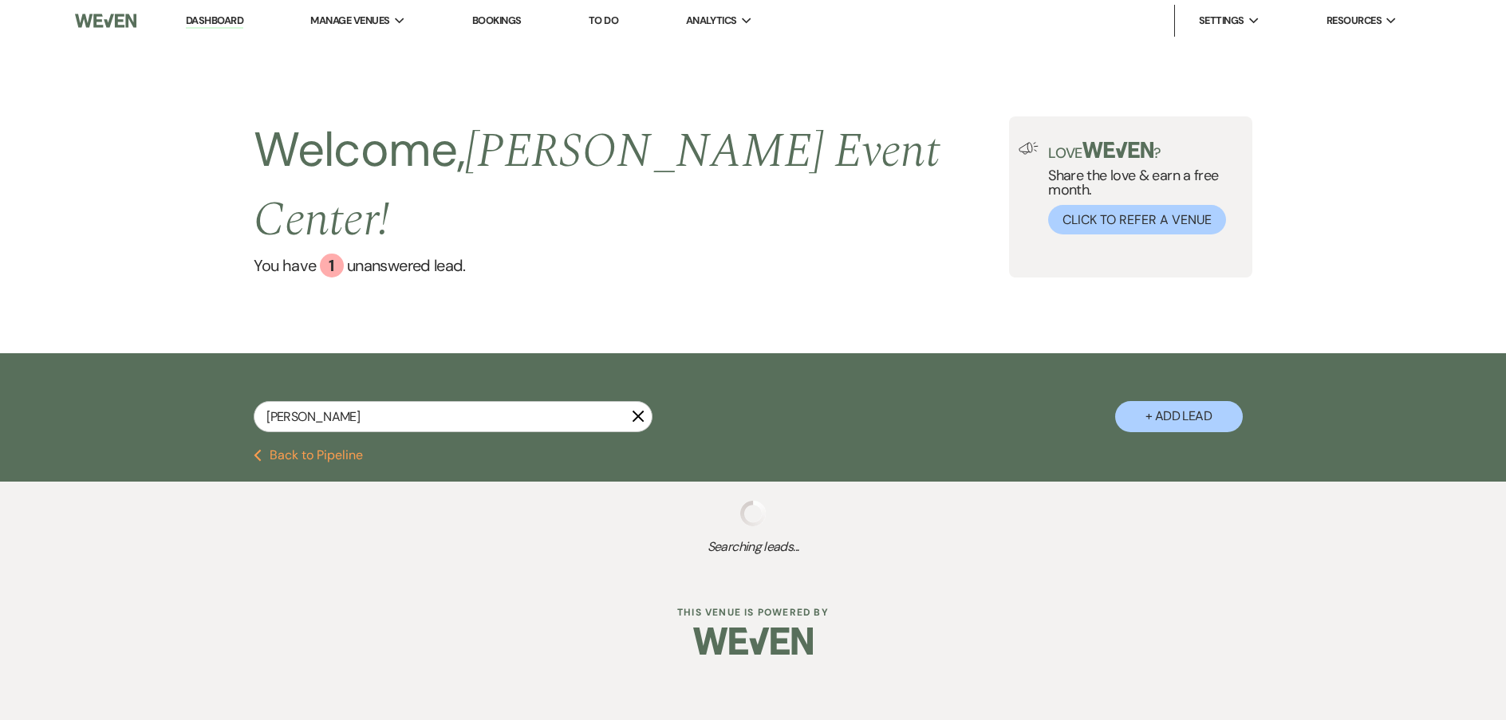
select select "8"
select select "7"
select select "8"
select select "10"
select select "6"
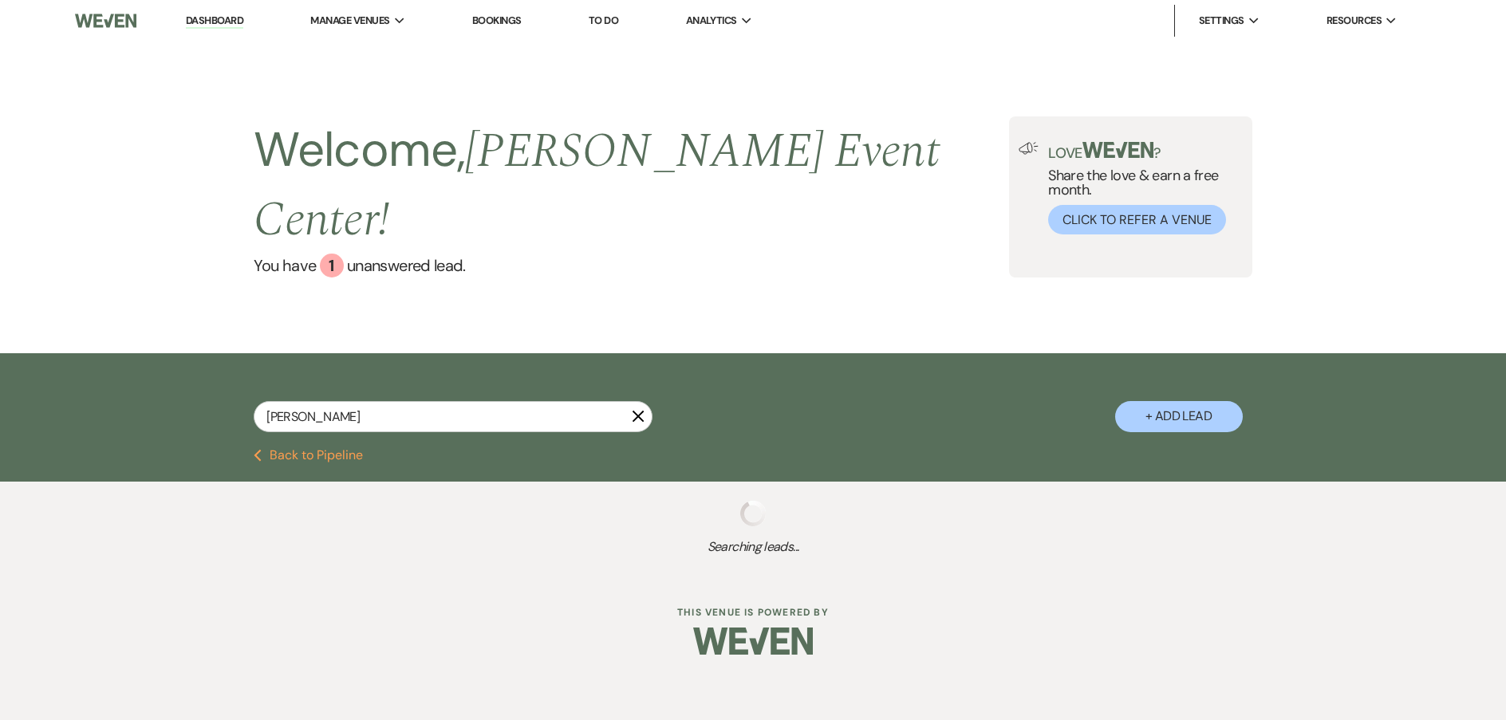
select select "8"
select select "5"
select select "2"
select select "5"
select select "8"
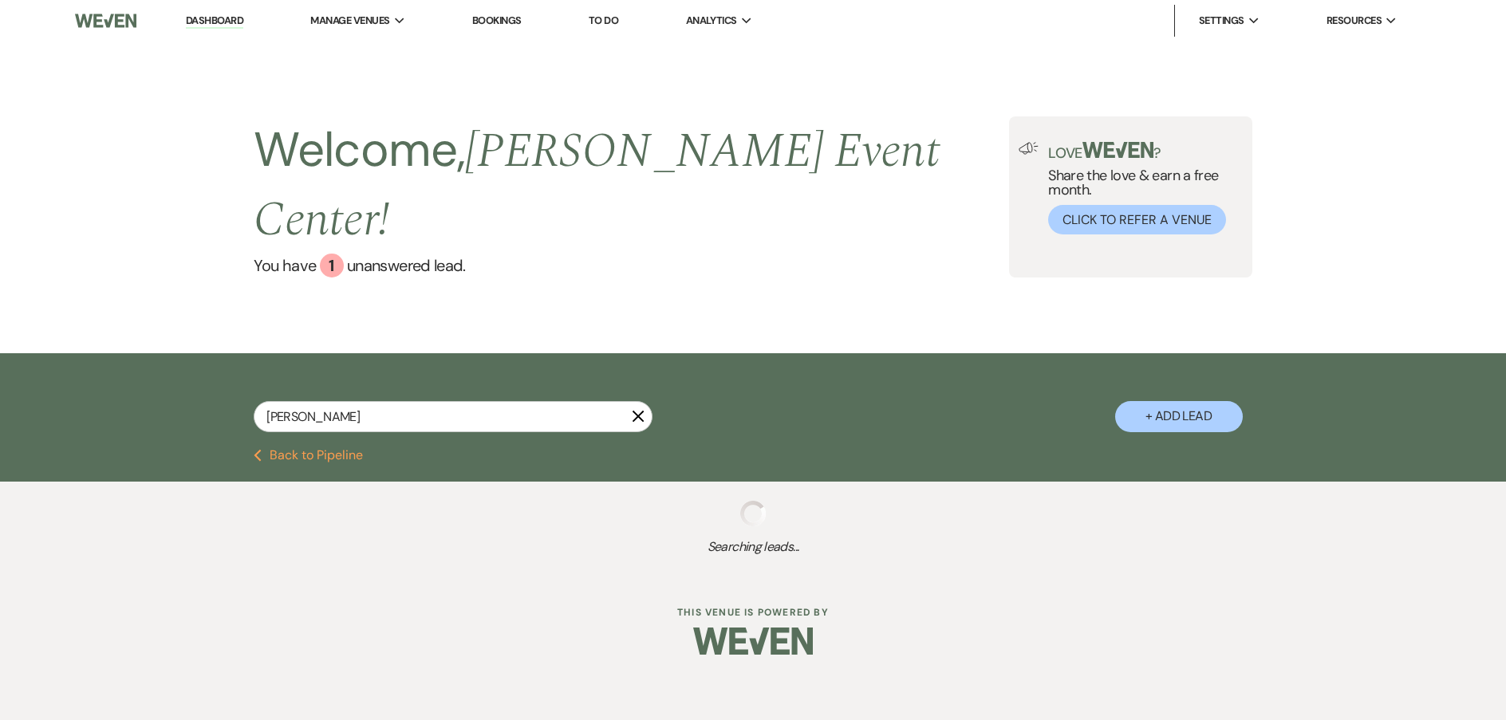
select select "5"
select select "6"
select select "5"
select select "8"
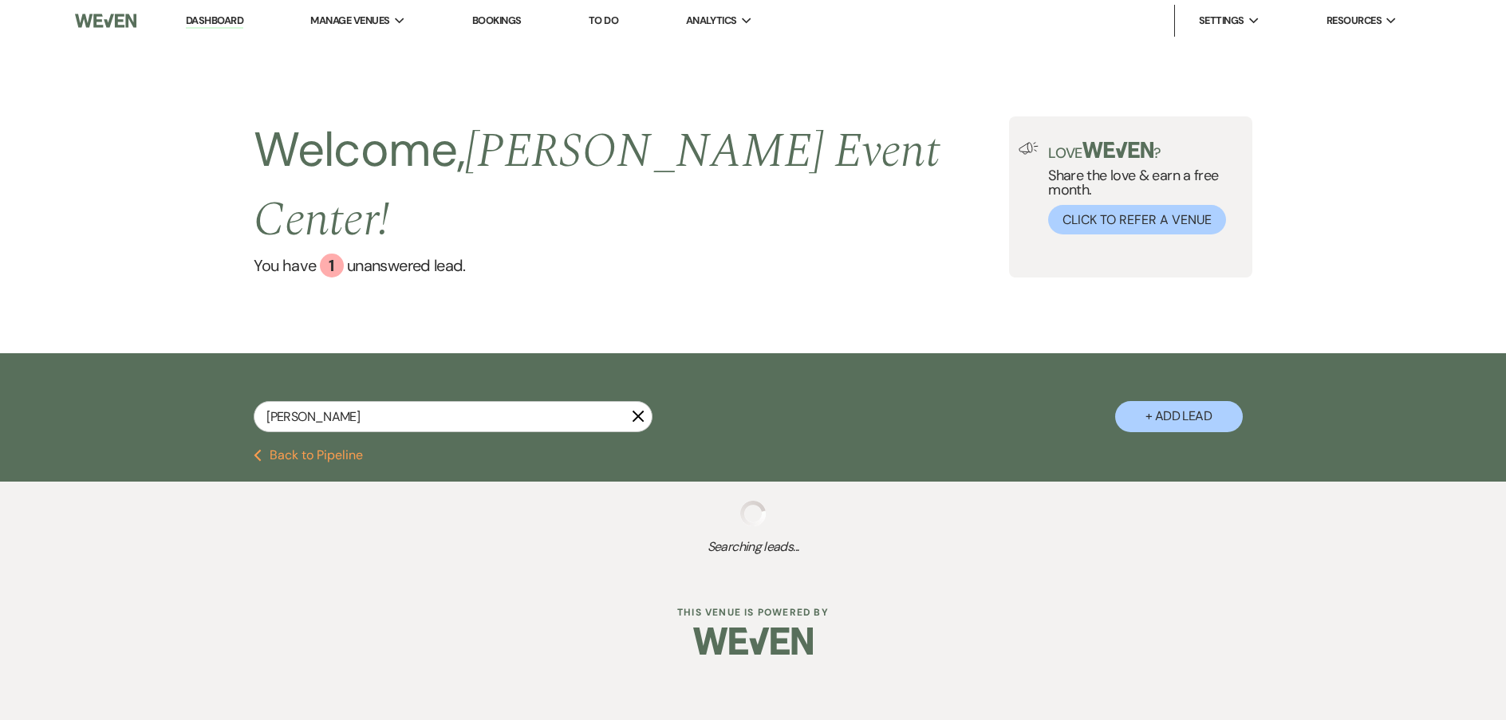
select select "8"
select select "6"
select select "4"
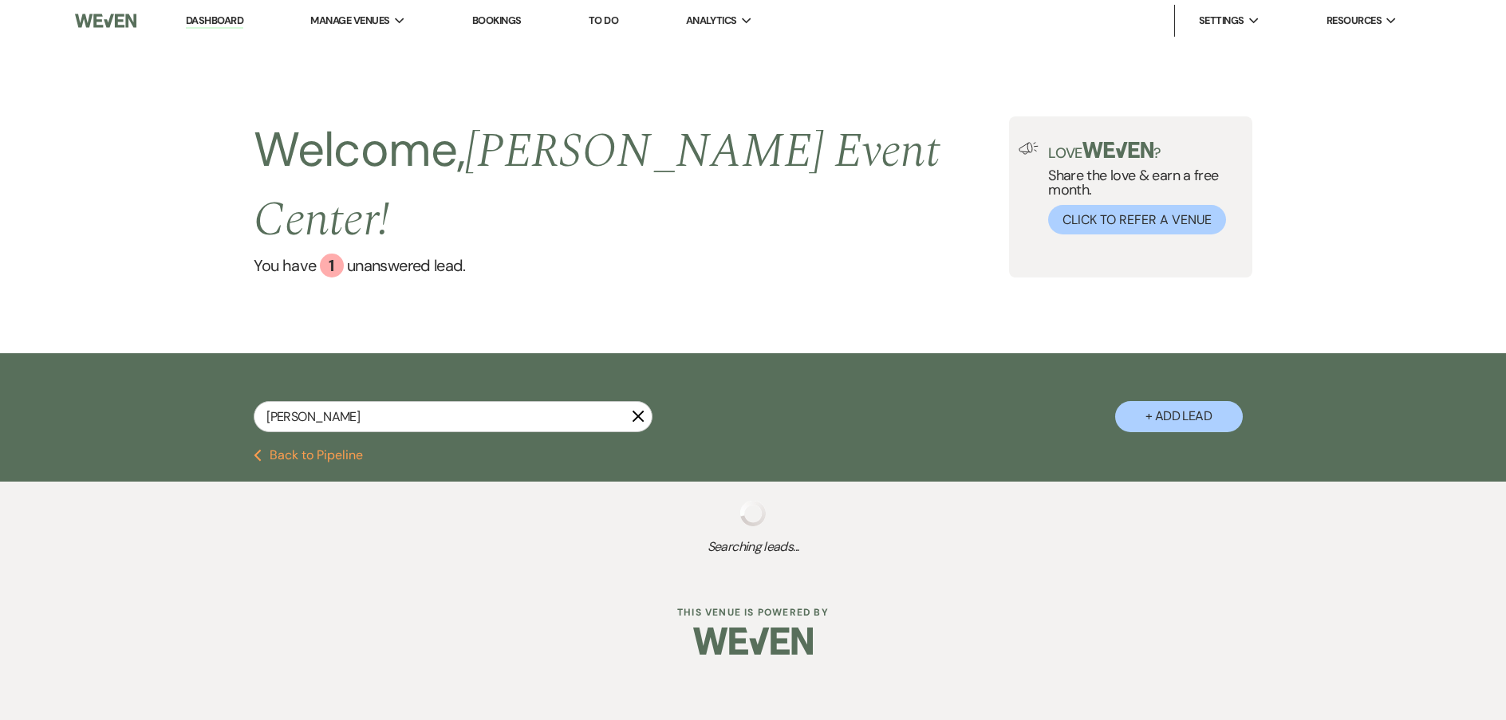
select select "8"
select select "1"
select select "8"
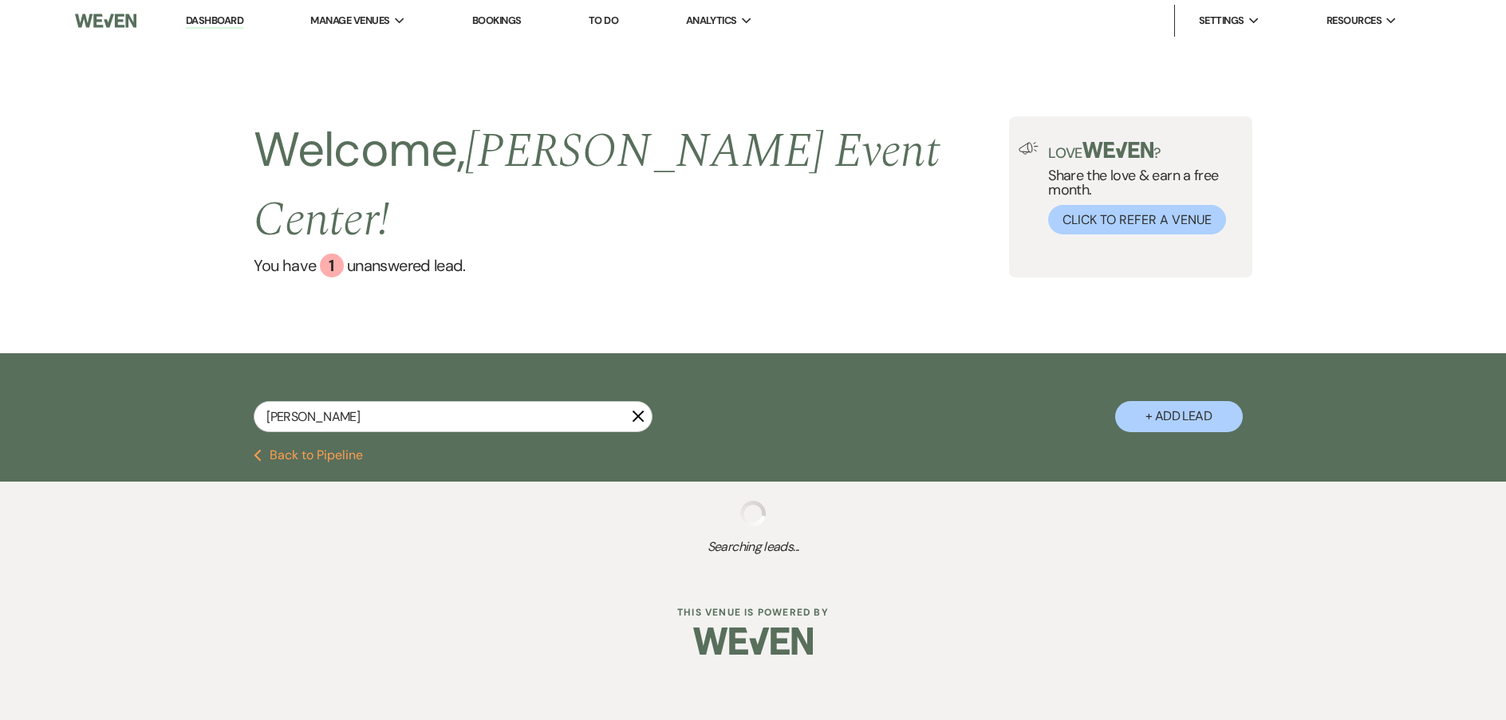
select select "4"
select select "8"
select select "1"
select select "8"
select select "1"
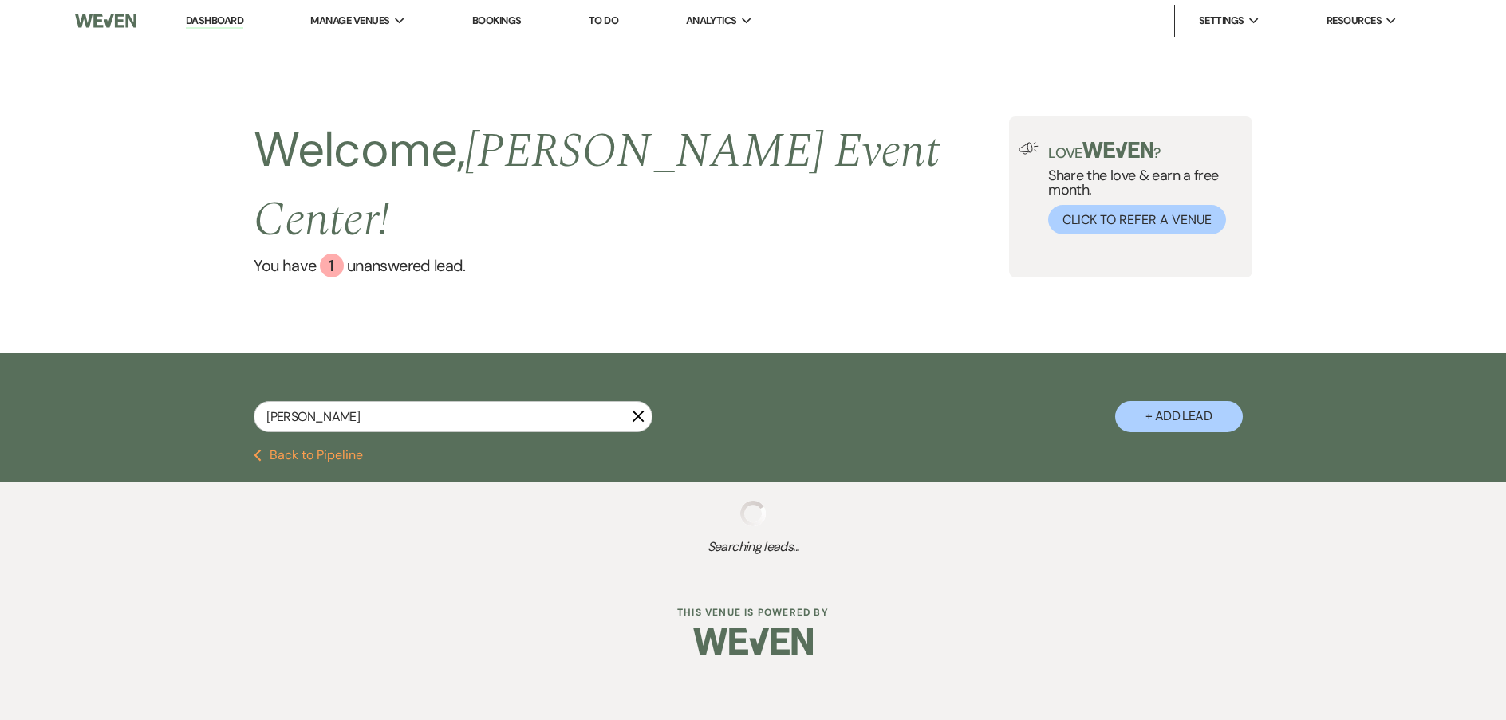
select select "4"
select select "8"
select select "2"
select select "8"
select select "1"
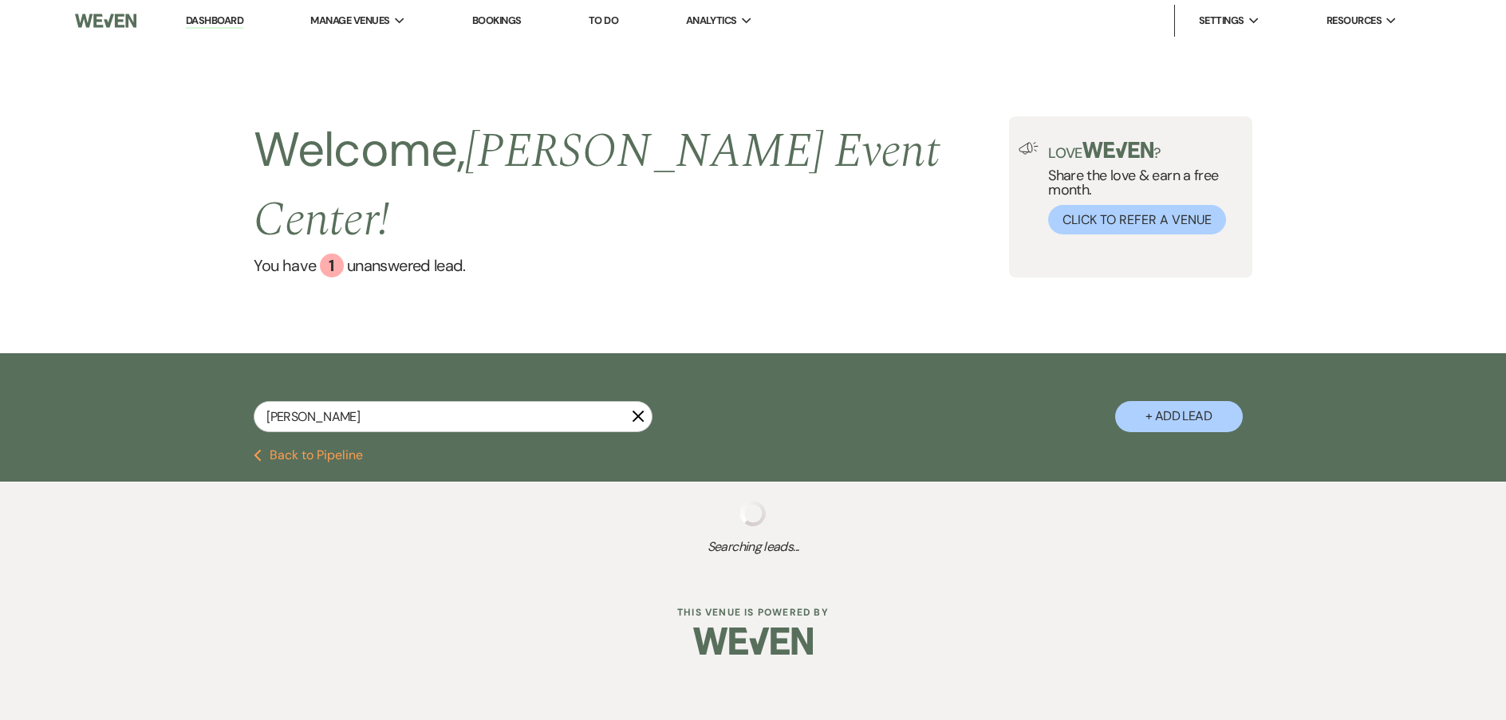
select select "4"
select select "8"
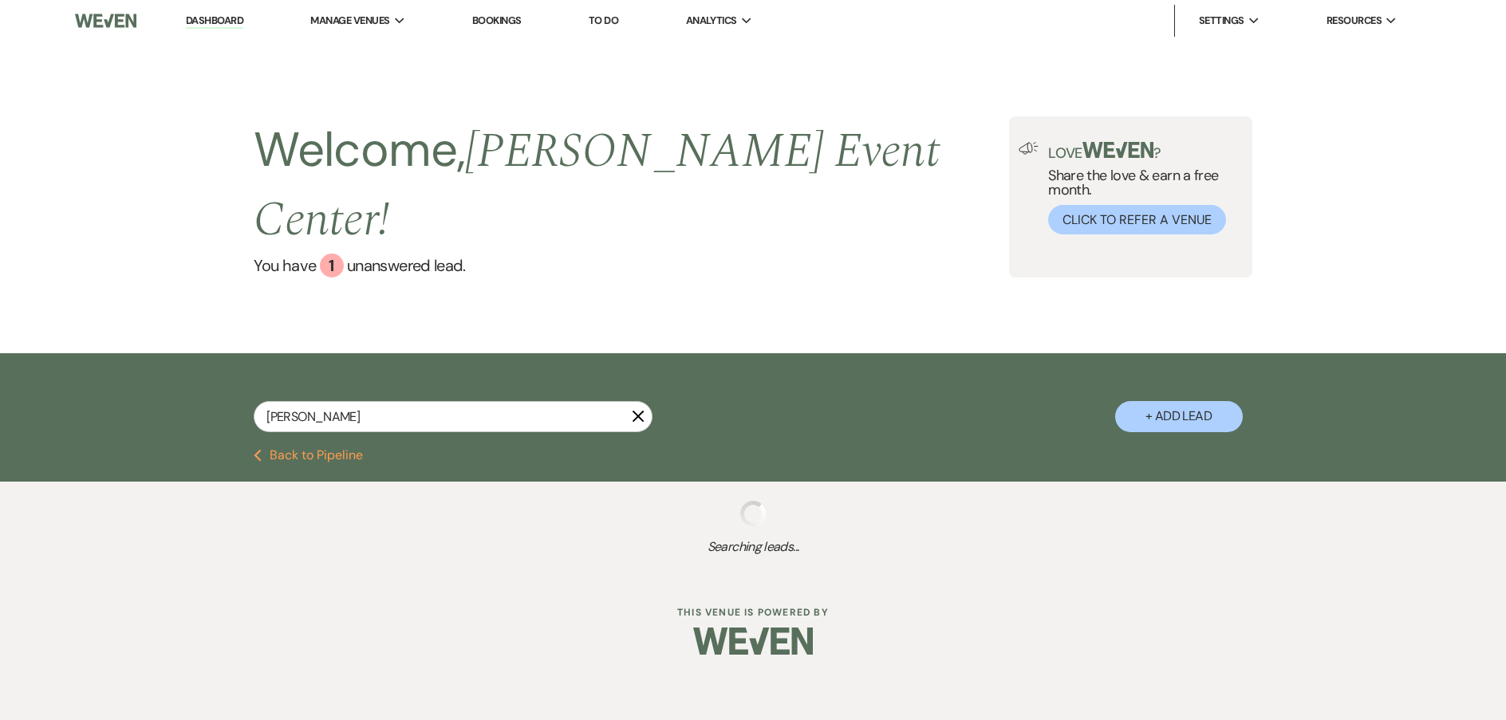
select select "5"
select select "8"
select select "5"
select select "8"
select select "5"
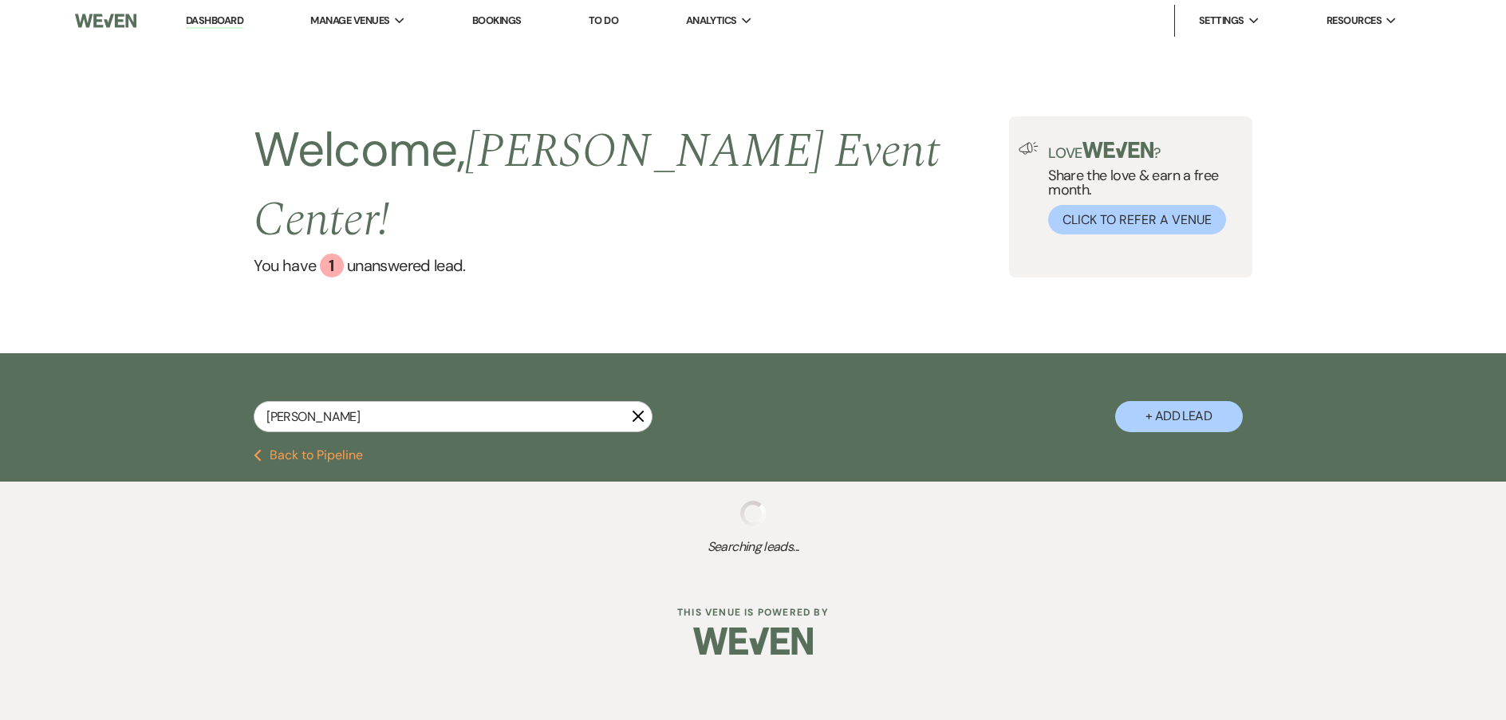
select select "8"
select select "6"
select select "2"
select select "4"
select select "8"
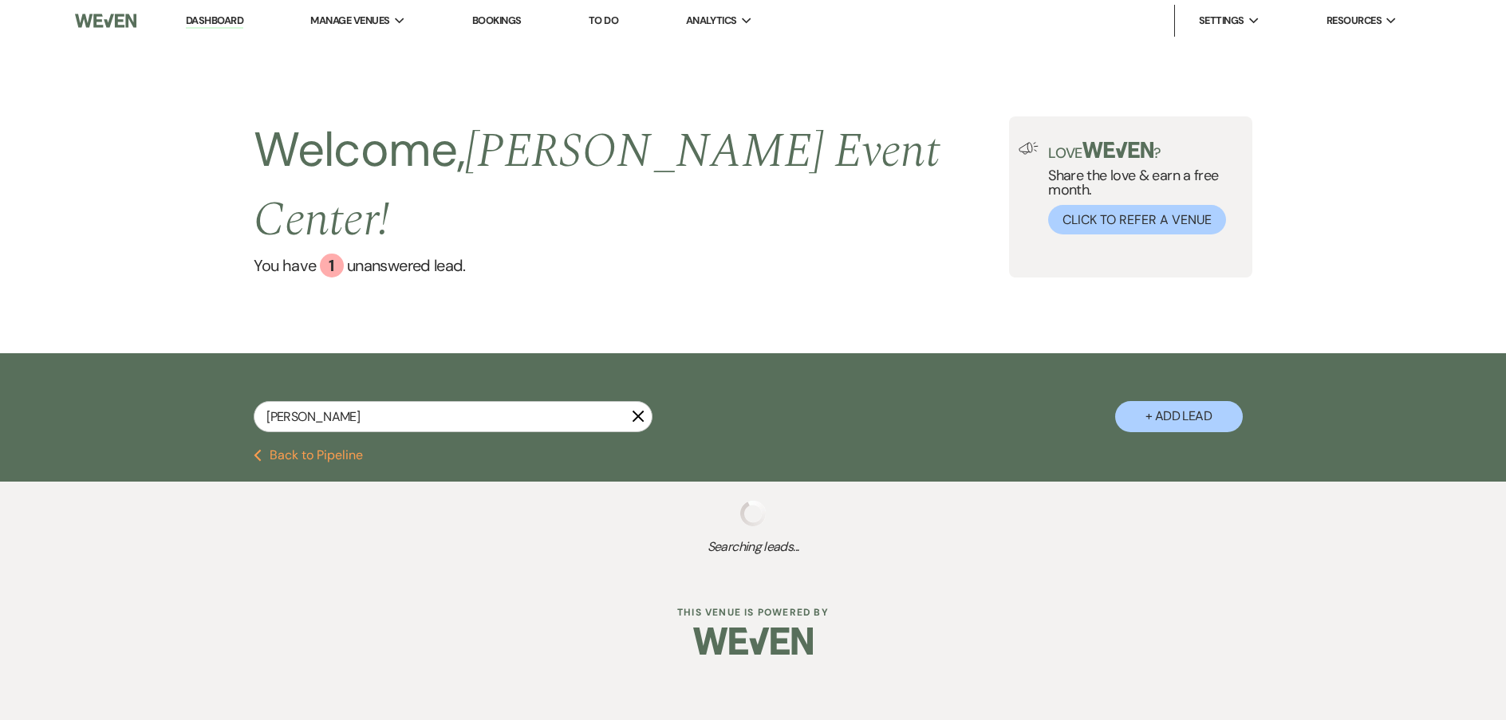
select select "4"
select select "8"
select select "7"
select select "2"
select select "6"
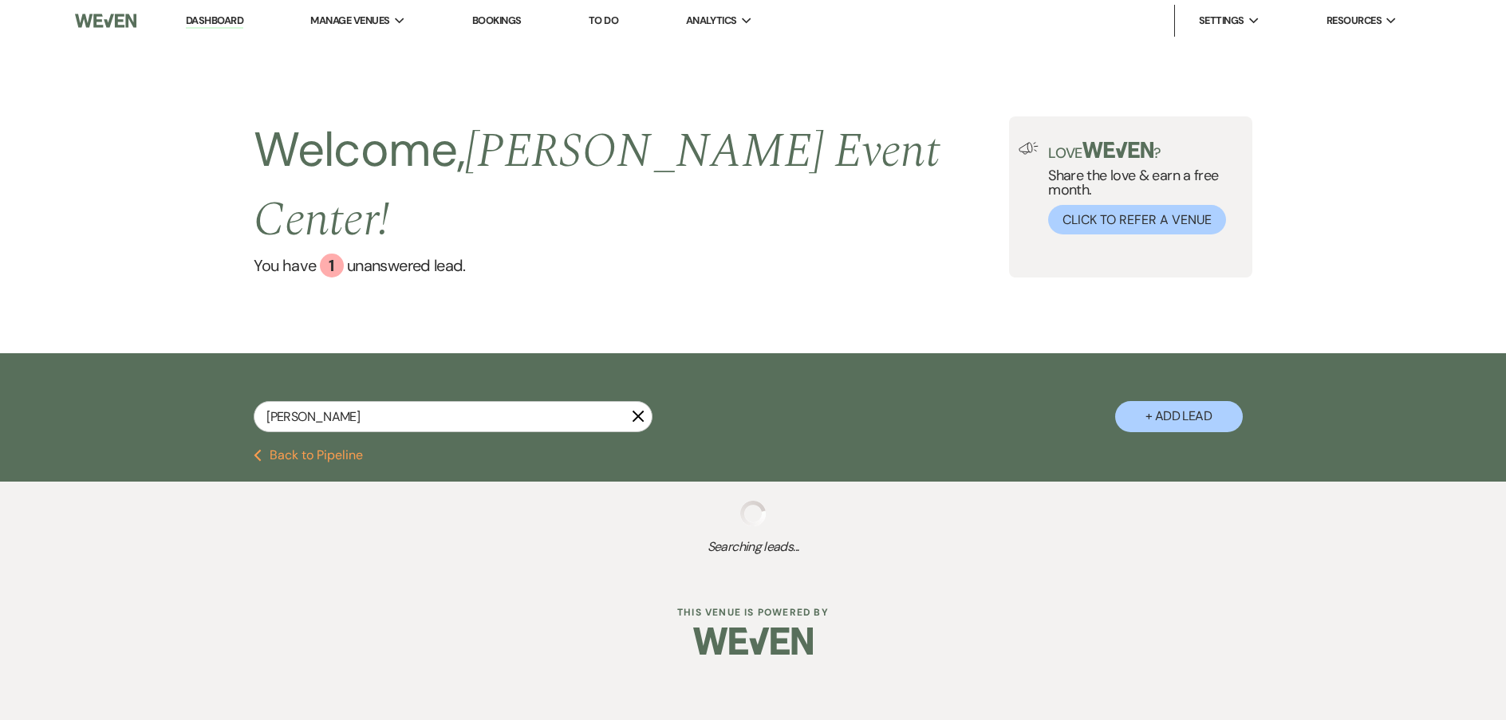
select select "8"
select select "1"
select select "4"
select select "8"
select select "4"
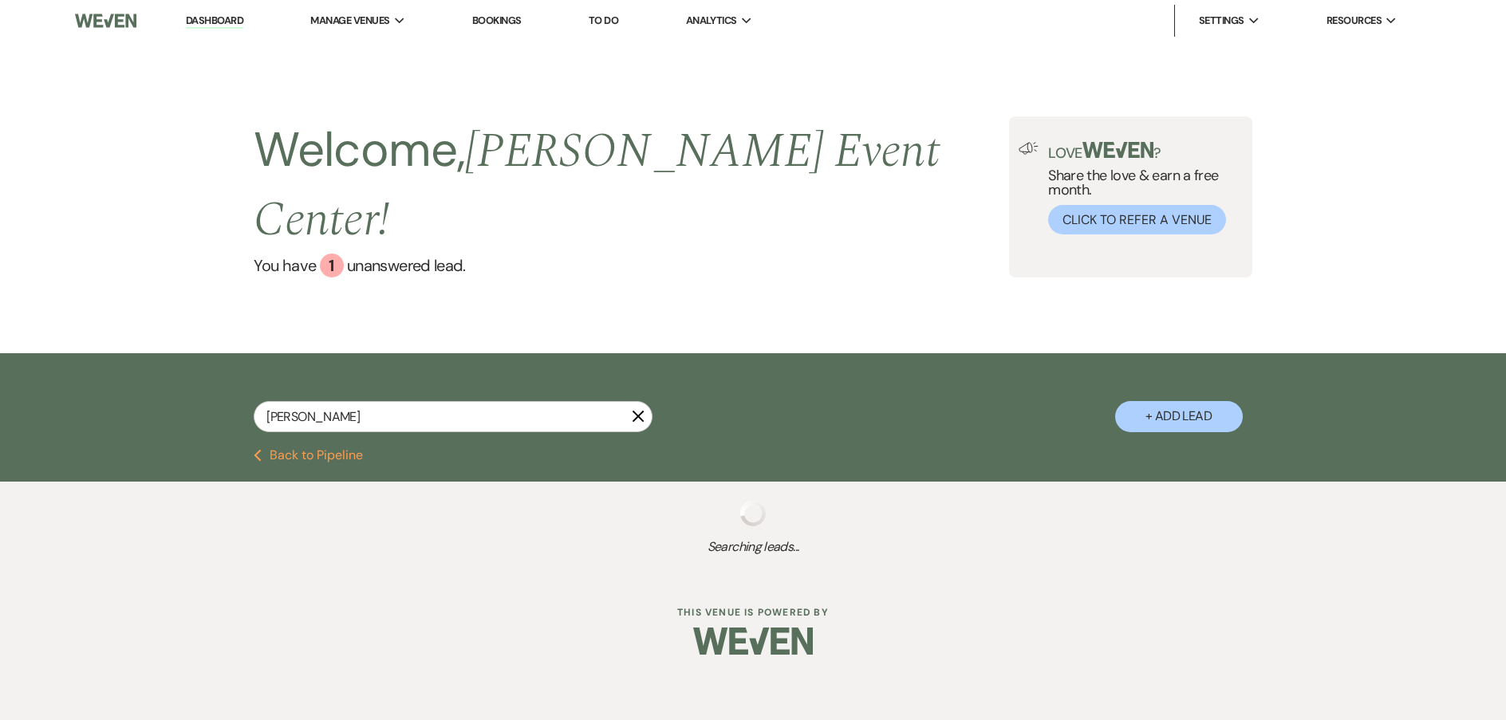
select select "6"
select select "8"
select select "2"
select select "5"
select select "8"
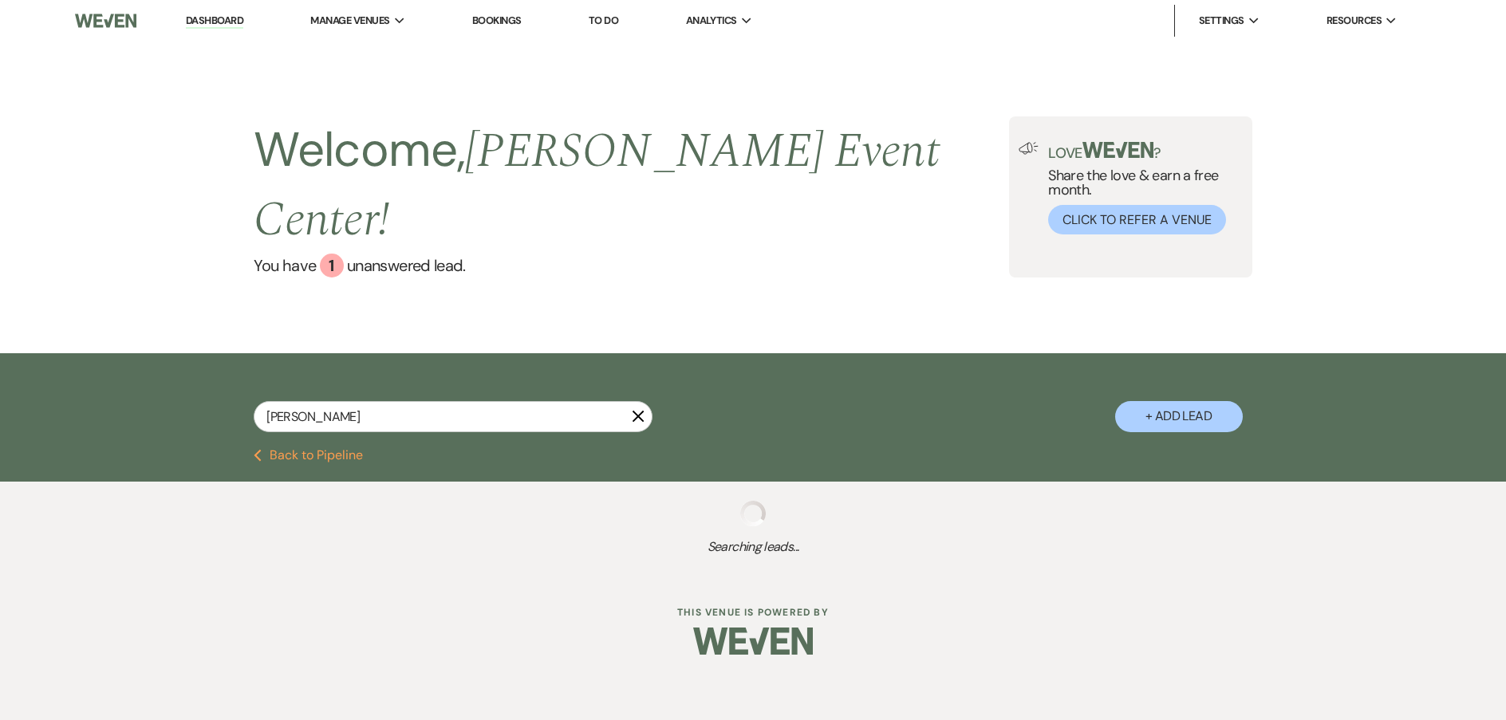
select select "6"
select select "5"
select select "8"
select select "2"
select select "8"
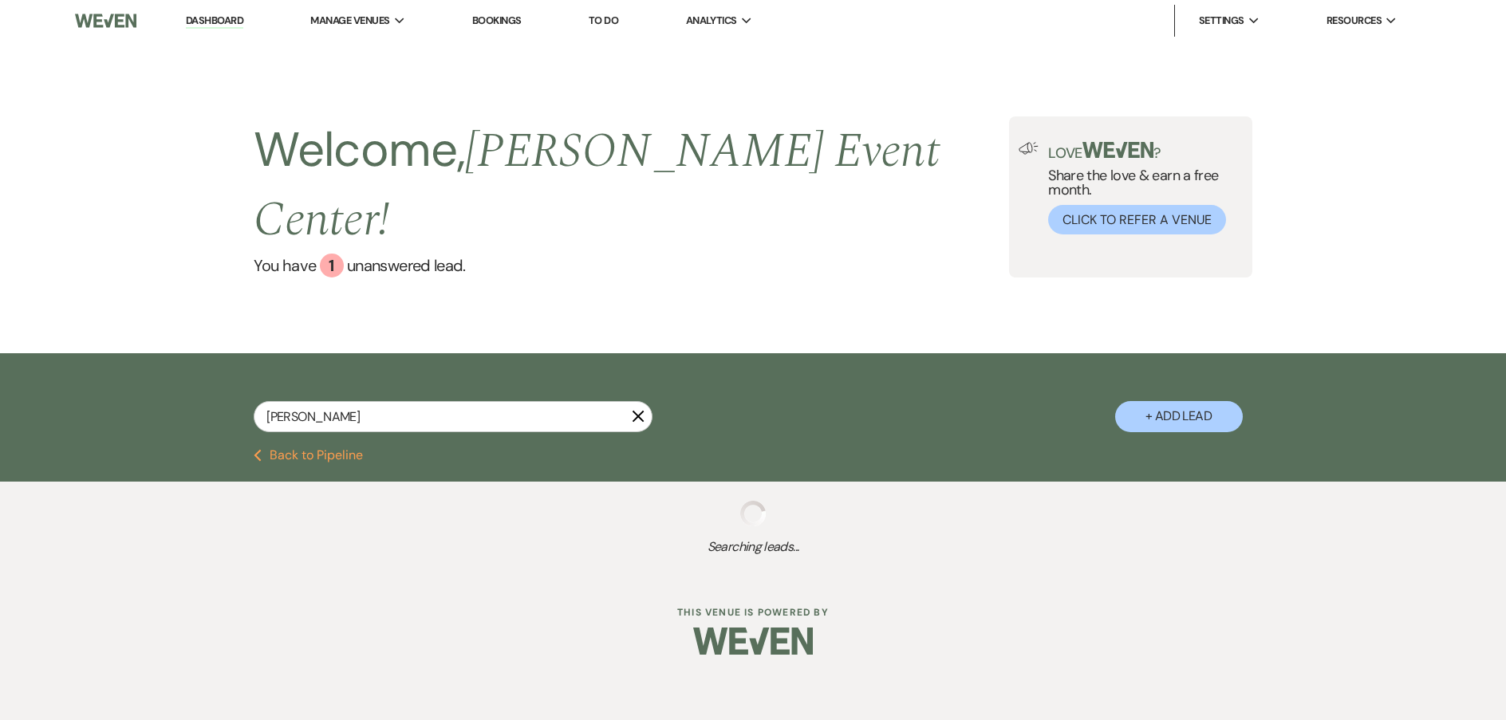
select select "2"
select select "8"
select select "6"
select select "8"
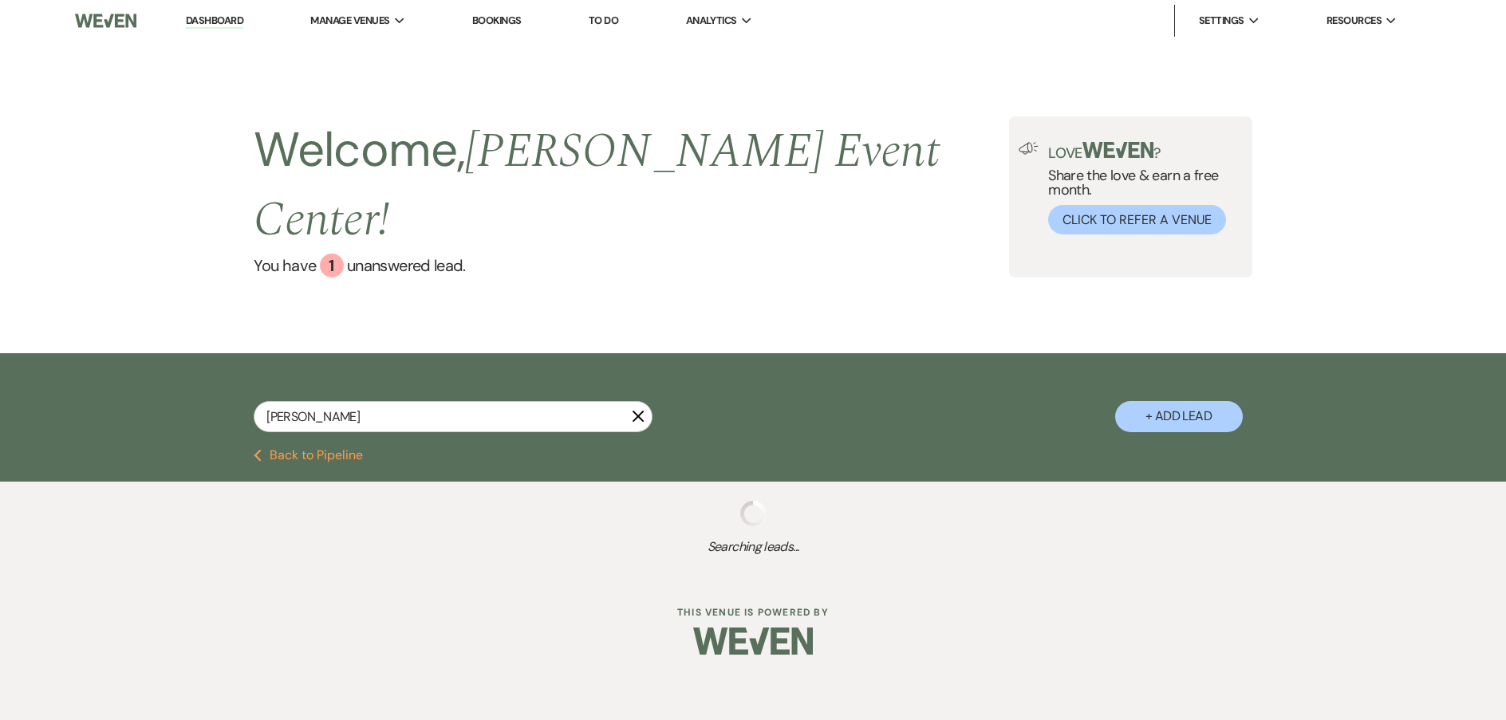
select select "8"
select select "6"
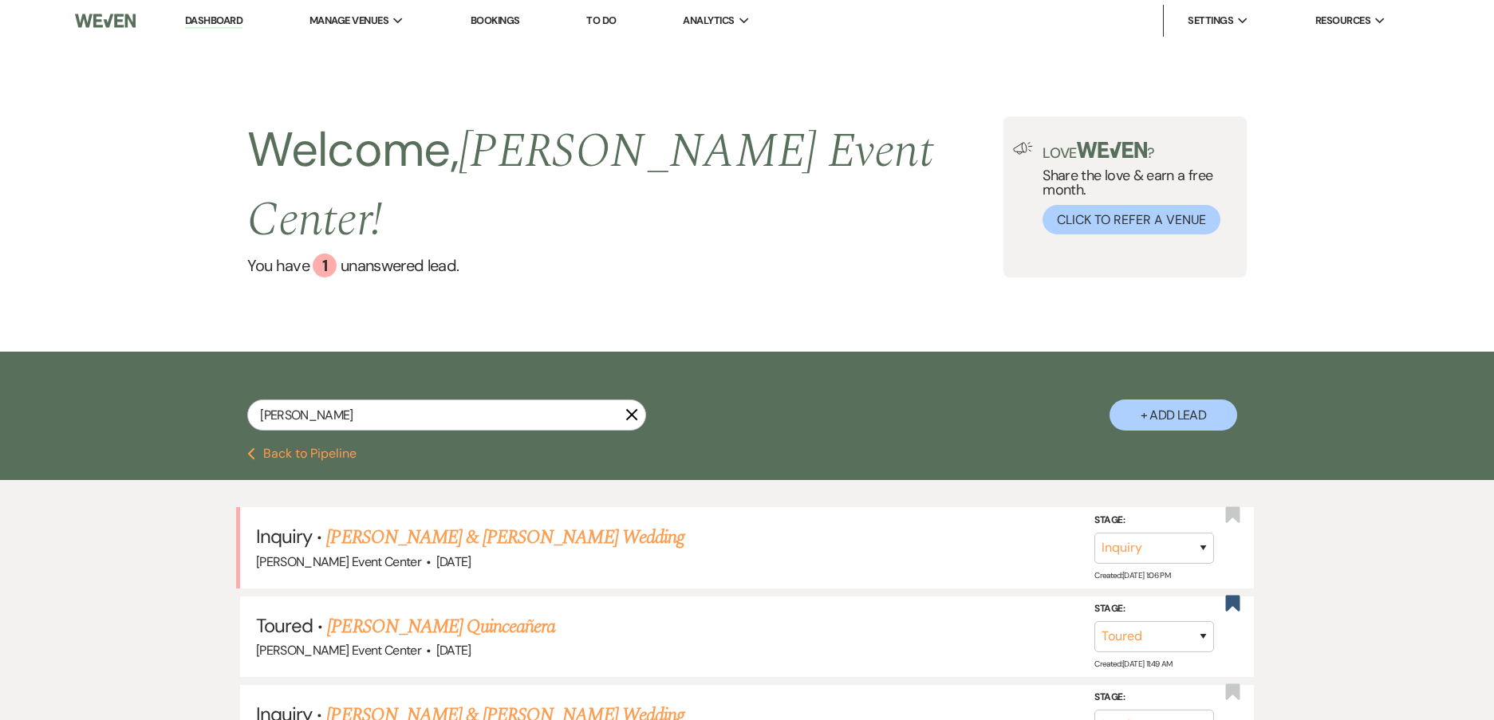
drag, startPoint x: 402, startPoint y: 581, endPoint x: 479, endPoint y: 567, distance: 78.6
click at [404, 613] on link "[PERSON_NAME] Quinceañera" at bounding box center [441, 627] width 228 height 29
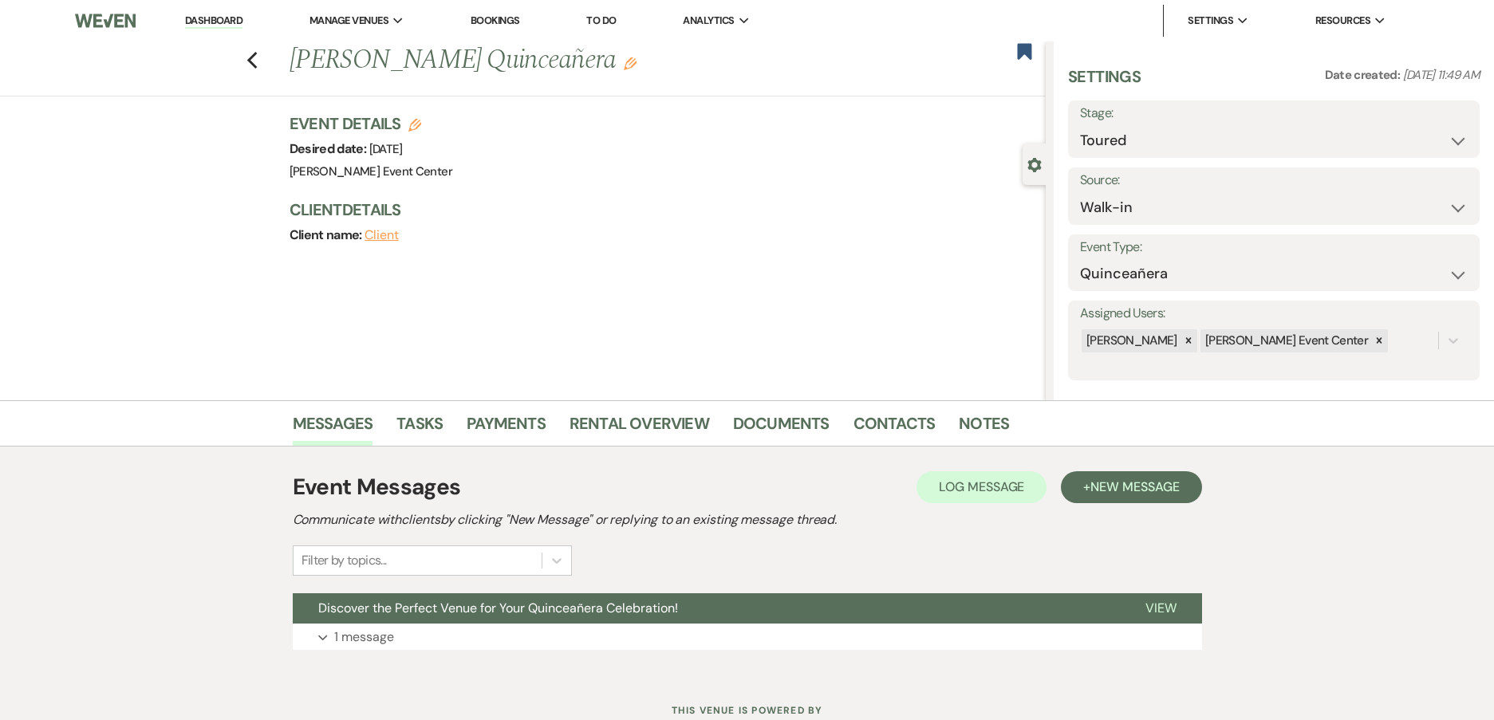
drag, startPoint x: 254, startPoint y: 62, endPoint x: 239, endPoint y: 2, distance: 62.5
click at [254, 62] on icon "Previous" at bounding box center [252, 60] width 12 height 19
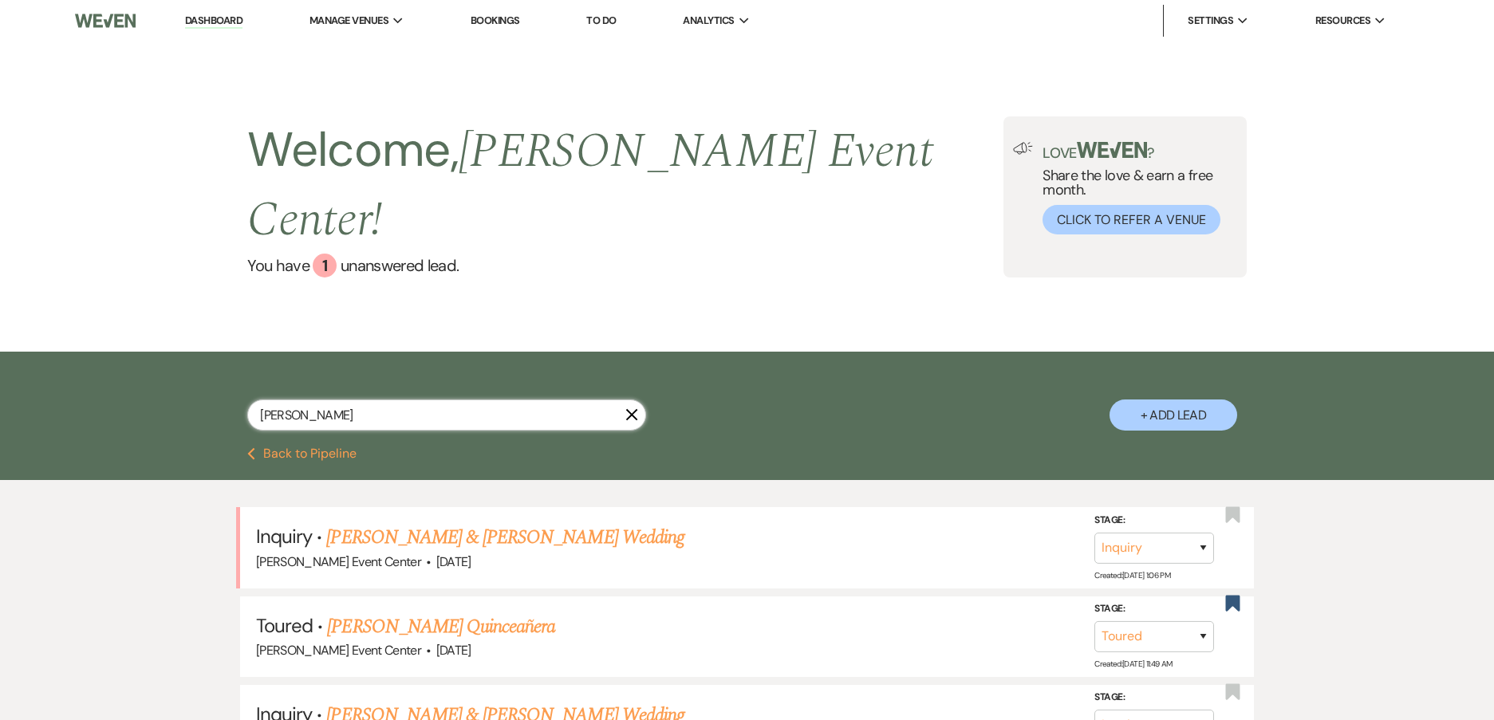
drag, startPoint x: 325, startPoint y: 377, endPoint x: 82, endPoint y: 366, distance: 242.8
click at [92, 375] on div "[PERSON_NAME] + Add Lead" at bounding box center [747, 400] width 1494 height 96
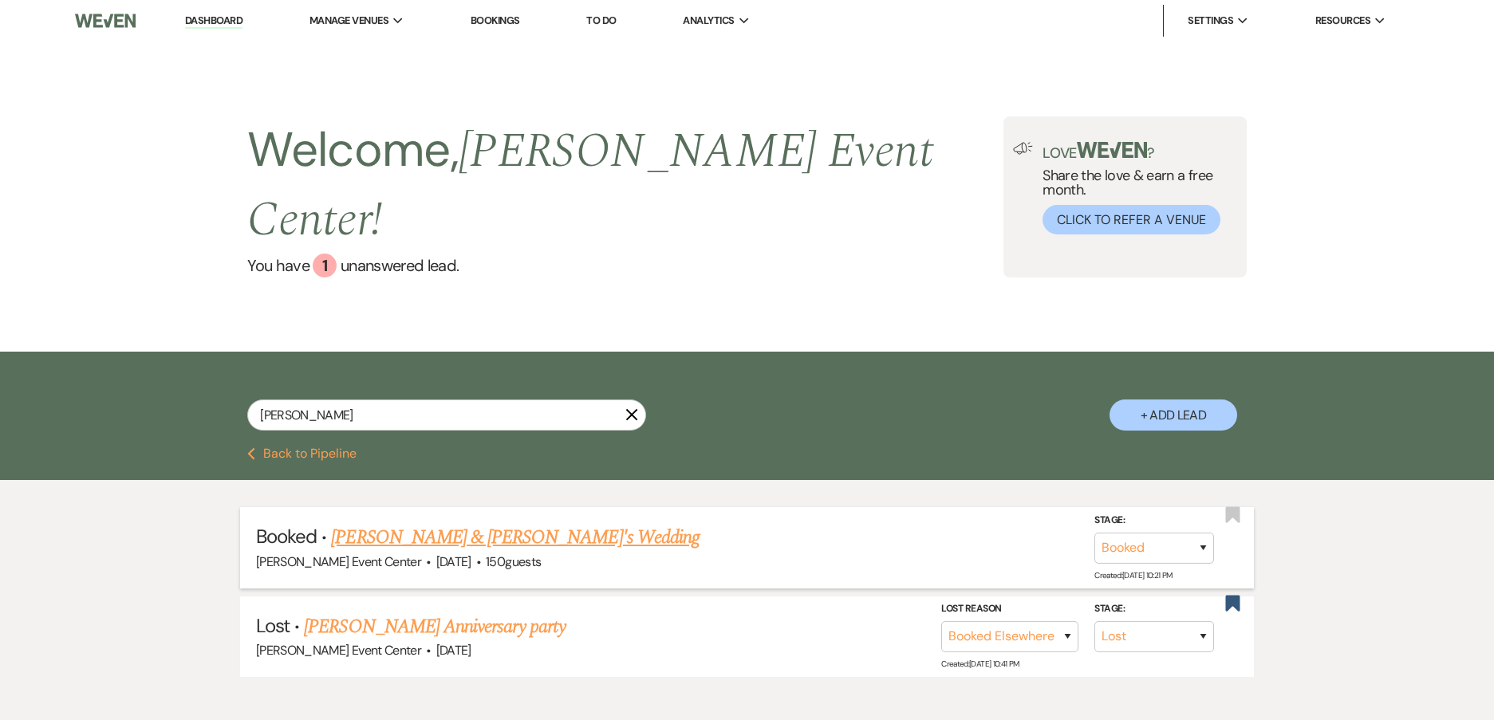
click at [447, 523] on link "[PERSON_NAME] & [PERSON_NAME]'s Wedding" at bounding box center [515, 537] width 369 height 29
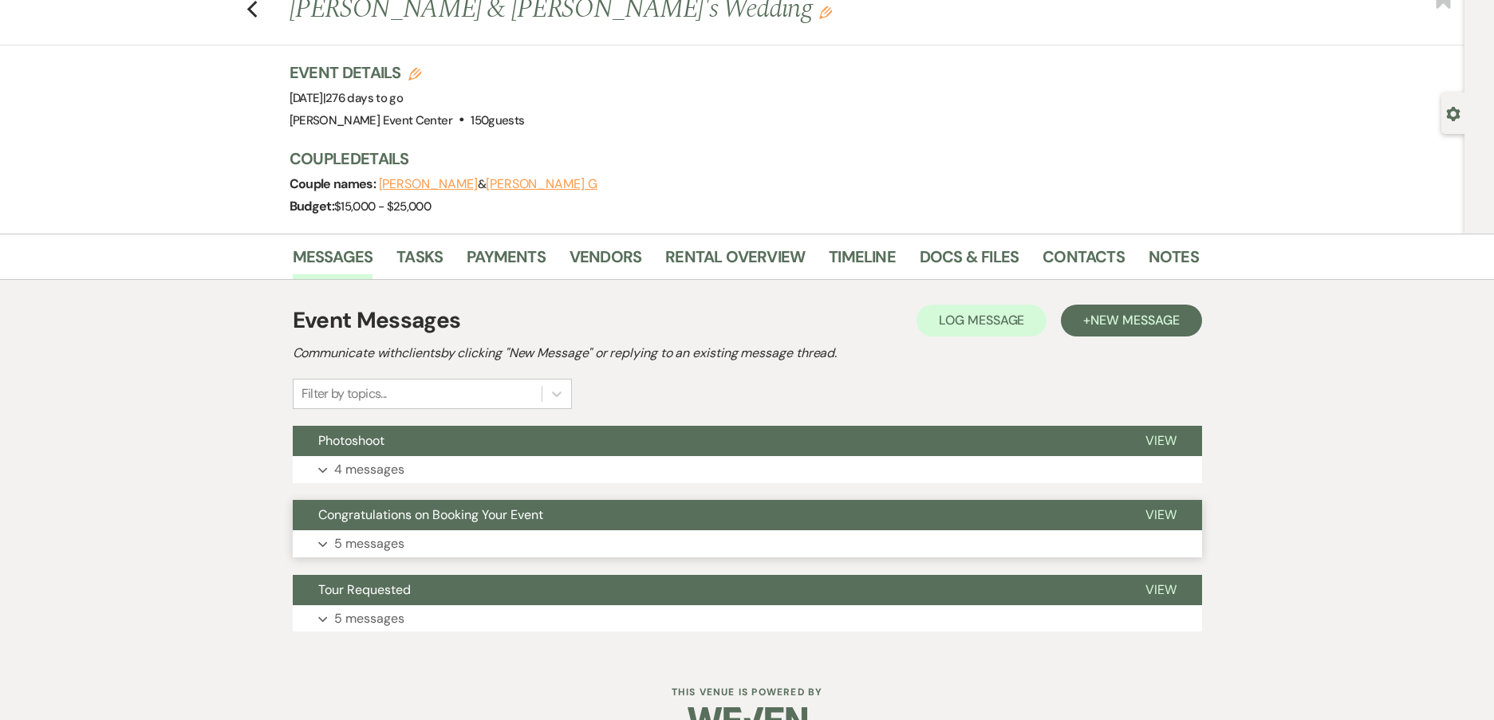
scroll to position [89, 0]
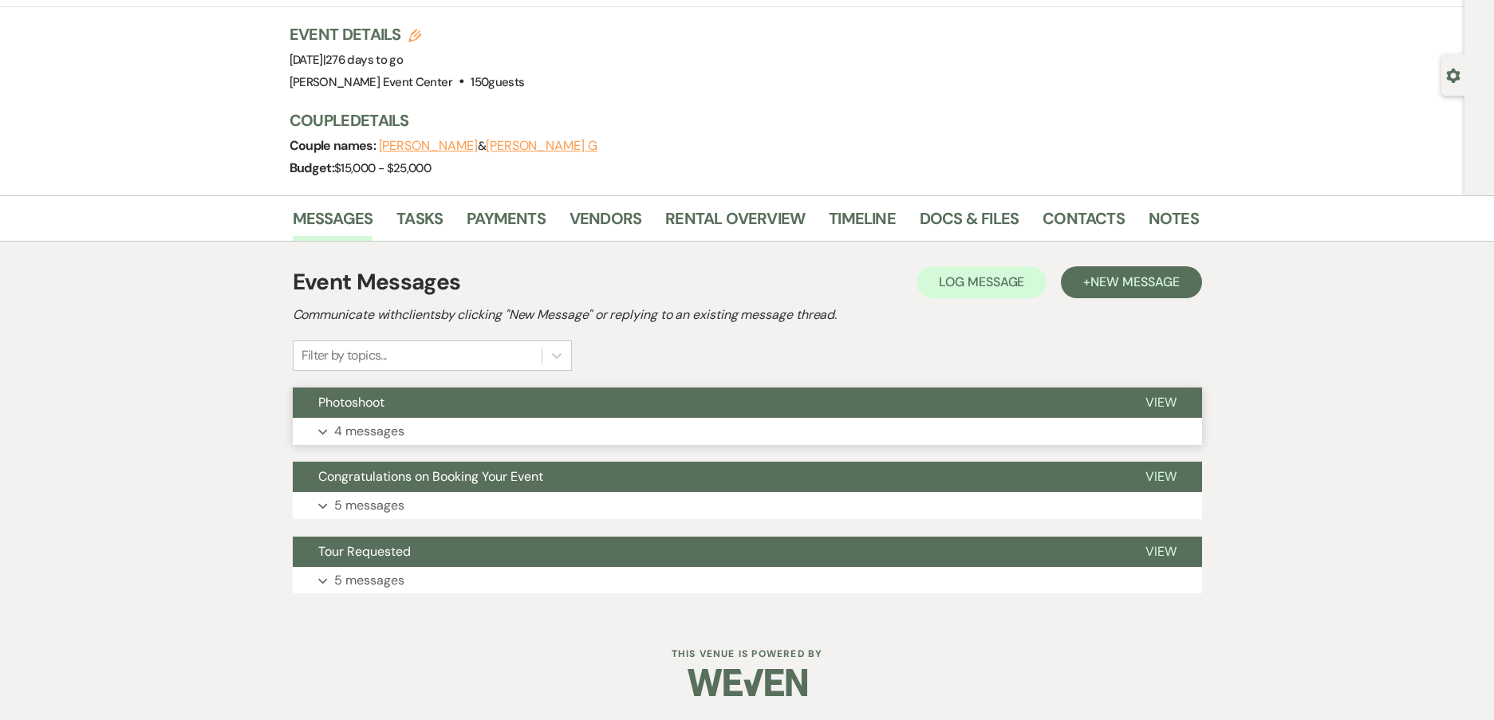
click at [384, 430] on p "4 messages" at bounding box center [369, 431] width 70 height 21
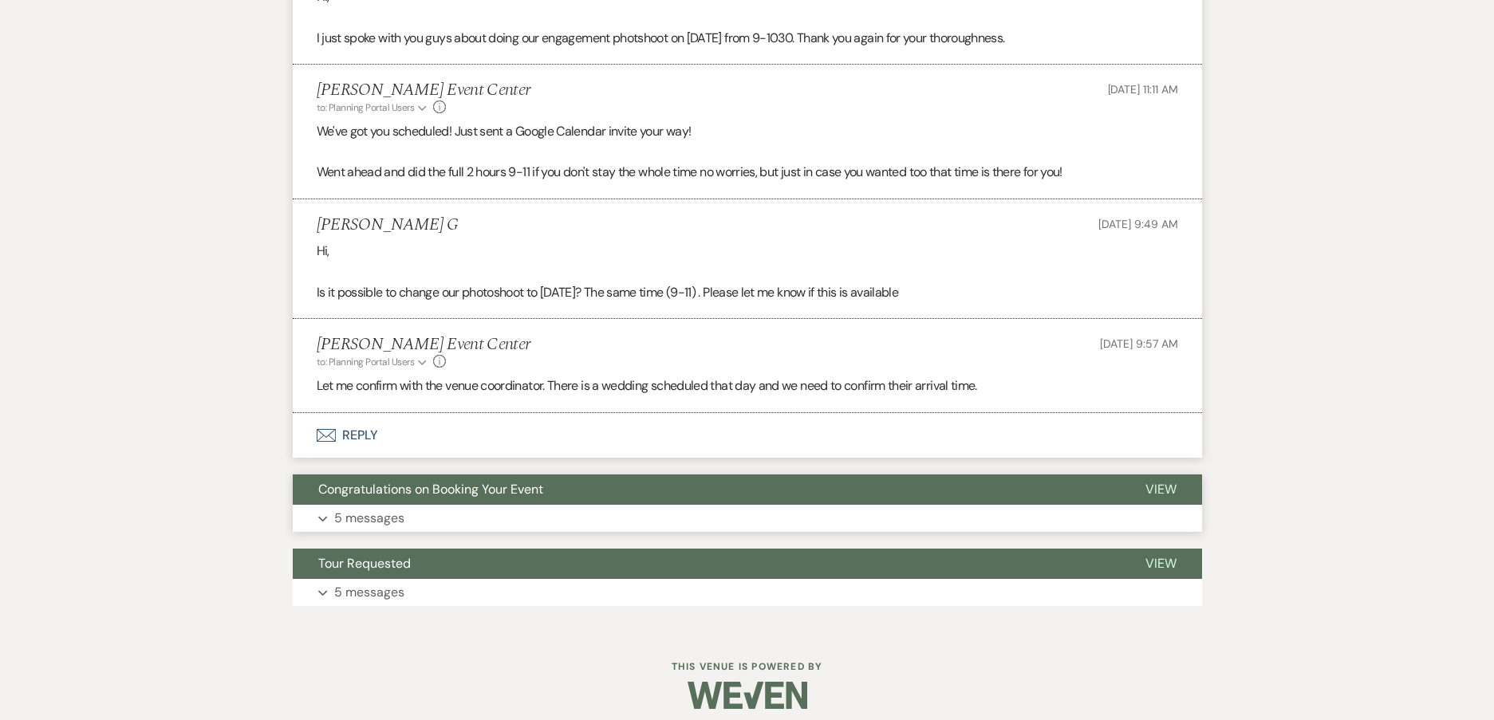
scroll to position [605, 0]
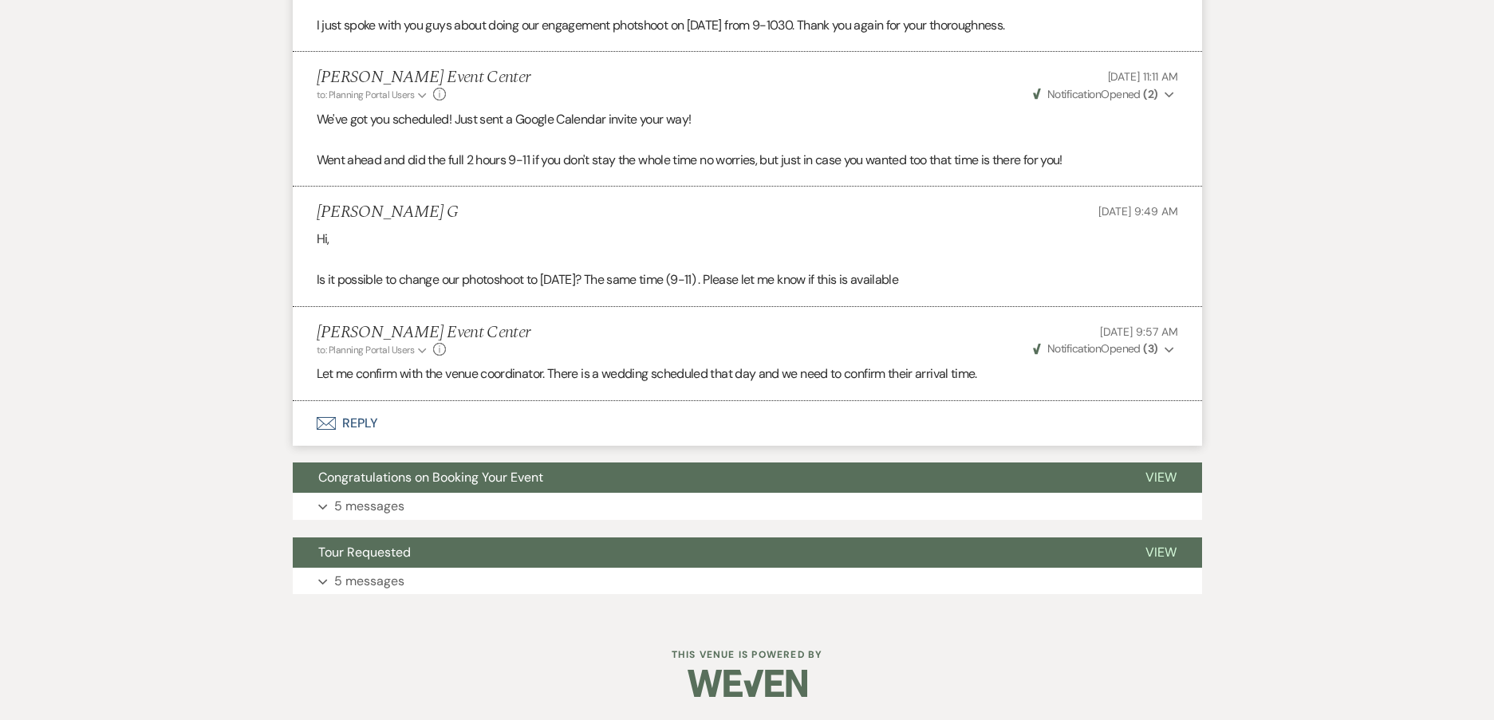
click at [368, 424] on button "Envelope Reply" at bounding box center [747, 423] width 909 height 45
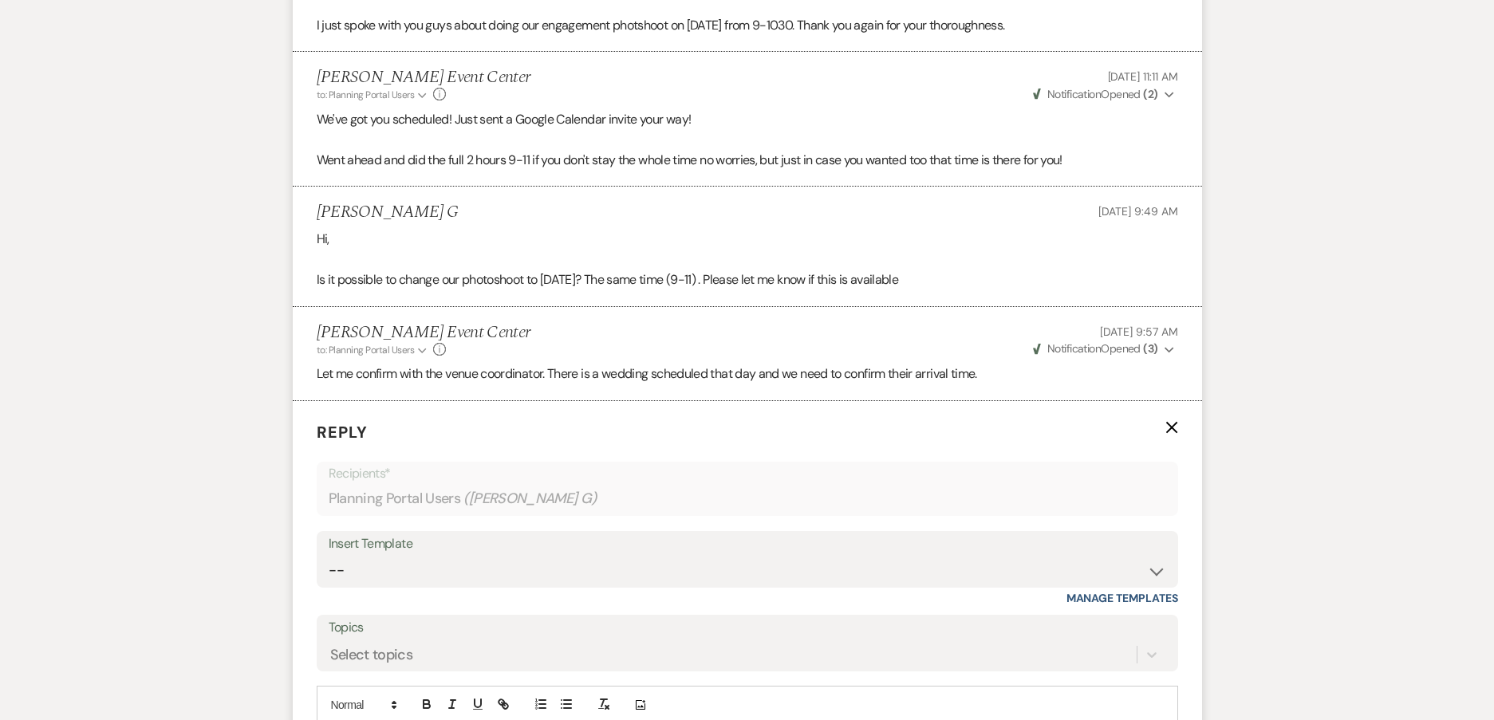
scroll to position [810, 0]
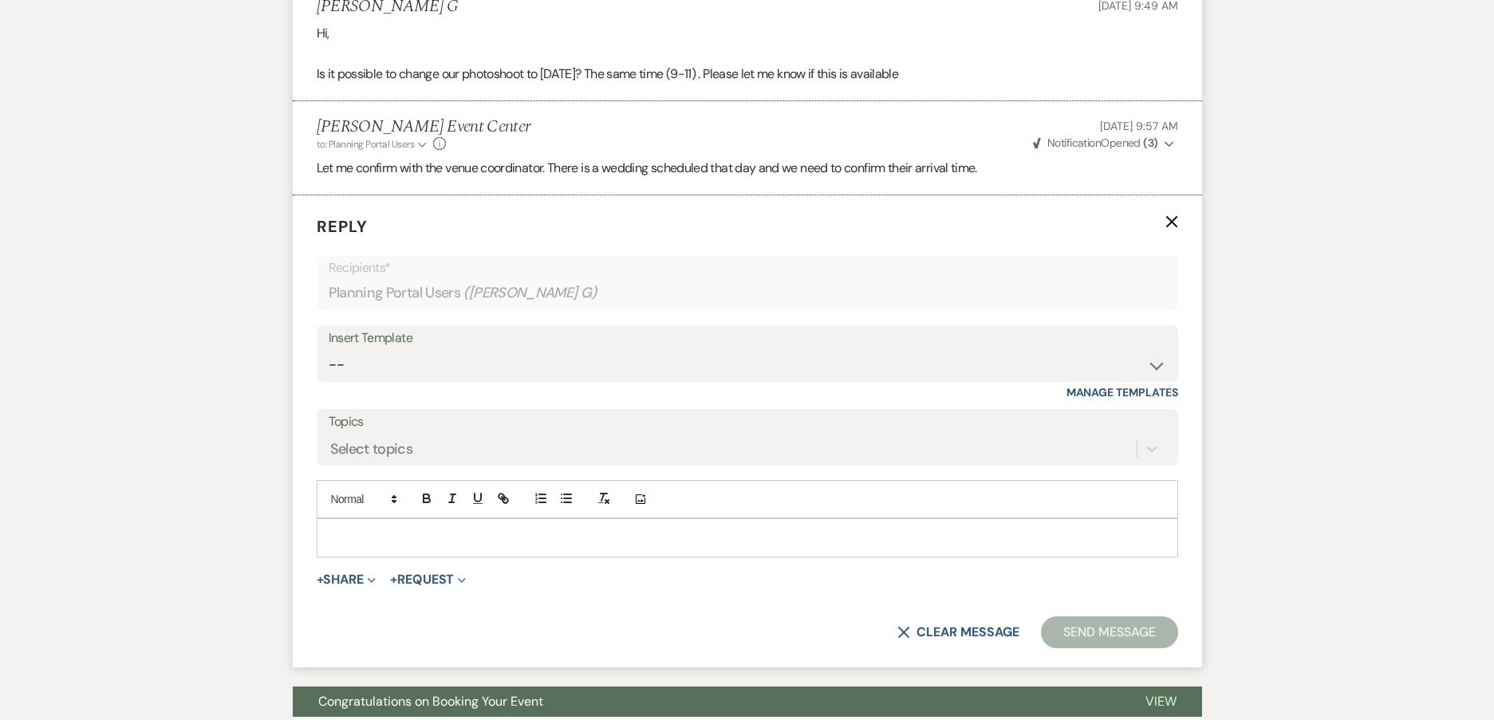
click at [372, 534] on p at bounding box center [747, 538] width 836 height 18
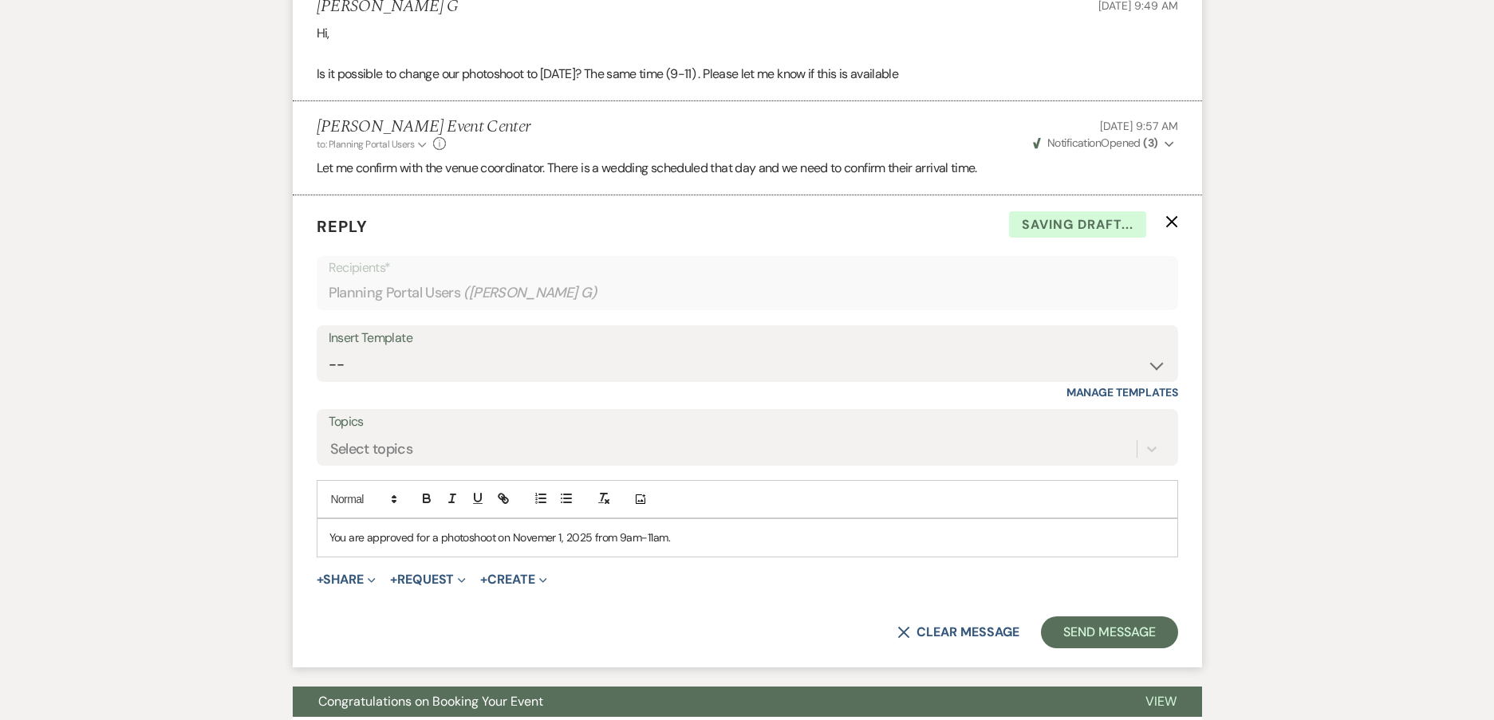
click at [539, 538] on p "You are approved for a photoshoot on Novemer 1, 2025 from 9am-11am." at bounding box center [747, 538] width 836 height 18
click at [719, 532] on p "You are approved for a photoshoot on [DATE] 9am-11am." at bounding box center [747, 538] width 836 height 18
click at [1072, 625] on button "Send Message" at bounding box center [1109, 633] width 136 height 32
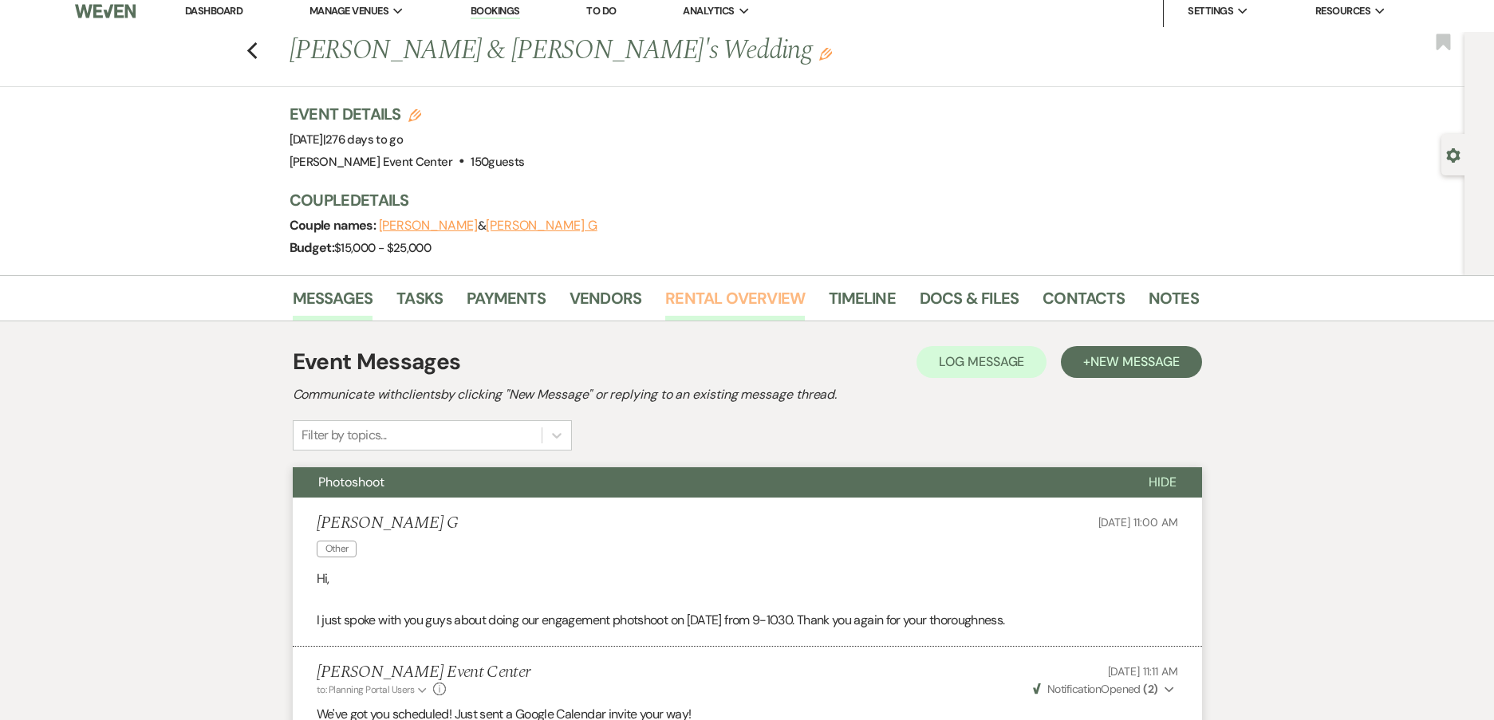
scroll to position [0, 0]
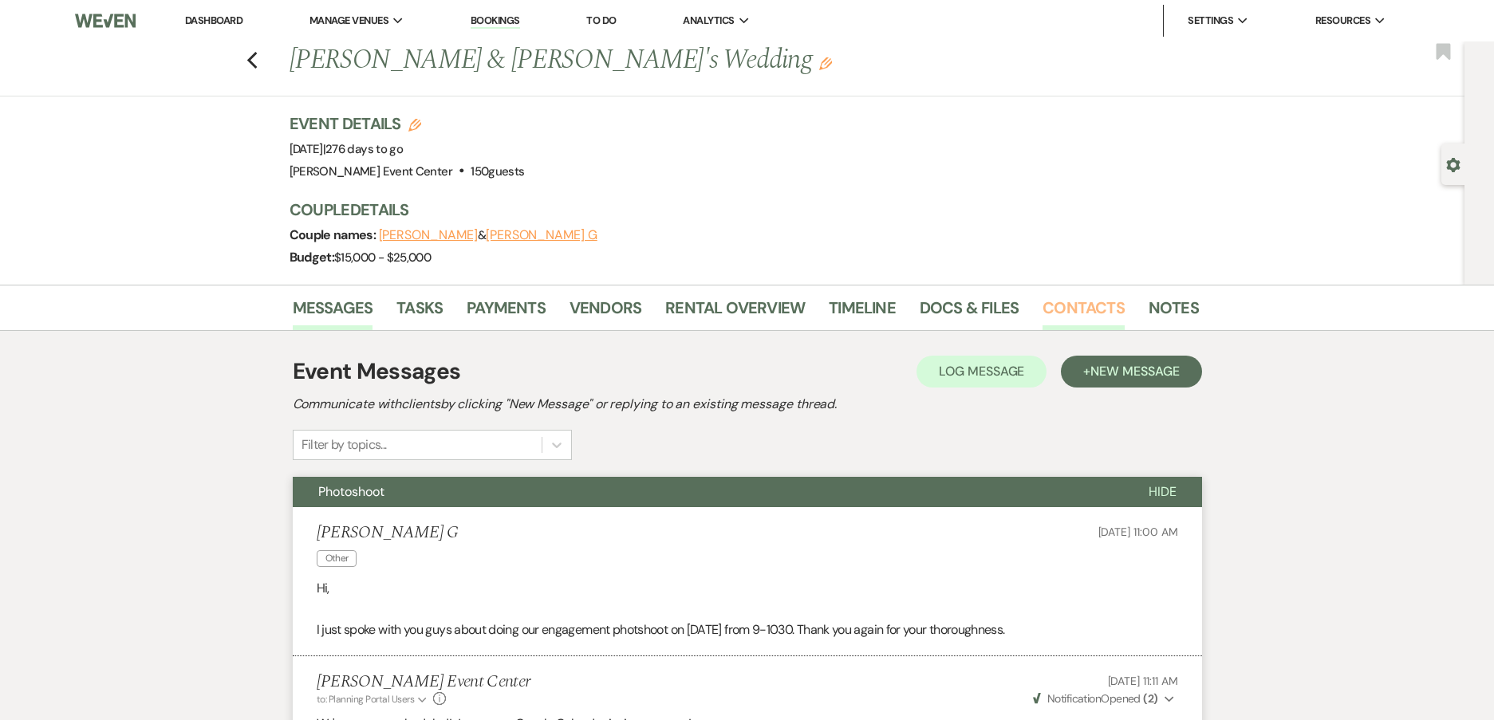
click at [1087, 306] on link "Contacts" at bounding box center [1084, 312] width 82 height 35
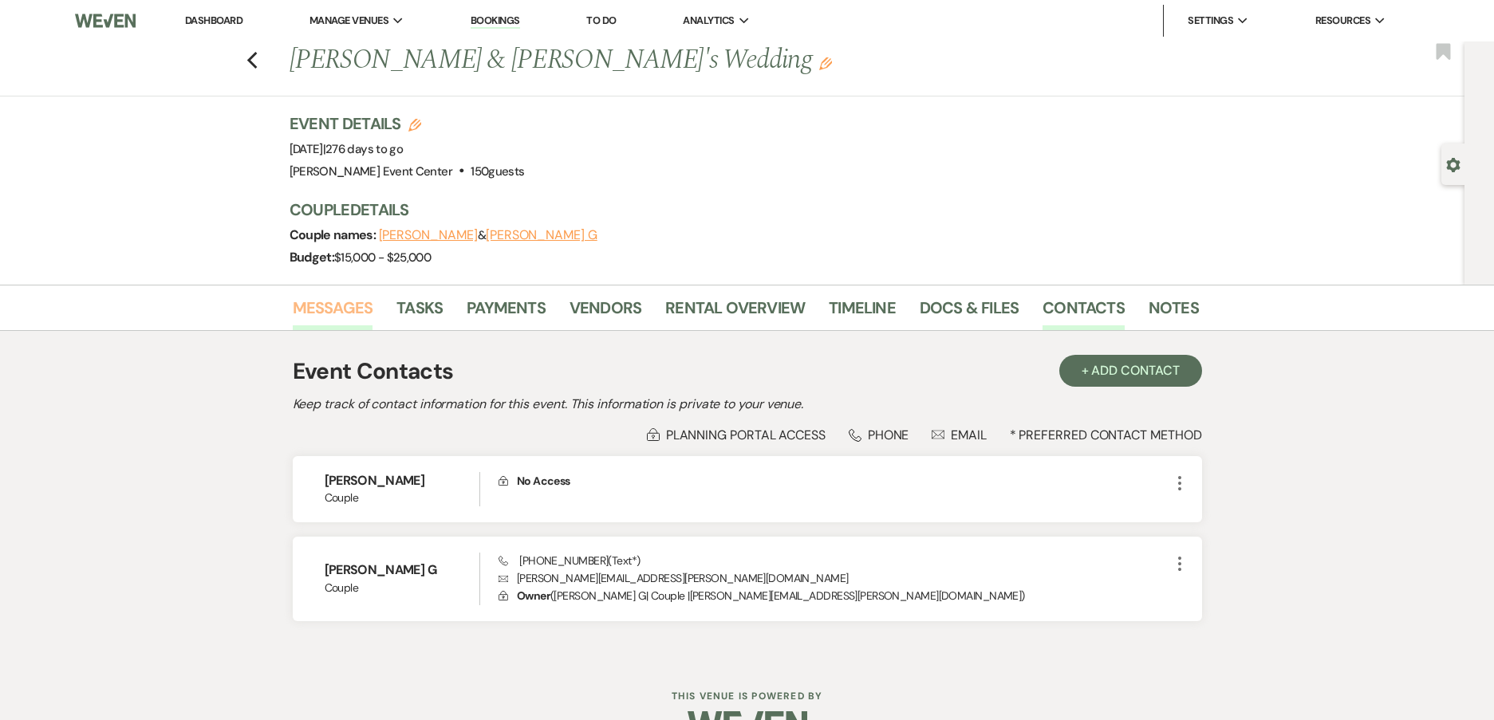
click at [313, 306] on link "Messages" at bounding box center [333, 312] width 81 height 35
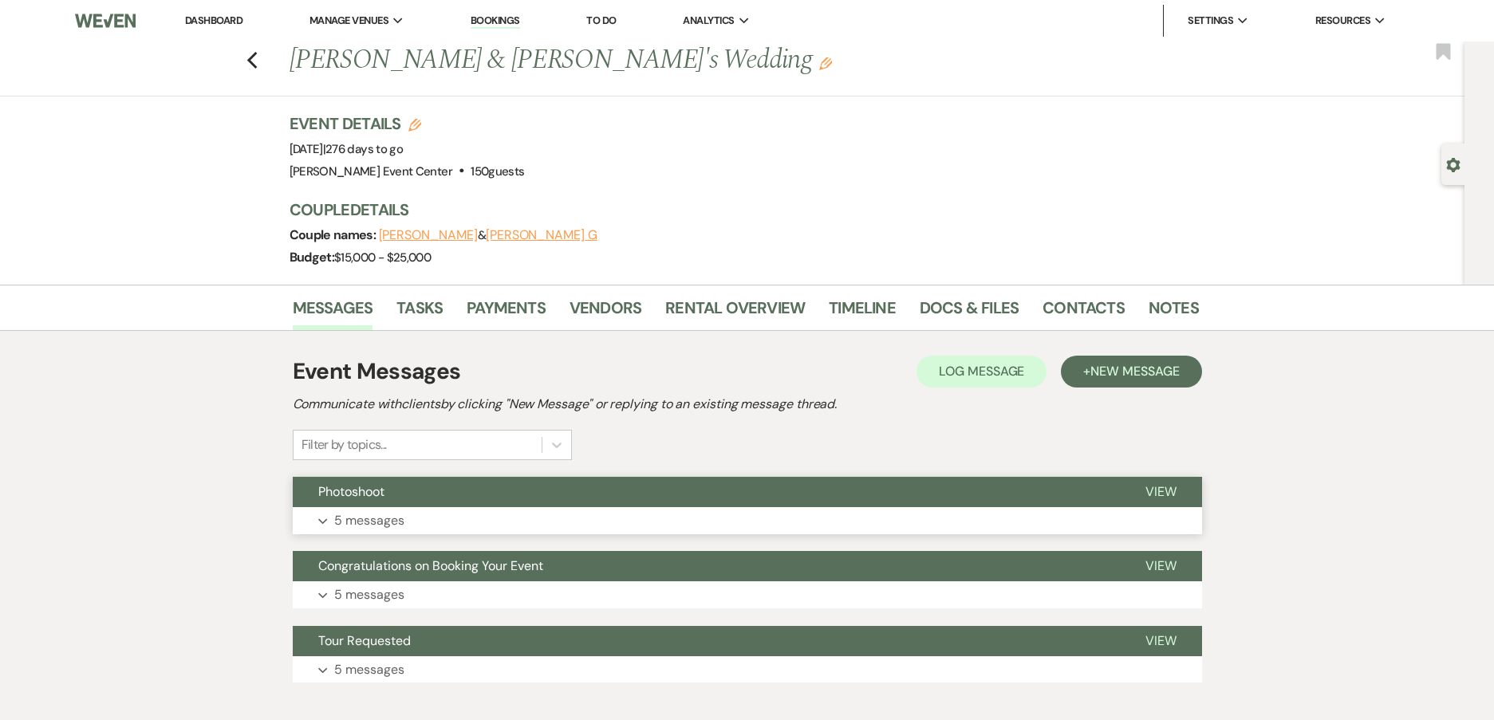
click at [357, 523] on p "5 messages" at bounding box center [369, 521] width 70 height 21
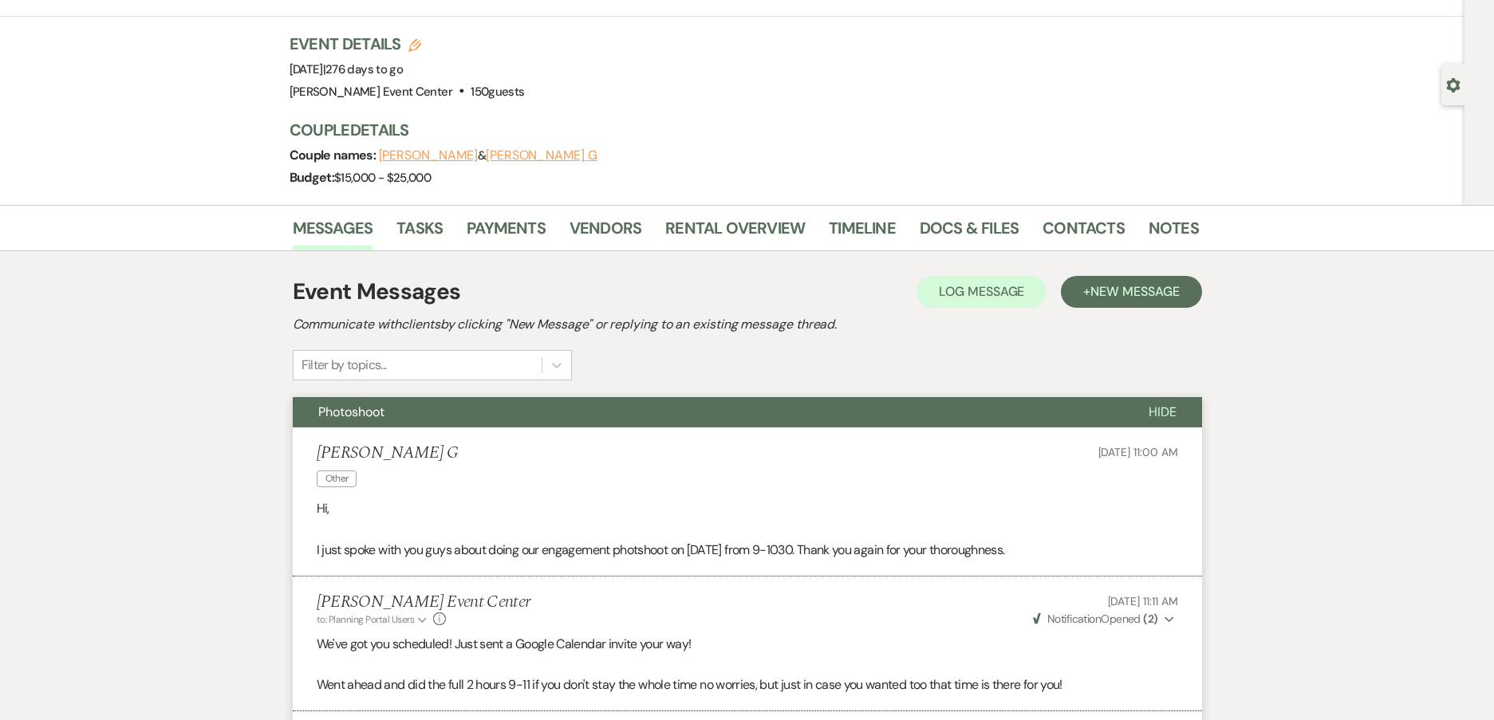
scroll to position [638, 0]
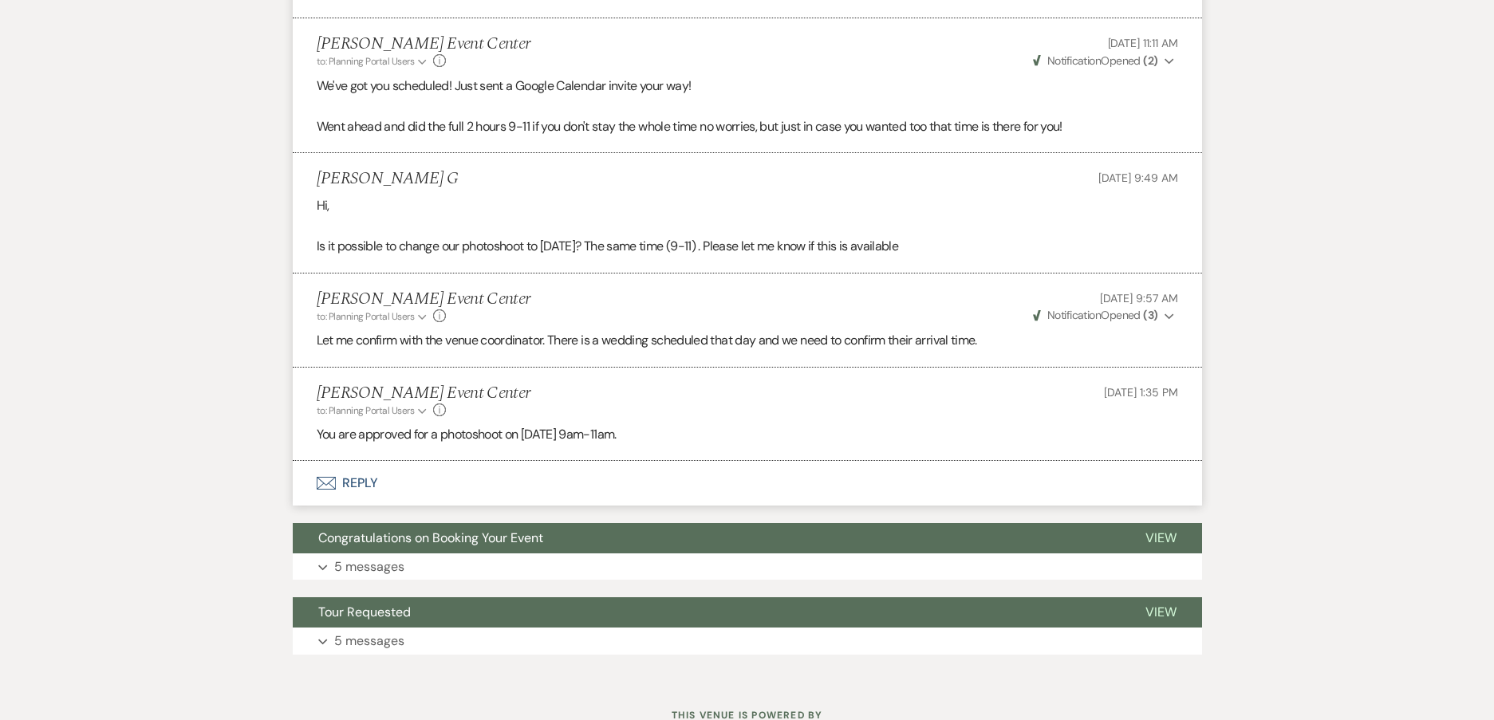
drag, startPoint x: 731, startPoint y: 444, endPoint x: 262, endPoint y: 132, distance: 562.6
click at [217, 147] on div "Messages Tasks Payments Vendors Rental Overview Timeline Docs & Files Contacts …" at bounding box center [747, 163] width 1494 height 1032
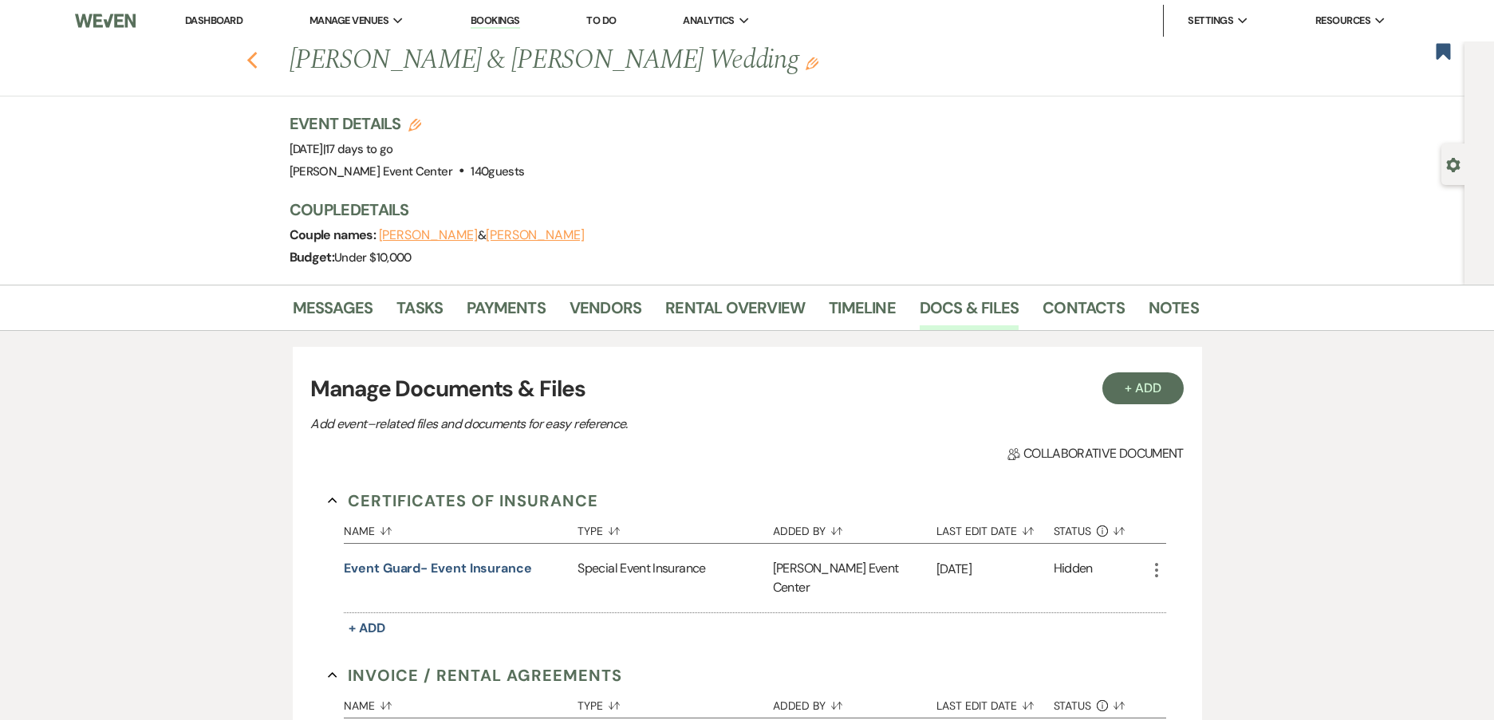
click at [257, 66] on use "button" at bounding box center [251, 61] width 10 height 18
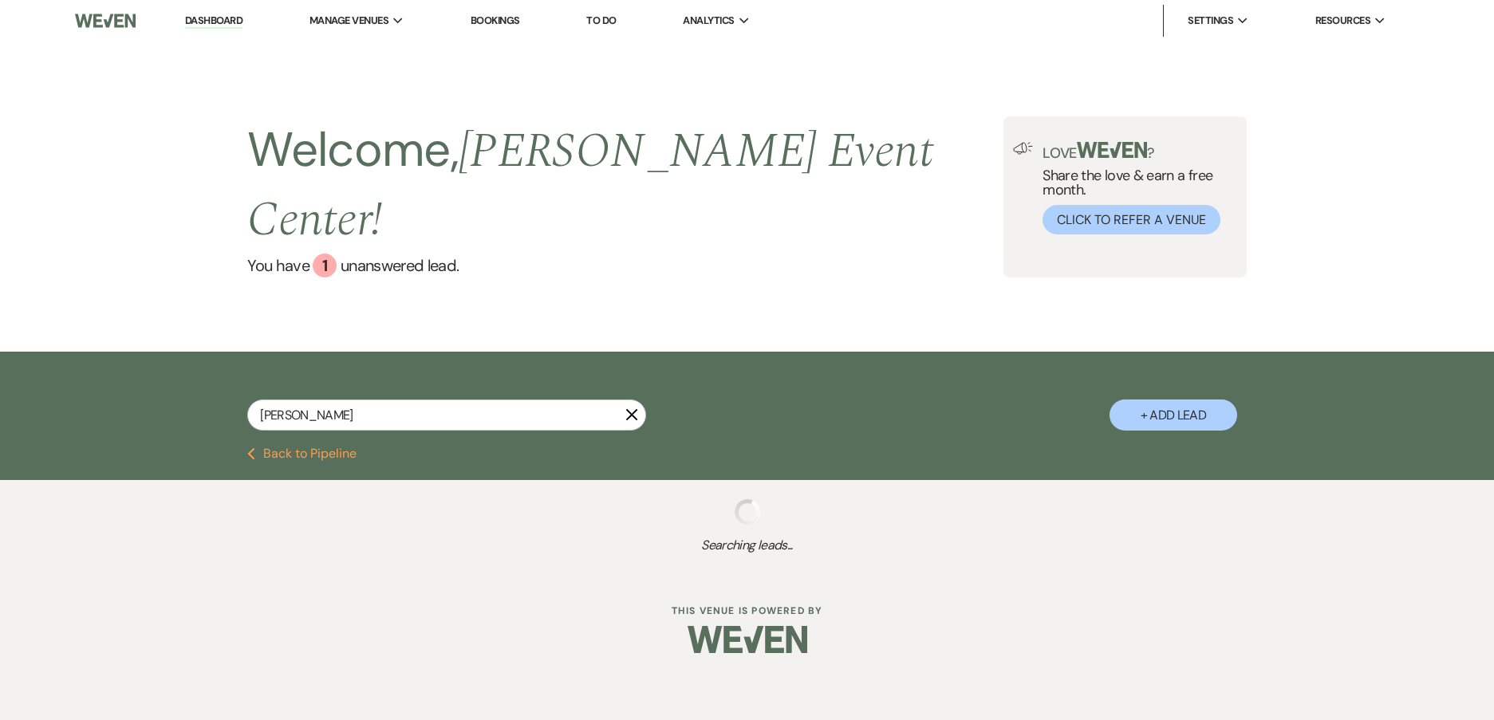
select select "8"
select select "6"
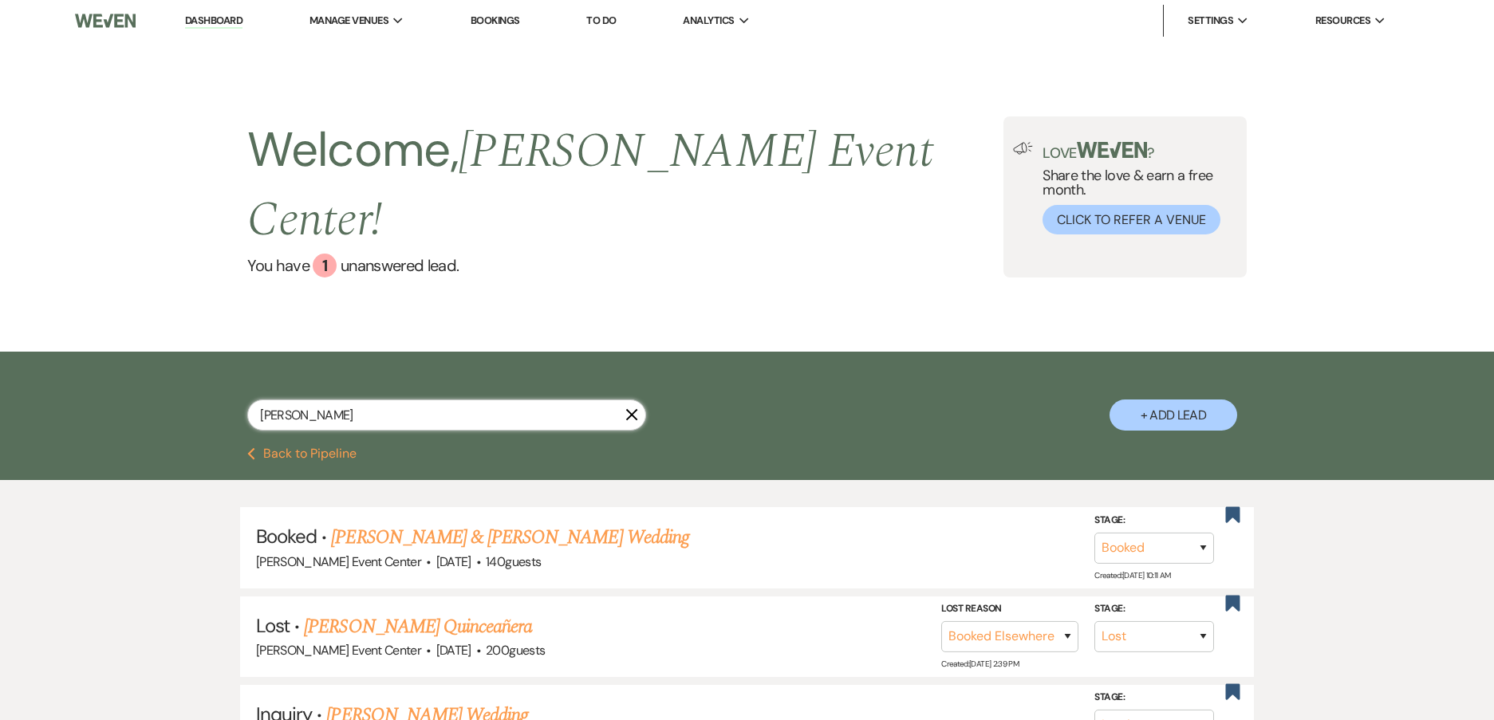
drag, startPoint x: 322, startPoint y: 377, endPoint x: -29, endPoint y: 380, distance: 351.0
click at [0, 380] on html "Dashboard Manage Venues Expand Artis Event Center Bookings To Do Analytics Expa…" at bounding box center [747, 448] width 1494 height 896
type input "jen"
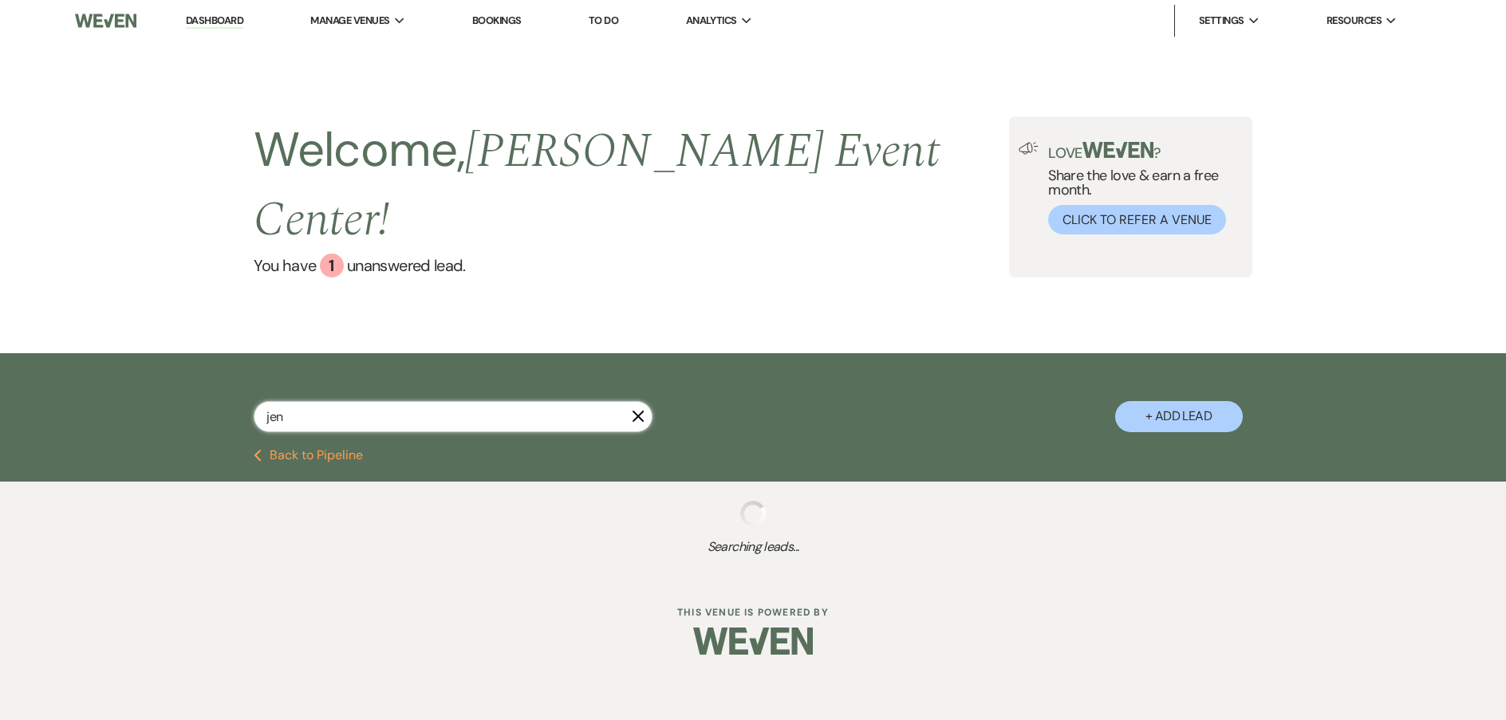
select select "6"
select select "8"
select select "4"
select select "5"
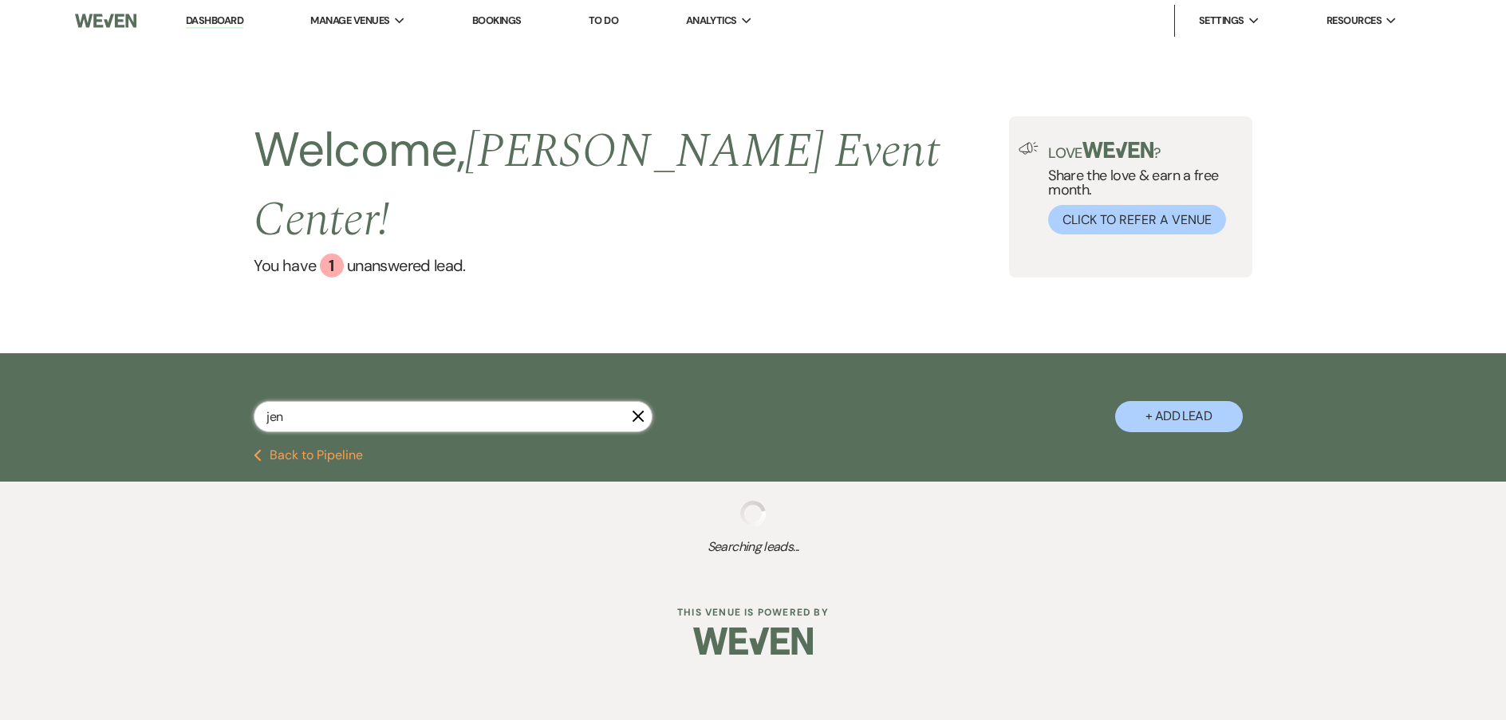
select select "4"
select select "8"
select select "4"
select select "8"
select select "4"
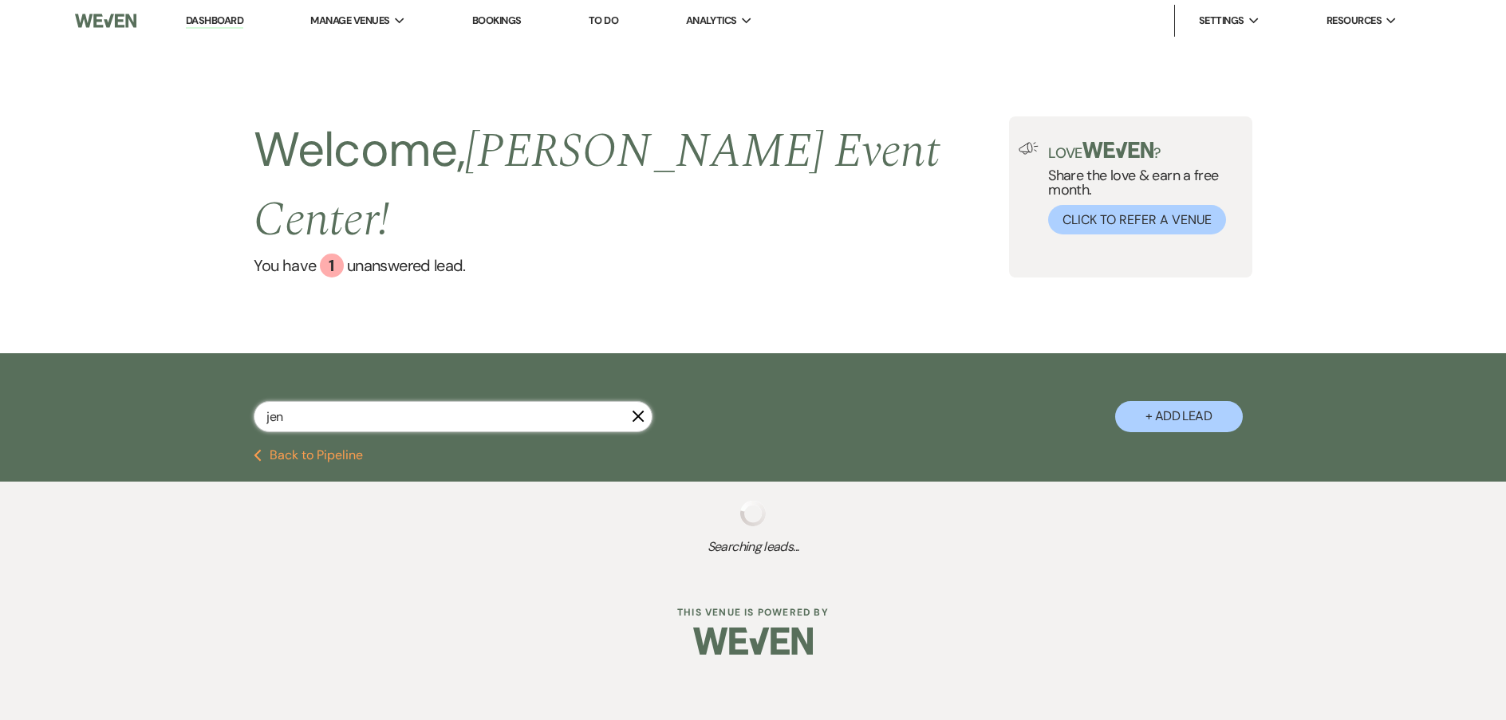
select select "8"
select select "3"
select select "8"
select select "4"
select select "8"
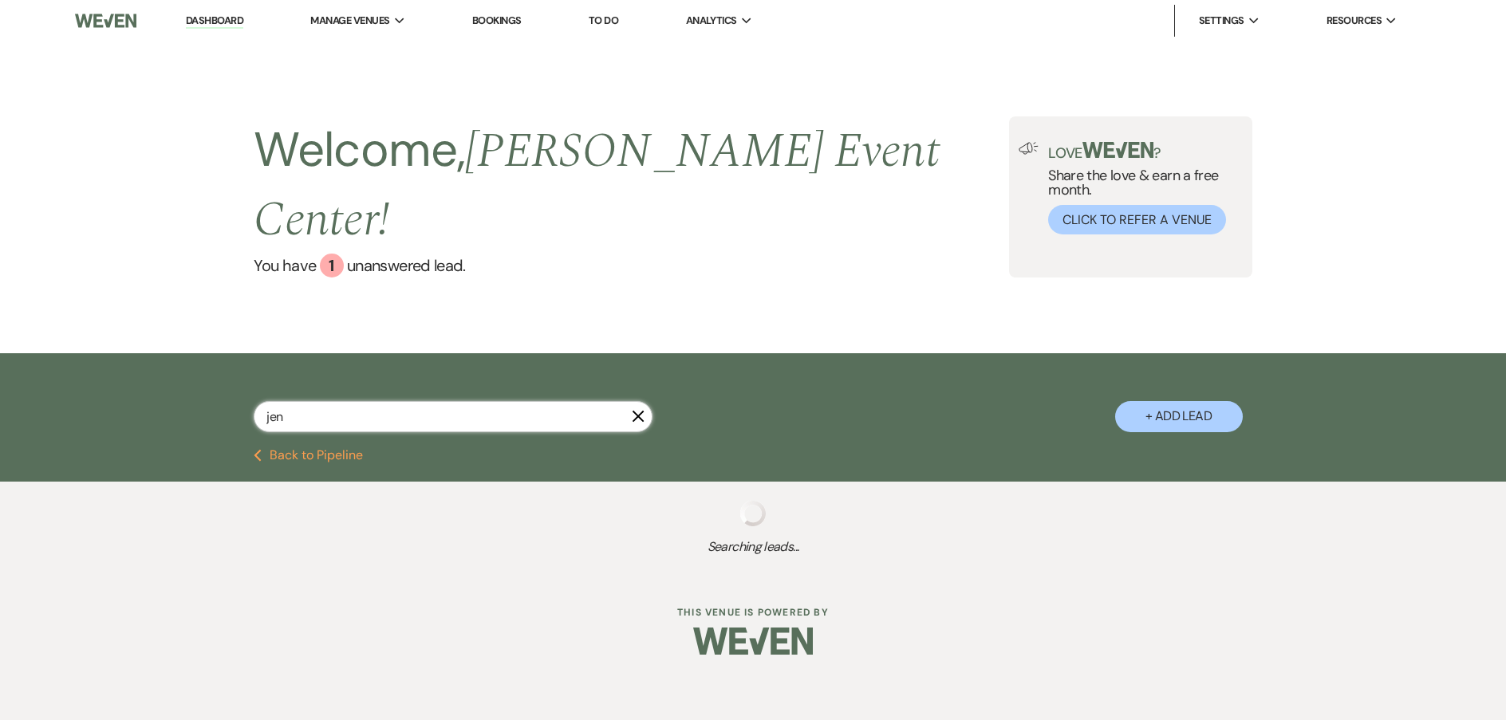
select select "2"
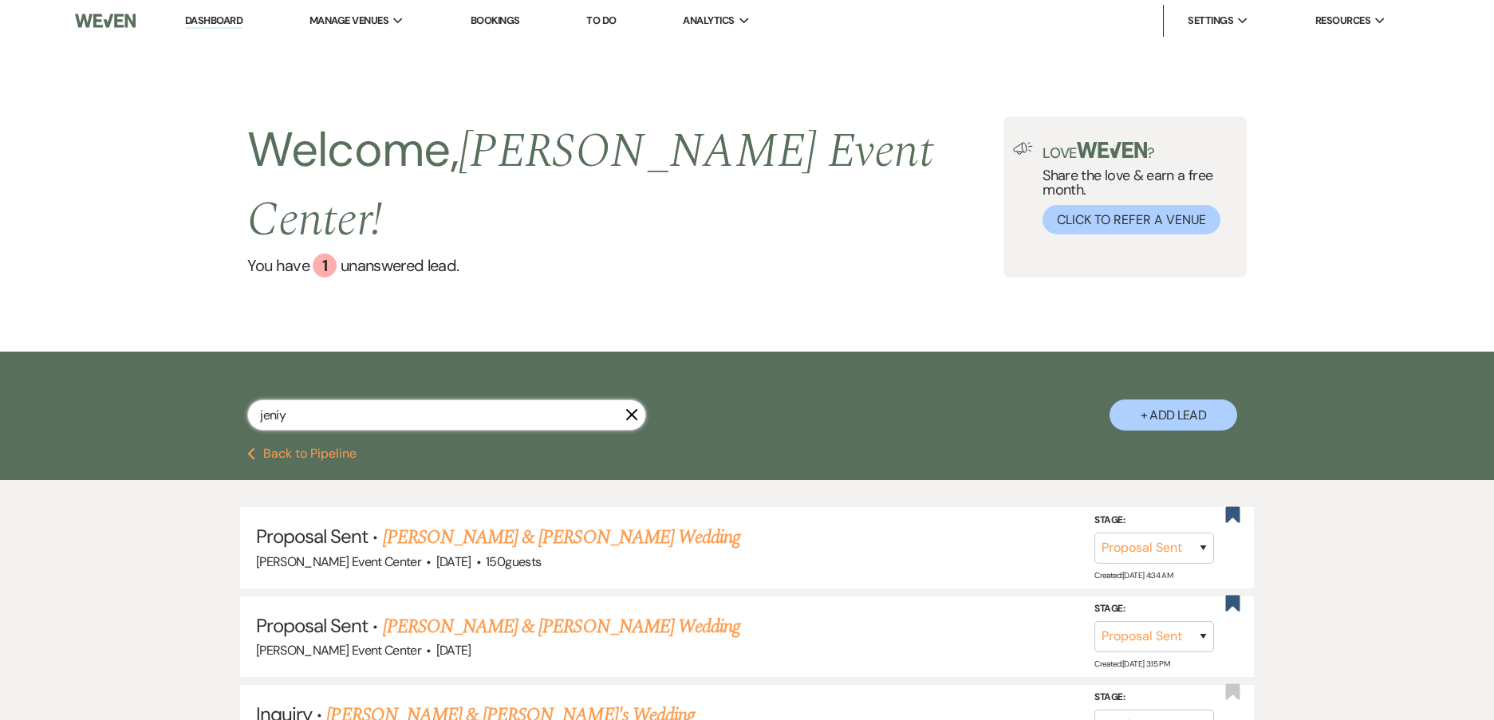
type input "jeniya"
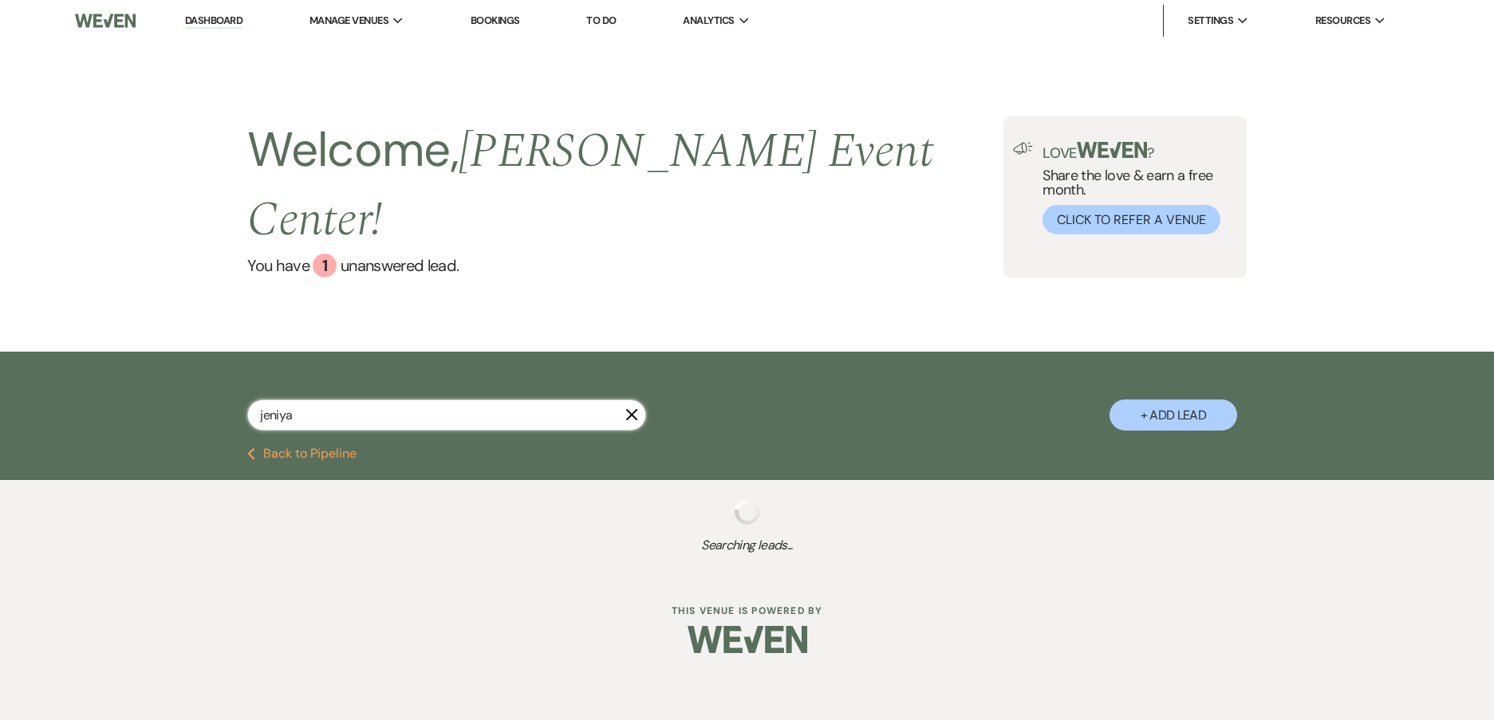
select select "8"
select select "4"
select select "8"
select select "4"
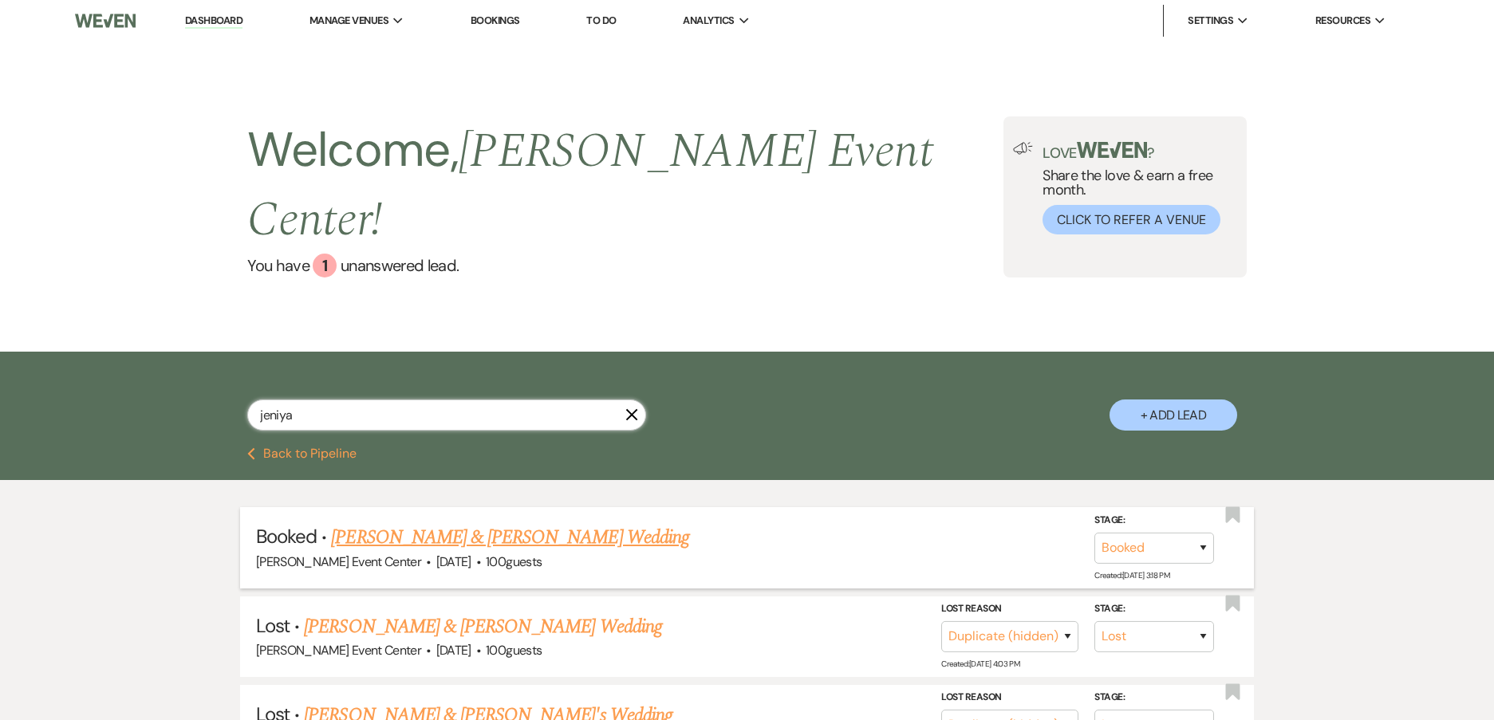
type input "jeniya"
click at [407, 523] on link "Jeniya Staton & Jahmil Walker's Wedding" at bounding box center [509, 537] width 357 height 29
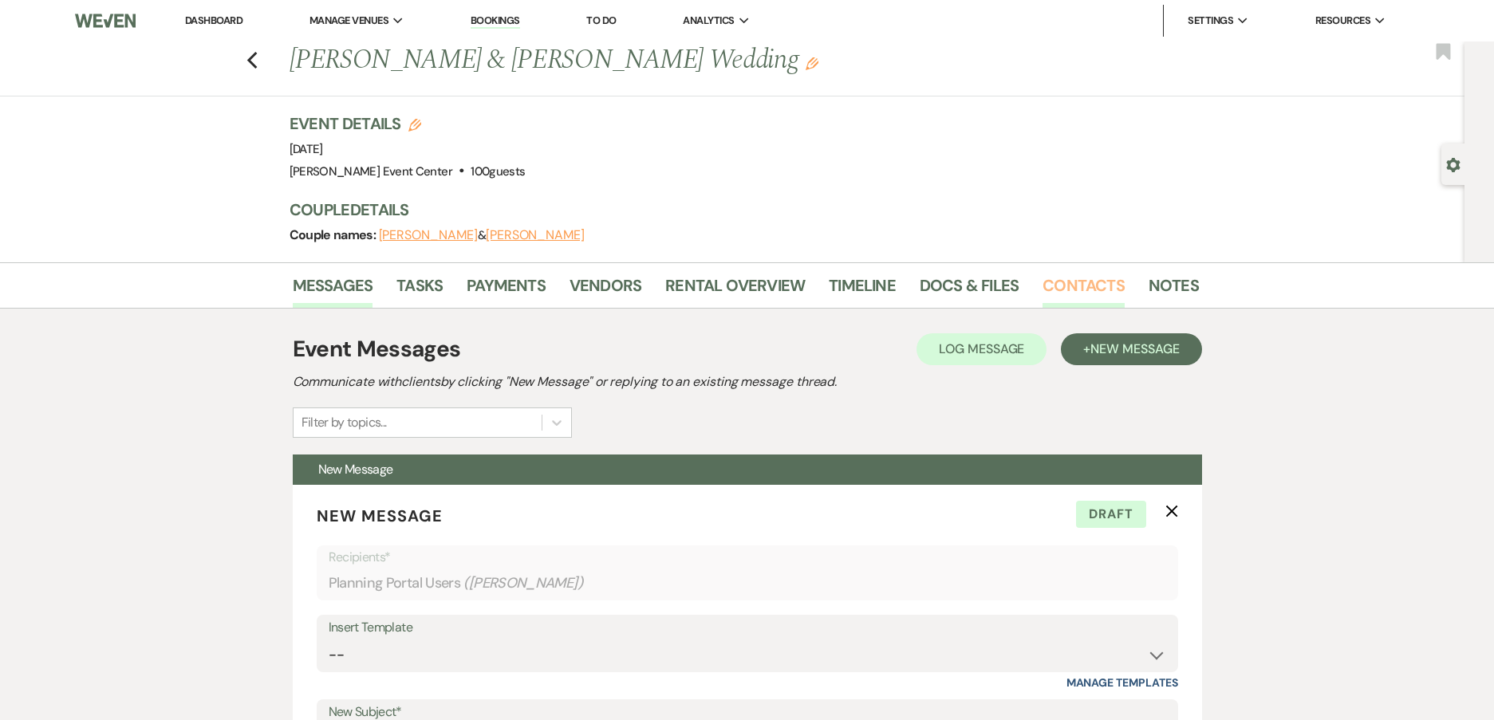
click at [1058, 288] on link "Contacts" at bounding box center [1084, 290] width 82 height 35
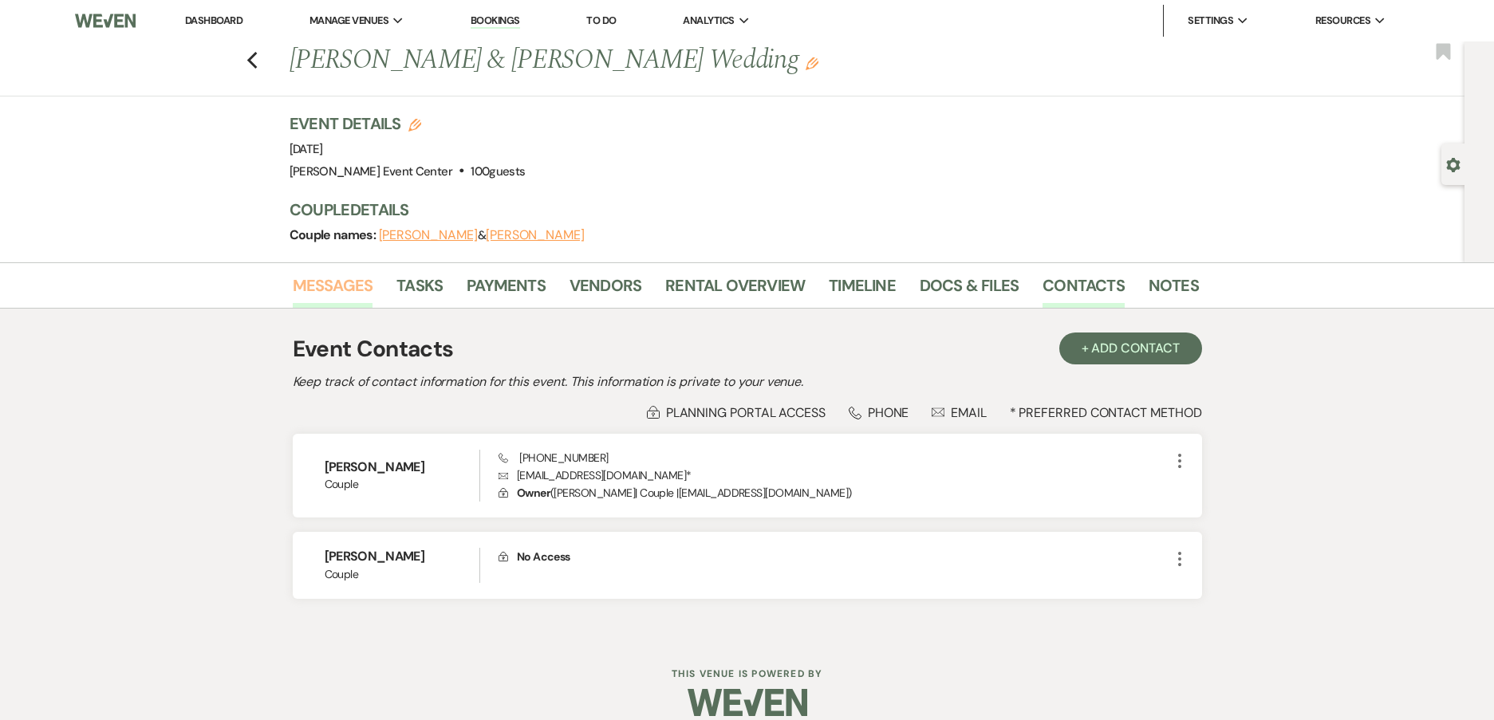
click at [329, 286] on link "Messages" at bounding box center [333, 290] width 81 height 35
